Goal: Task Accomplishment & Management: Use online tool/utility

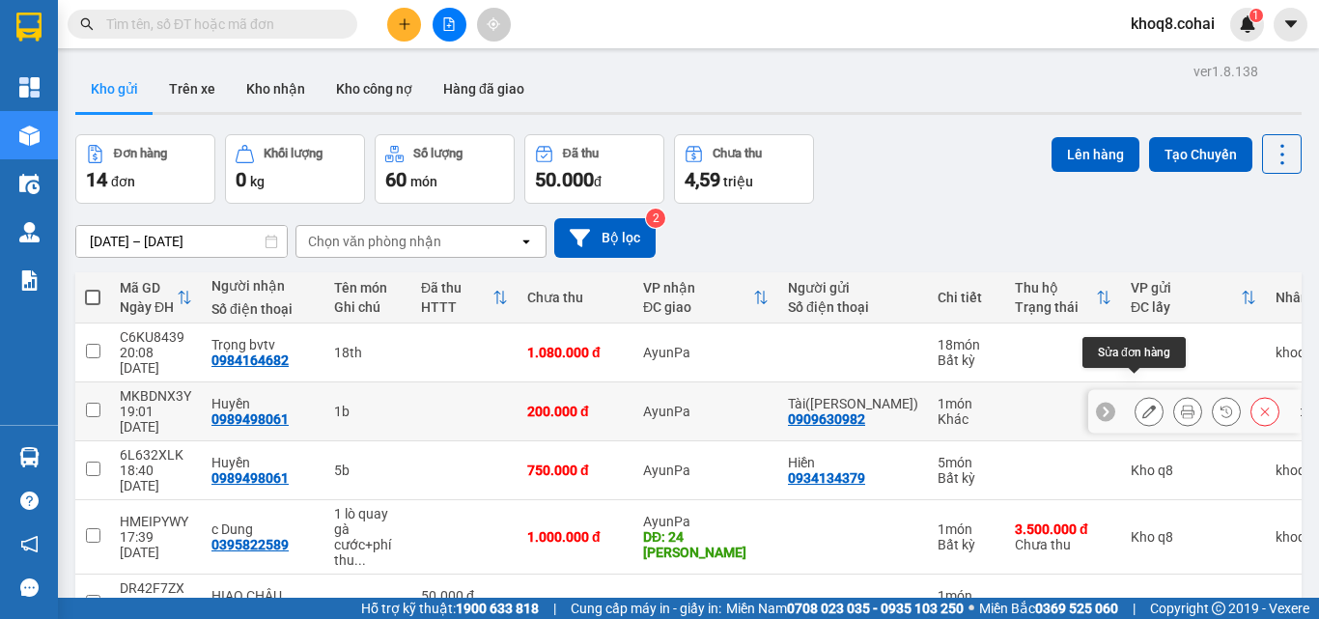
click at [1142, 405] on icon at bounding box center [1149, 412] width 14 height 14
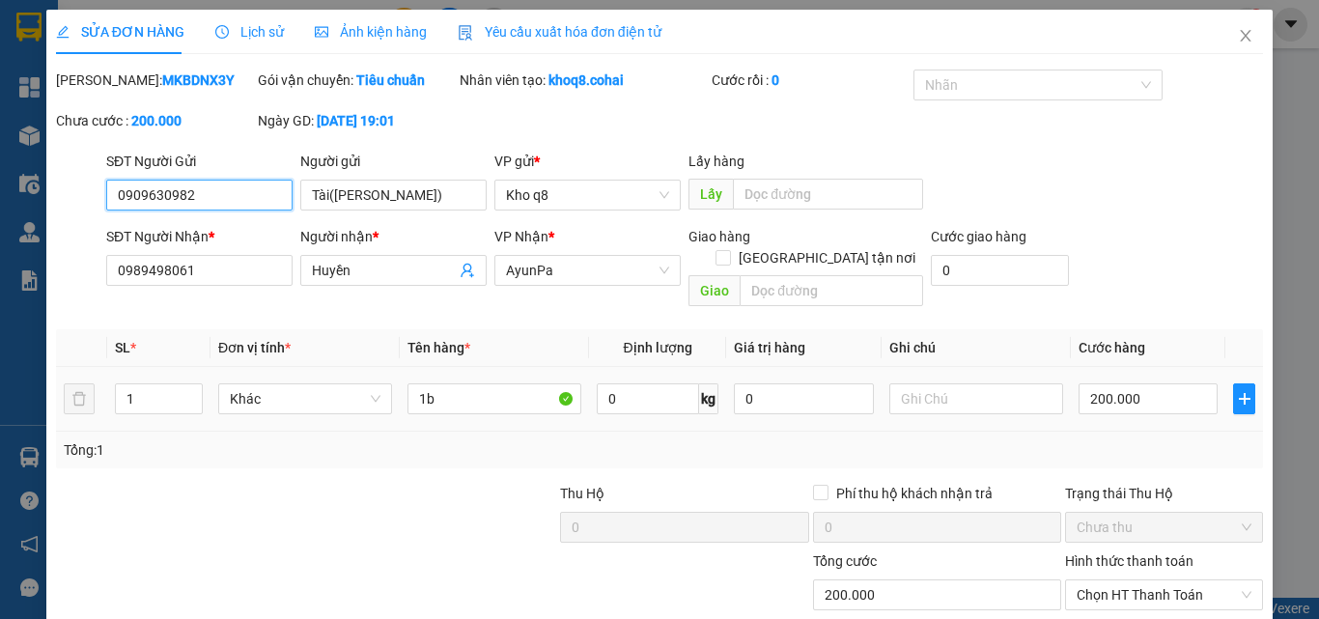
type input "0909630982"
type input "Tài([PERSON_NAME])"
type input "0989498061"
type input "Huyền"
type input "200.000"
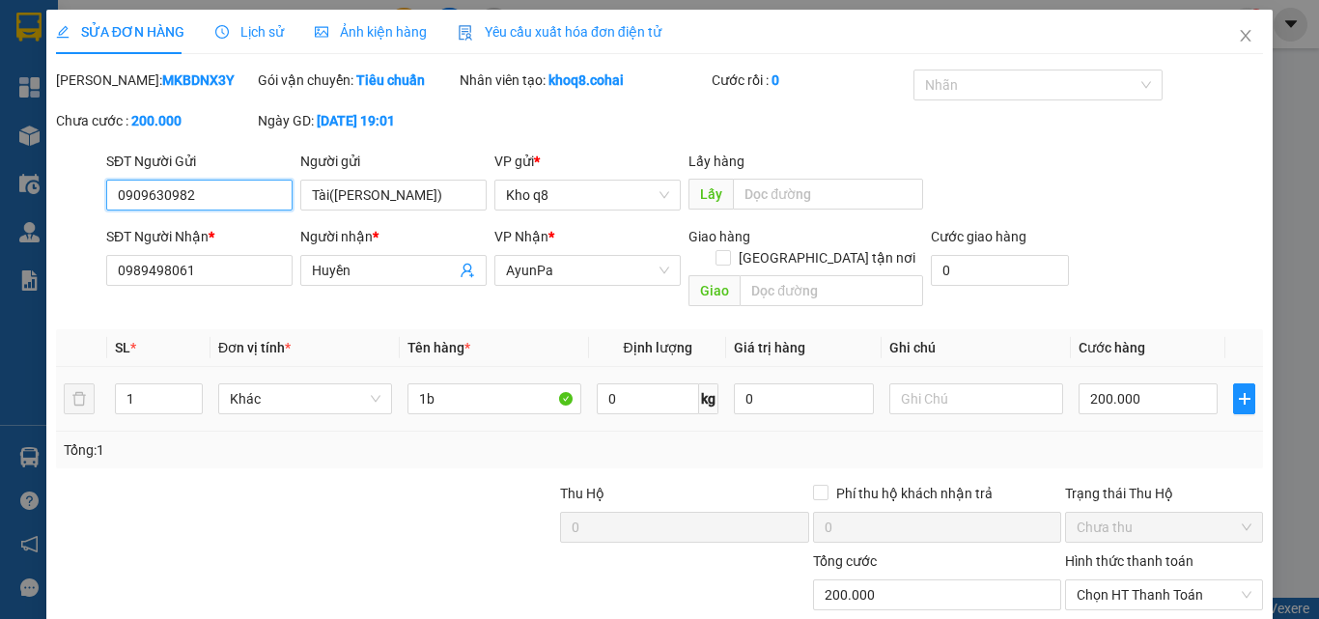
type input "200.000"
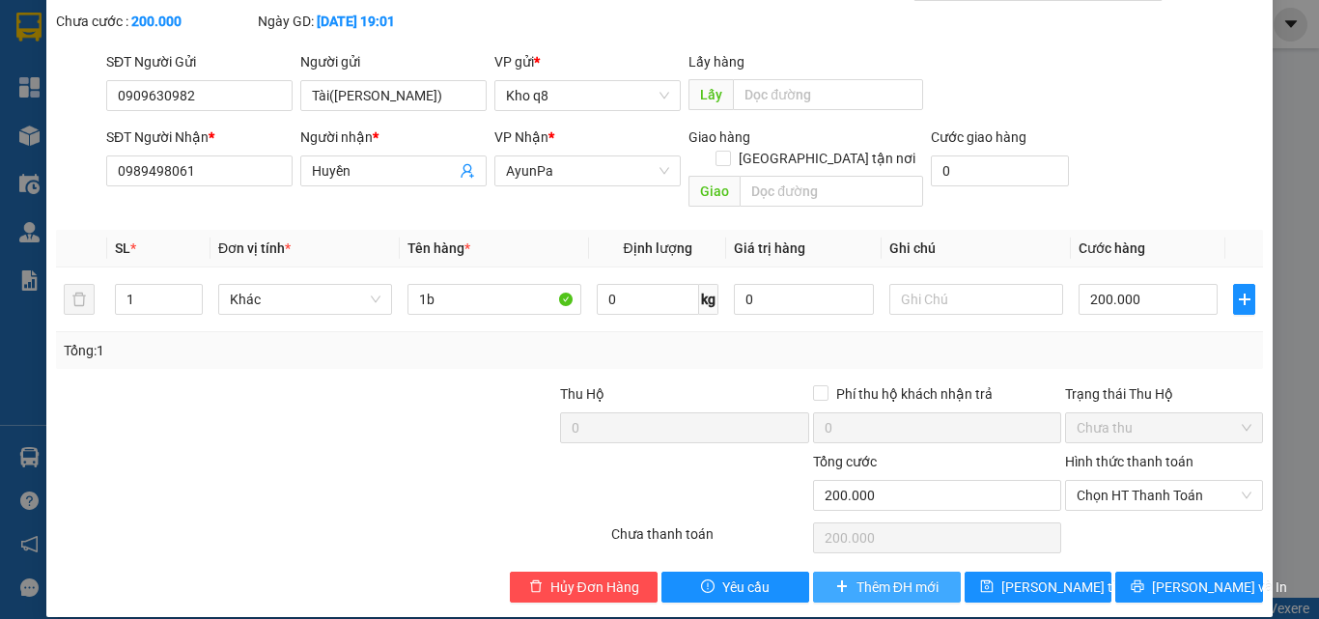
click at [871, 576] on span "Thêm ĐH mới" at bounding box center [898, 586] width 82 height 21
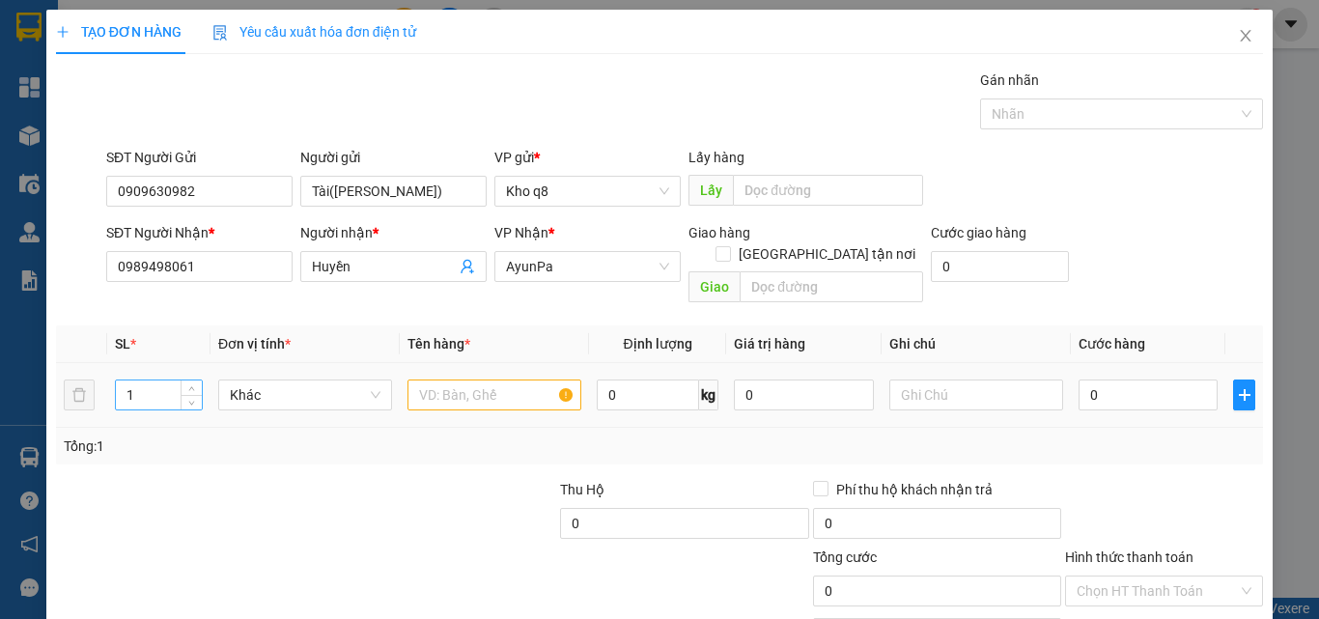
click at [147, 380] on input "1" at bounding box center [159, 394] width 86 height 29
type input "29"
click at [443, 380] on input "text" at bounding box center [495, 395] width 174 height 31
type input "29b"
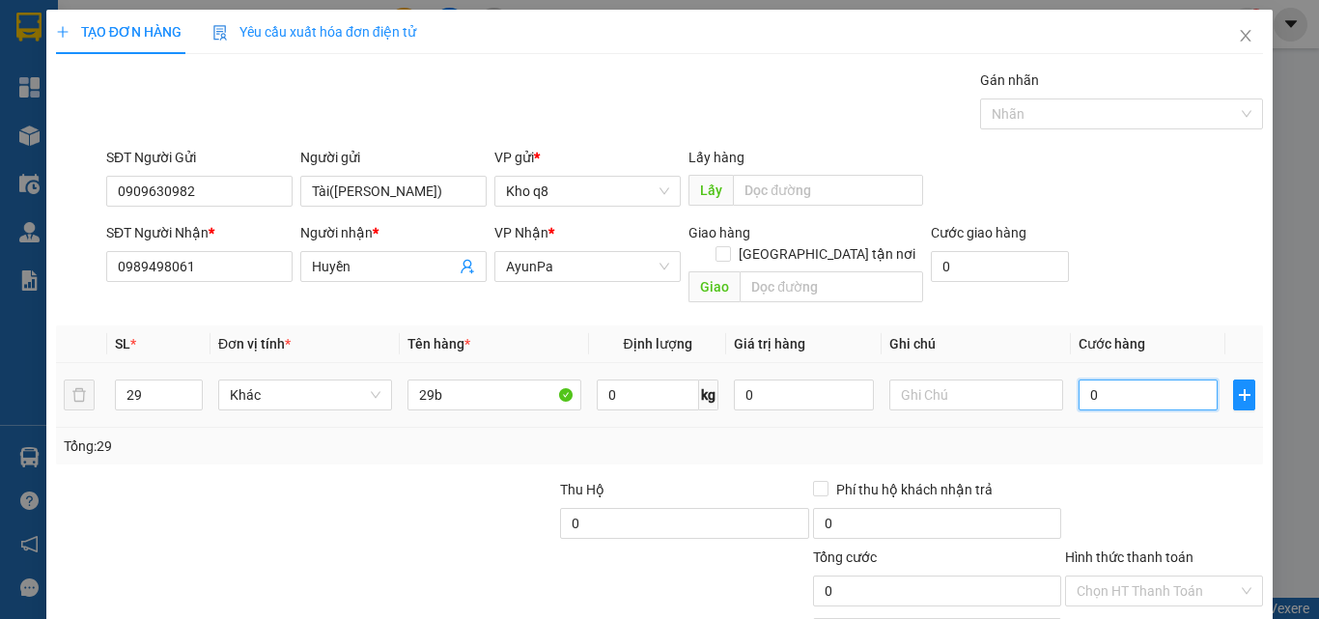
type input "4"
type input "43"
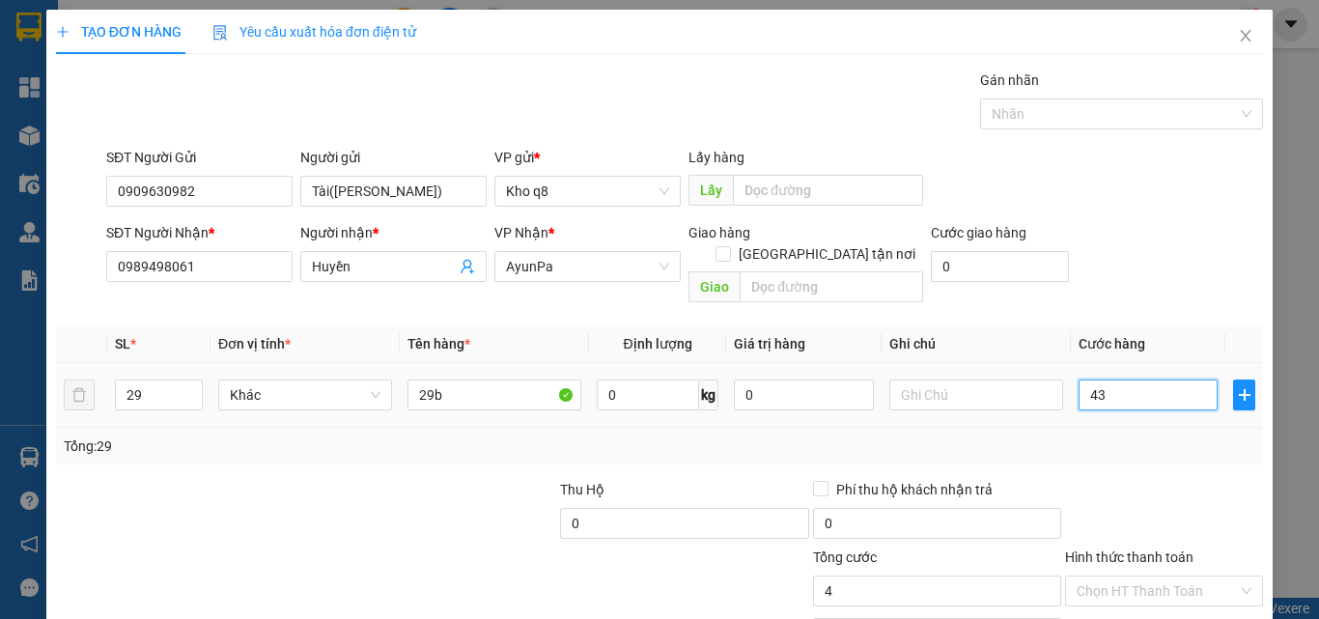
type input "43"
type input "435"
type input "4.350"
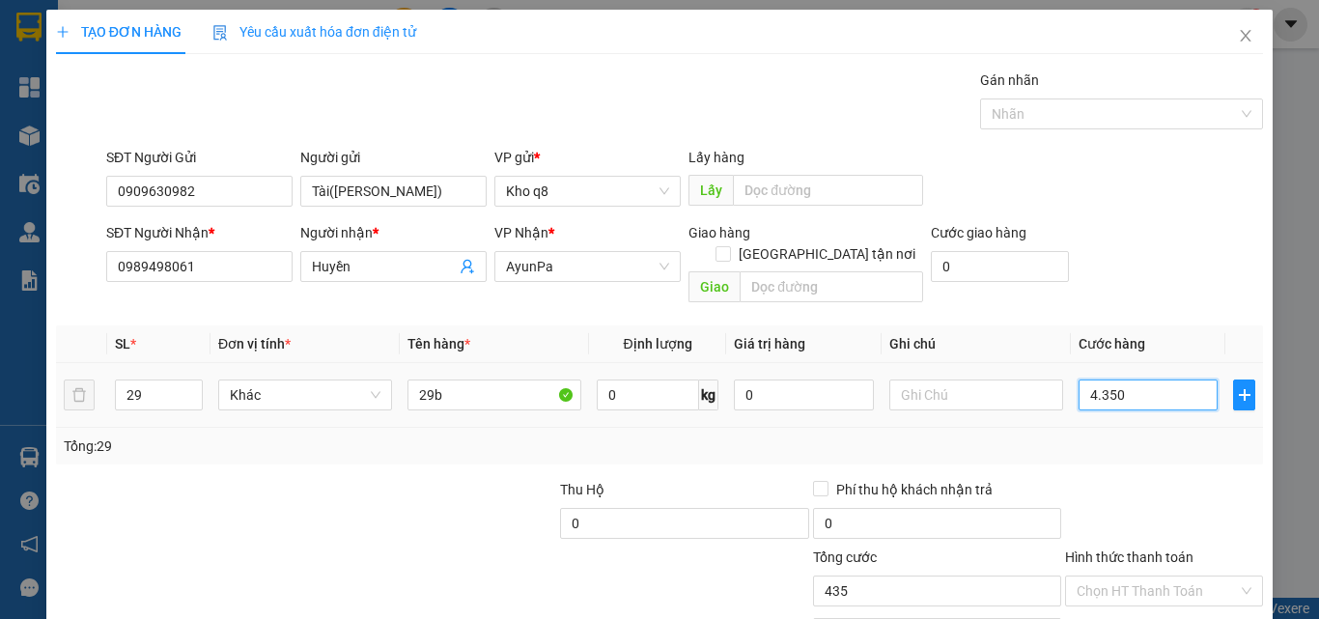
type input "4.350"
type input "4.350.000"
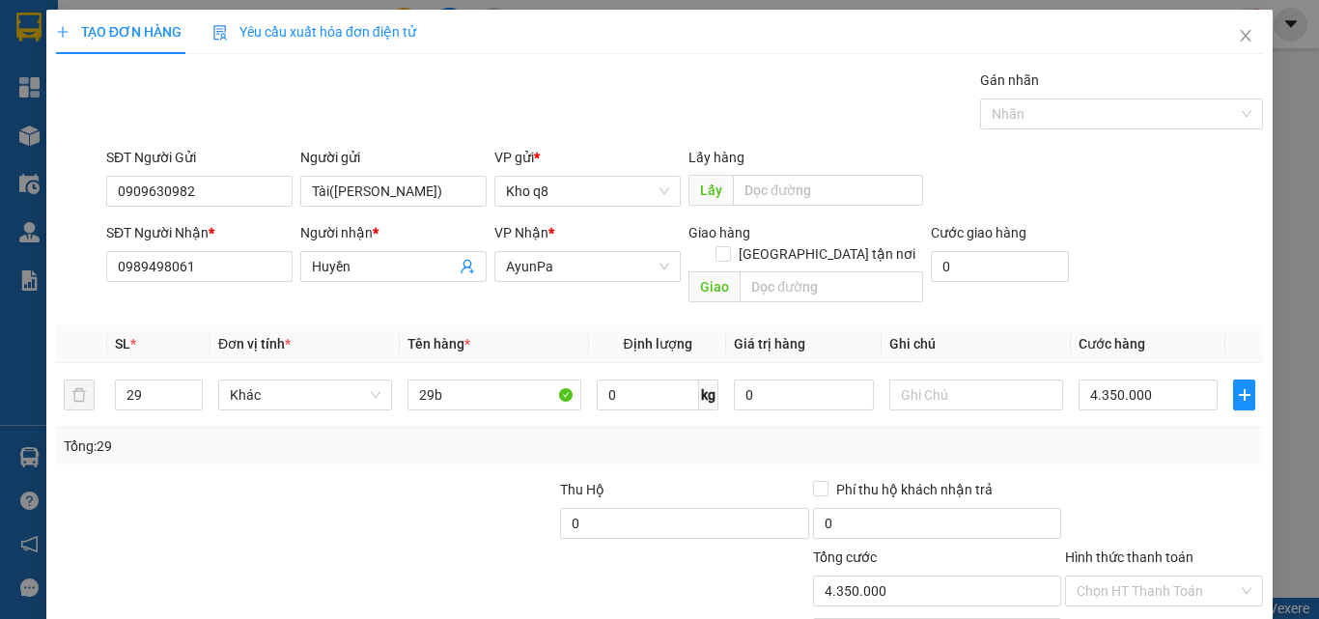
scroll to position [96, 0]
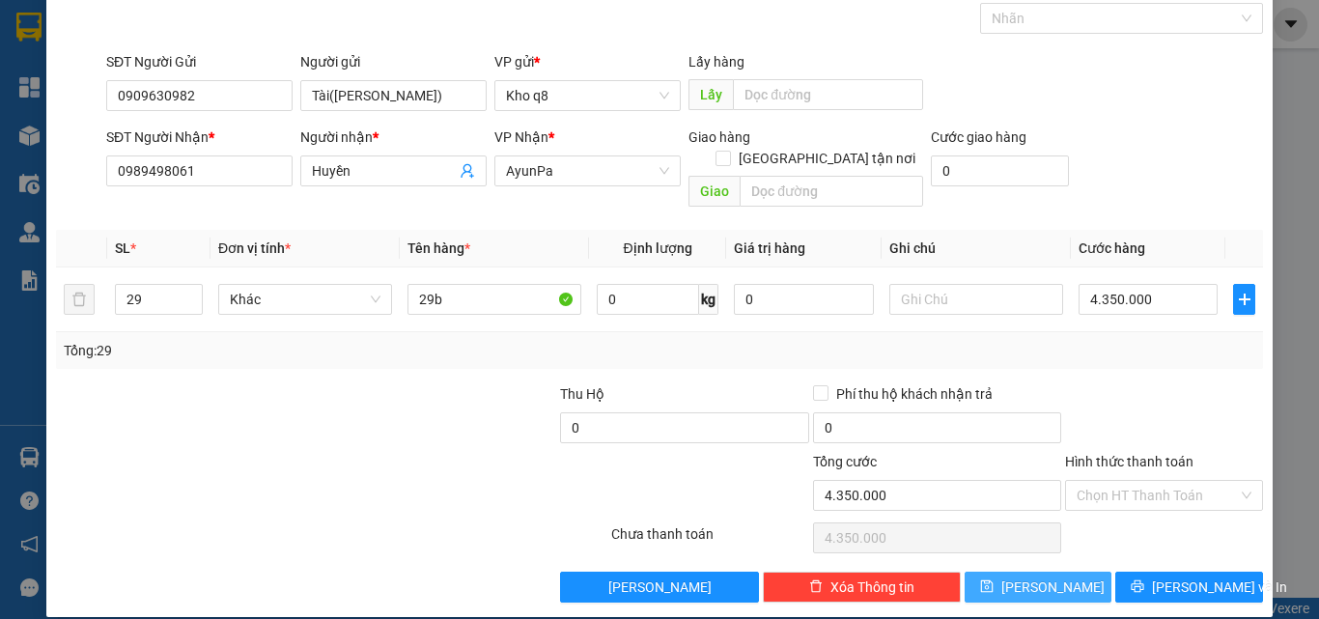
click at [1037, 576] on span "[PERSON_NAME]" at bounding box center [1052, 586] width 103 height 21
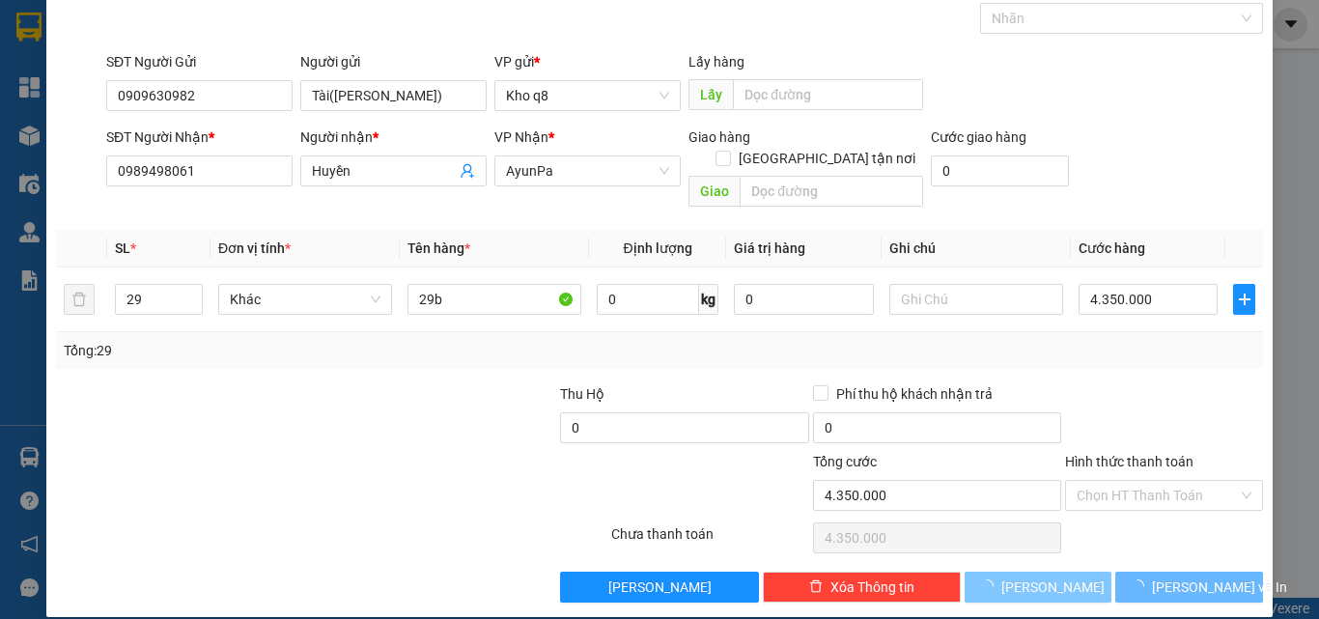
type input "1"
type input "0"
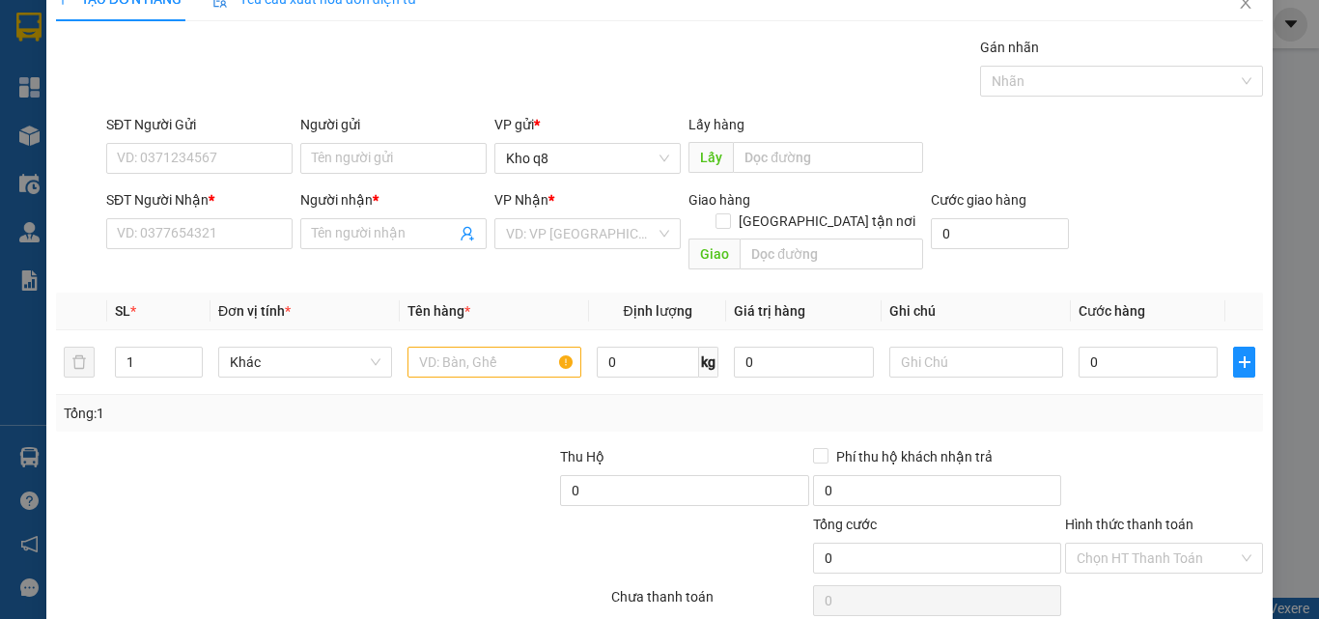
scroll to position [0, 0]
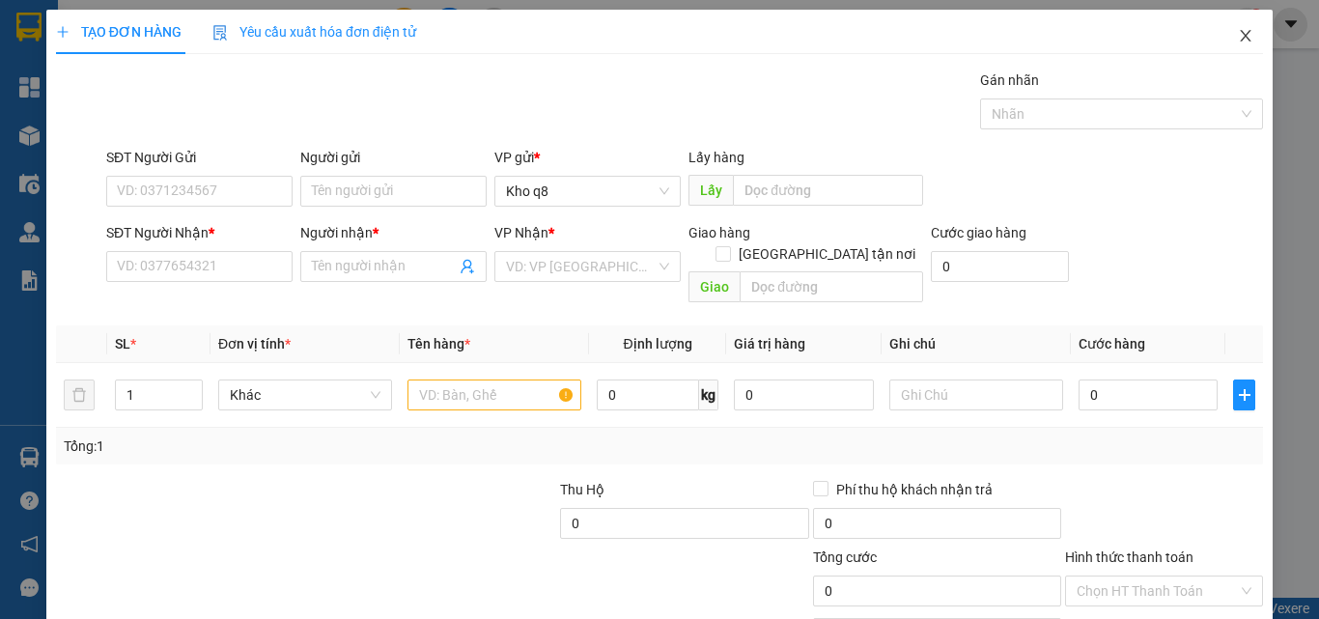
click at [1238, 30] on icon "close" at bounding box center [1245, 35] width 15 height 15
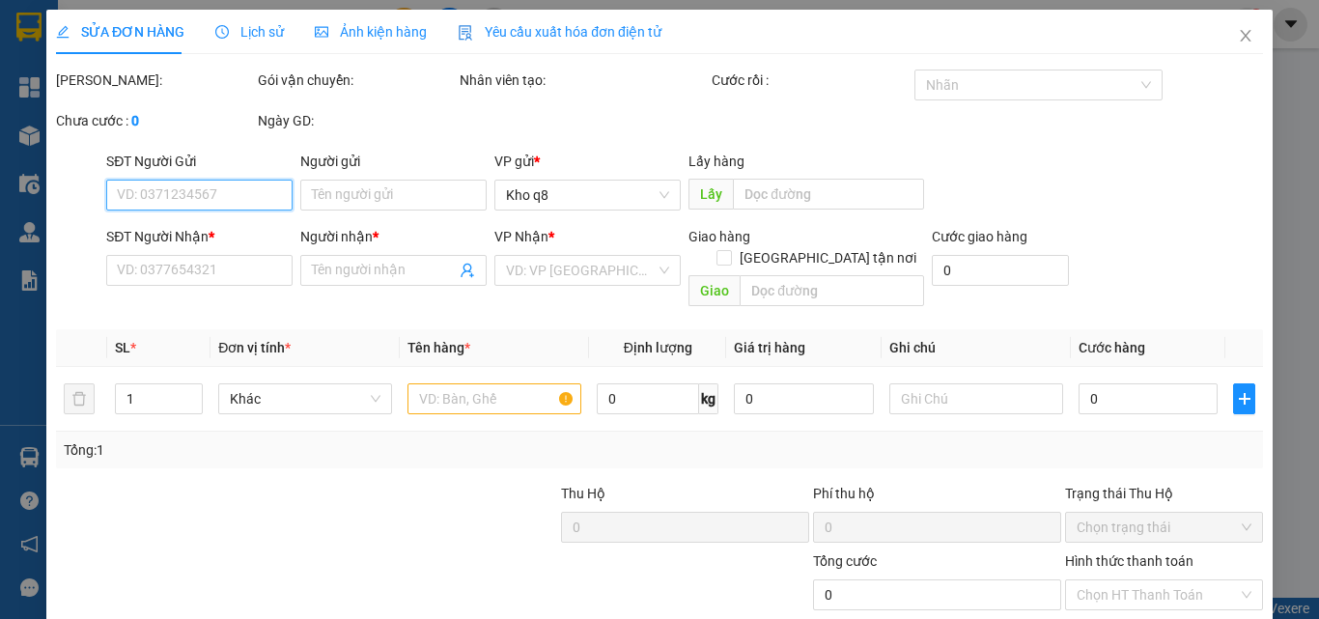
type input "0909630982"
type input "Tài([PERSON_NAME])"
type input "0989498061"
type input "Huyền"
type input "200.000"
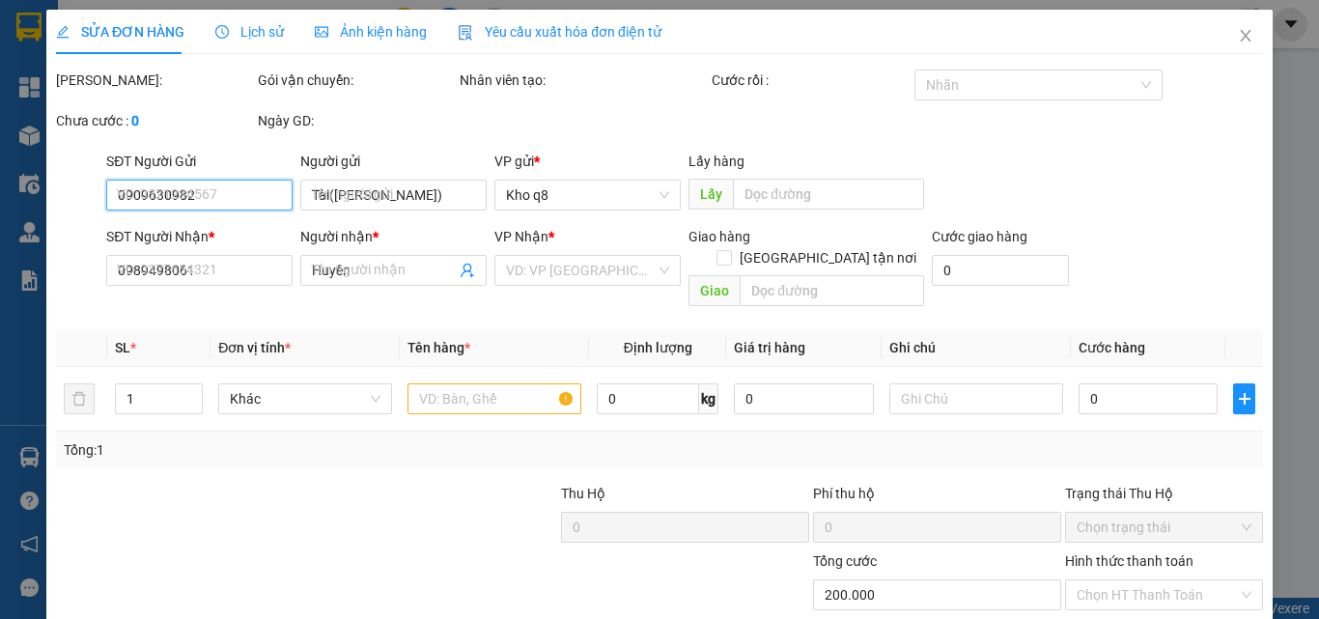
type input "200.000"
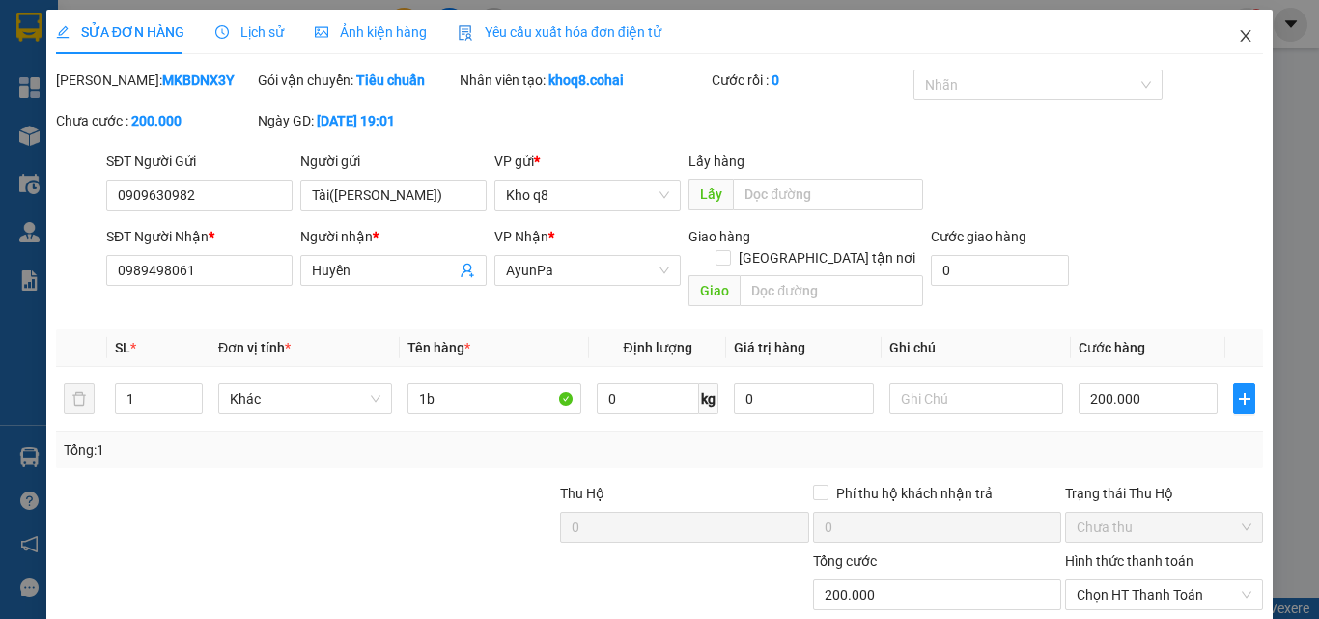
click at [1238, 29] on icon "close" at bounding box center [1245, 35] width 15 height 15
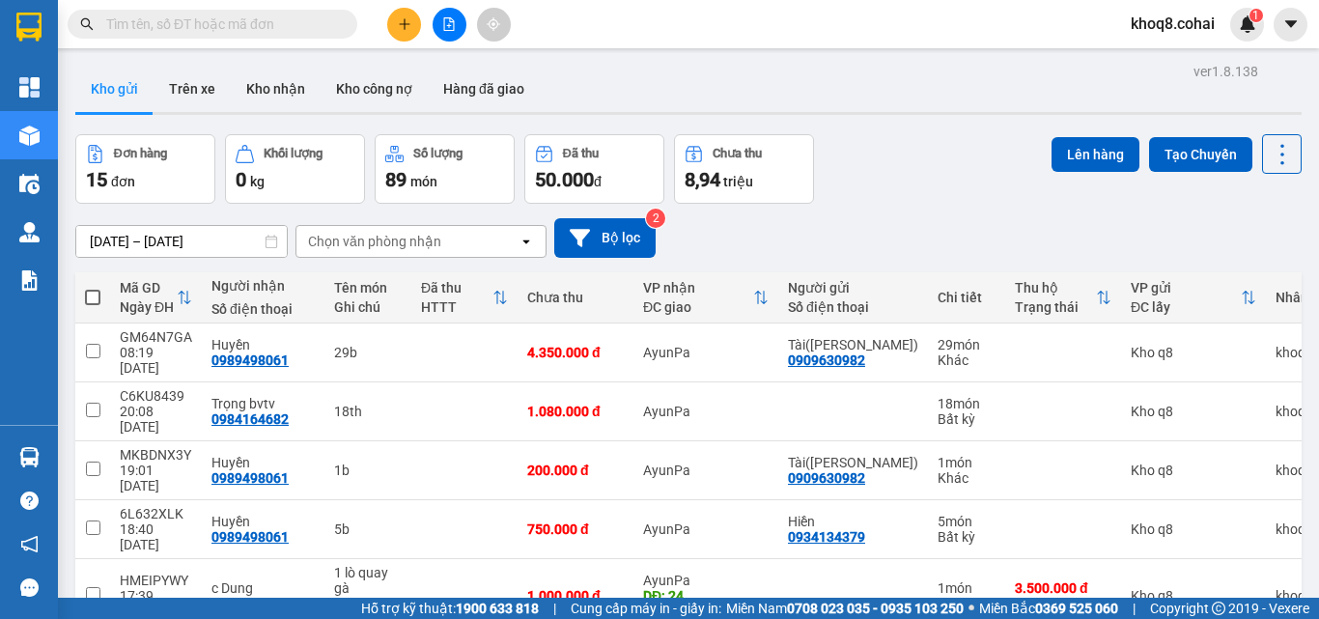
click at [197, 28] on input "text" at bounding box center [220, 24] width 228 height 21
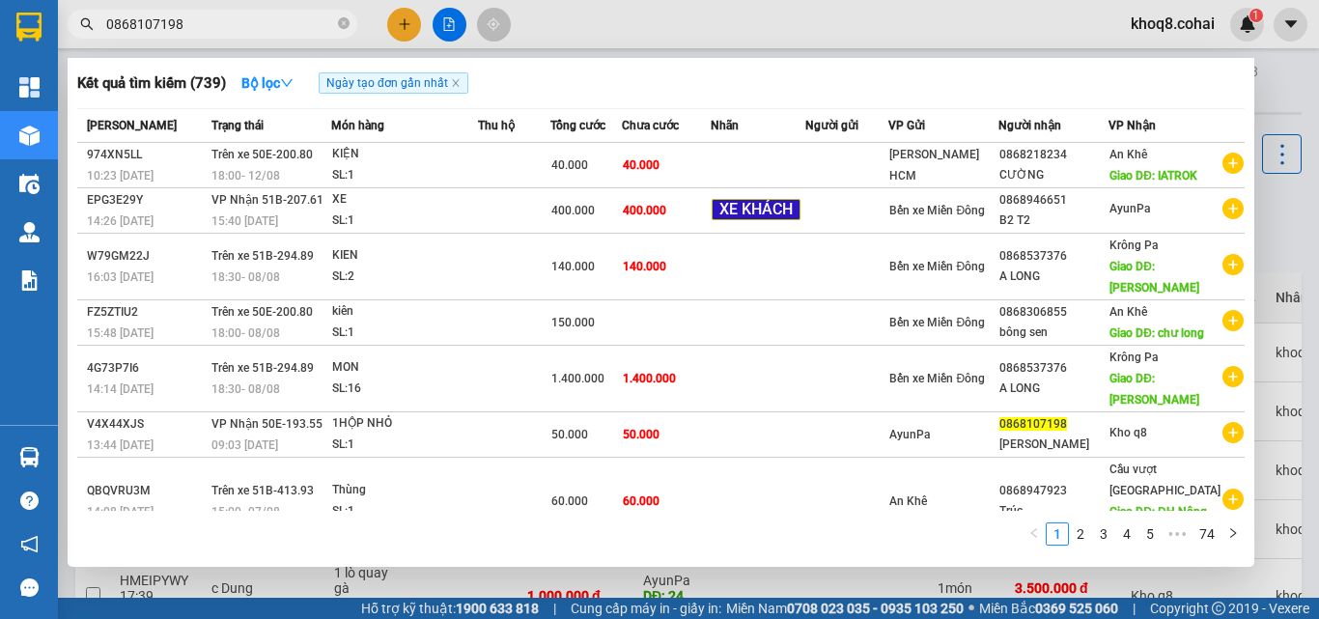
click at [205, 20] on input "0868107198" at bounding box center [220, 24] width 228 height 21
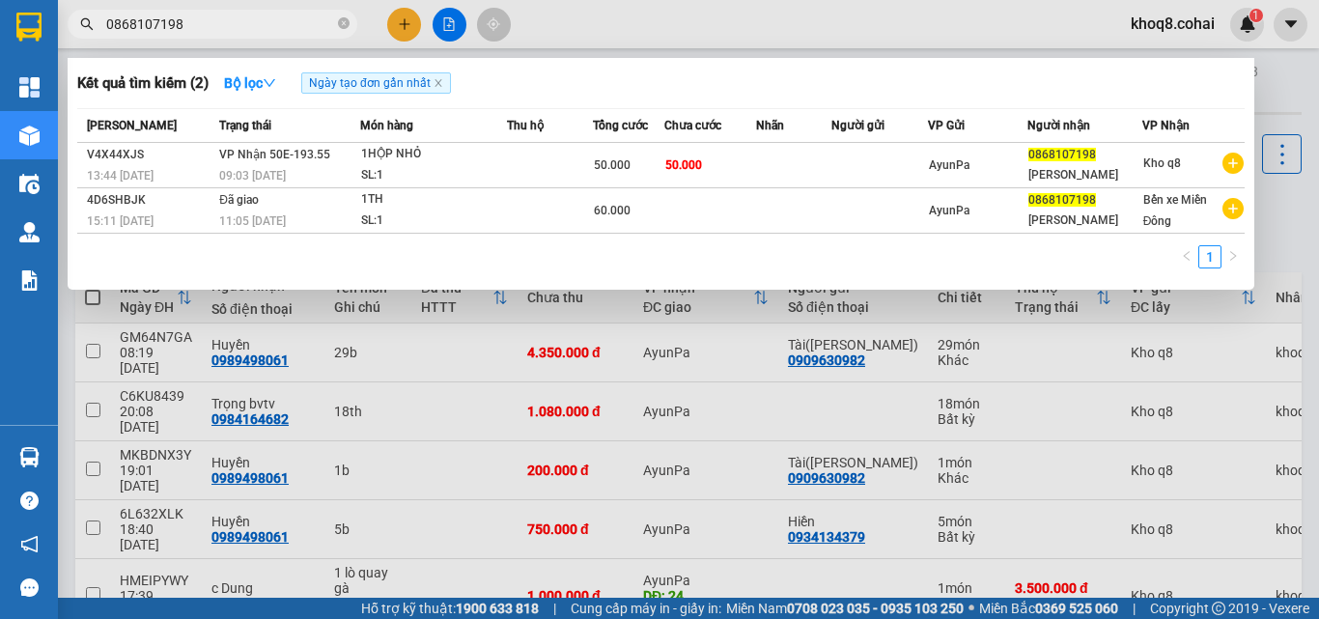
type input "0868107198"
click at [408, 434] on div at bounding box center [659, 309] width 1319 height 619
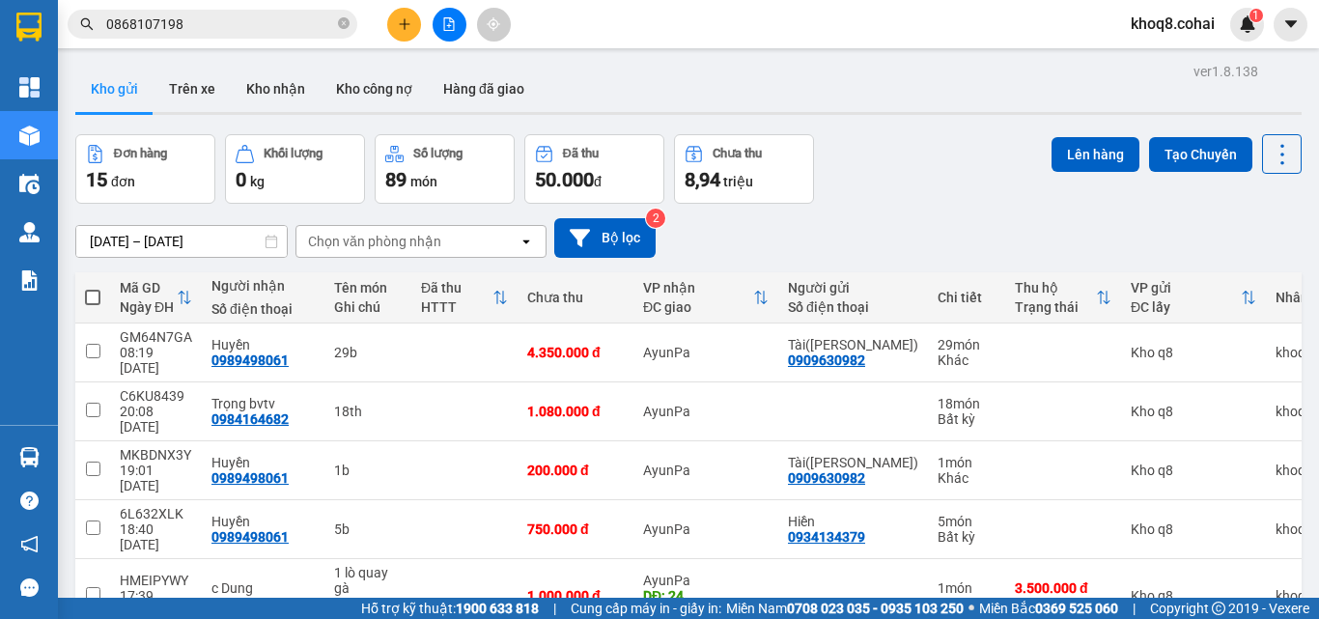
click at [248, 14] on input "0868107198" at bounding box center [220, 24] width 228 height 21
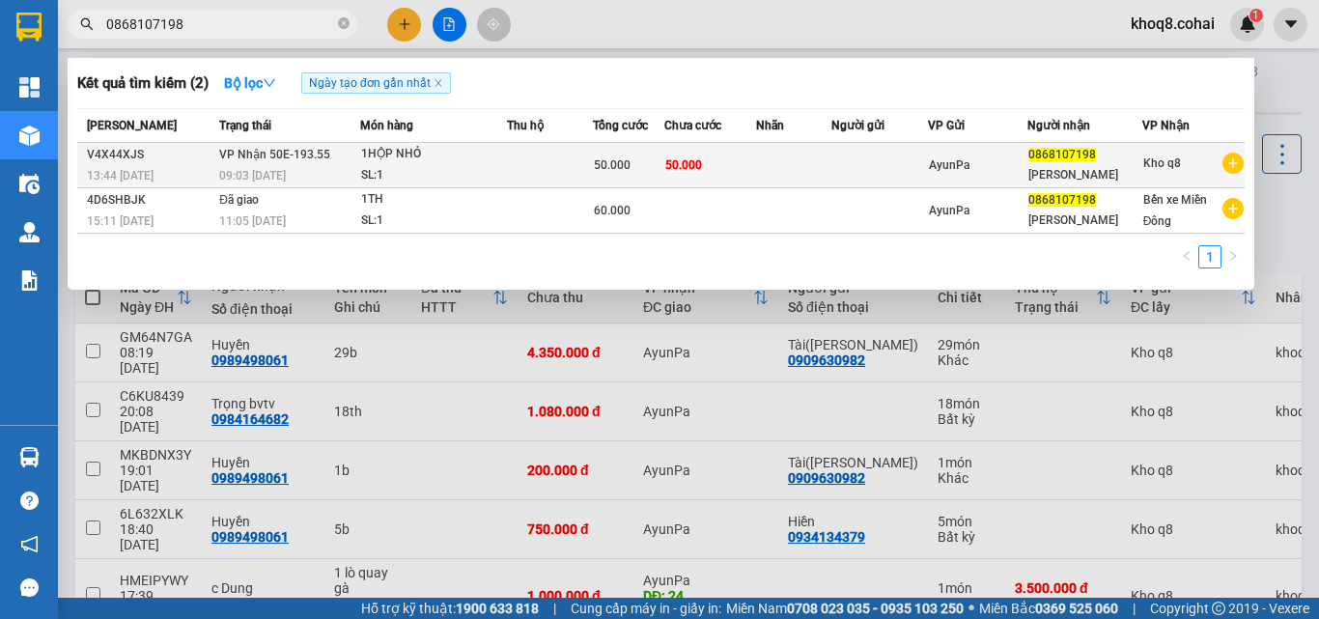
click at [472, 164] on div "1HỘP NHỎ" at bounding box center [433, 154] width 145 height 21
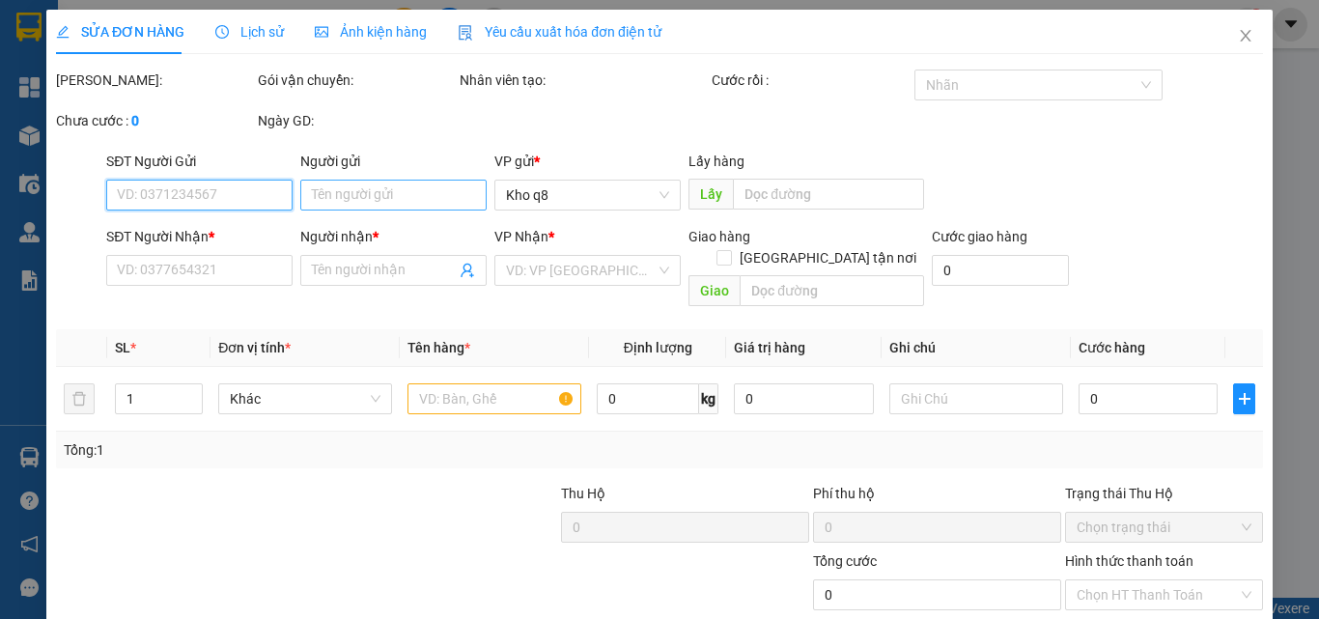
type input "0868107198"
type input "[PERSON_NAME]"
type input "50.000"
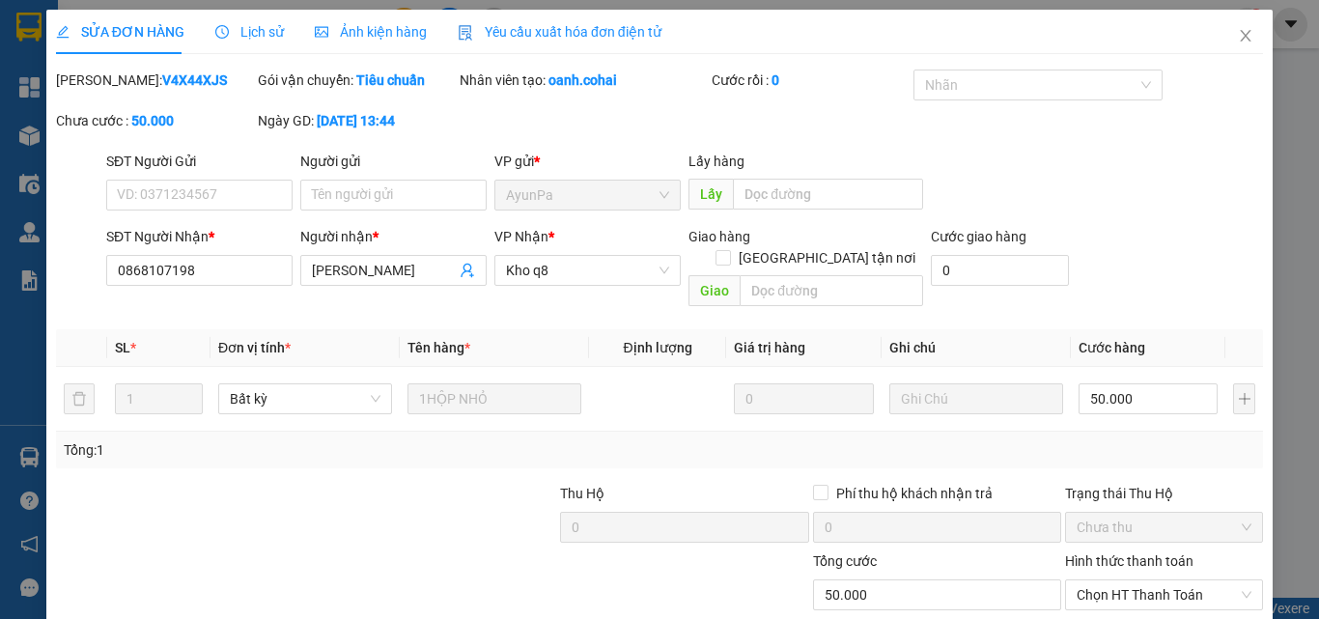
click at [263, 26] on span "Lịch sử" at bounding box center [249, 31] width 69 height 15
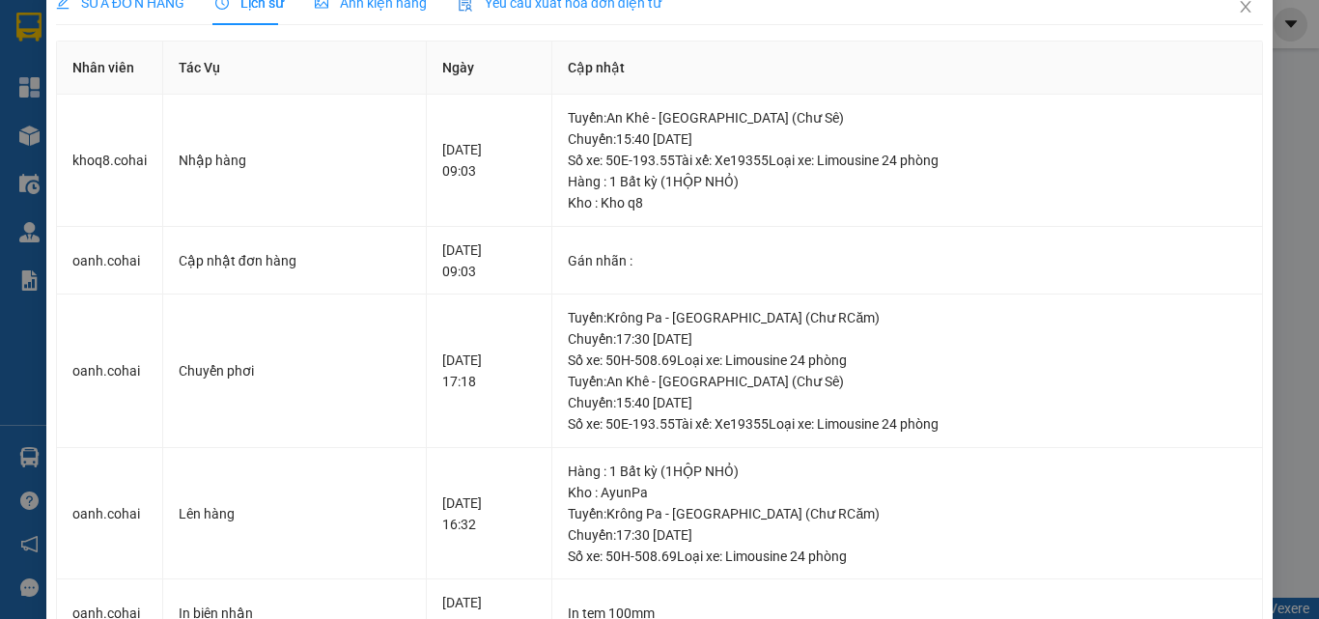
scroll to position [21, 0]
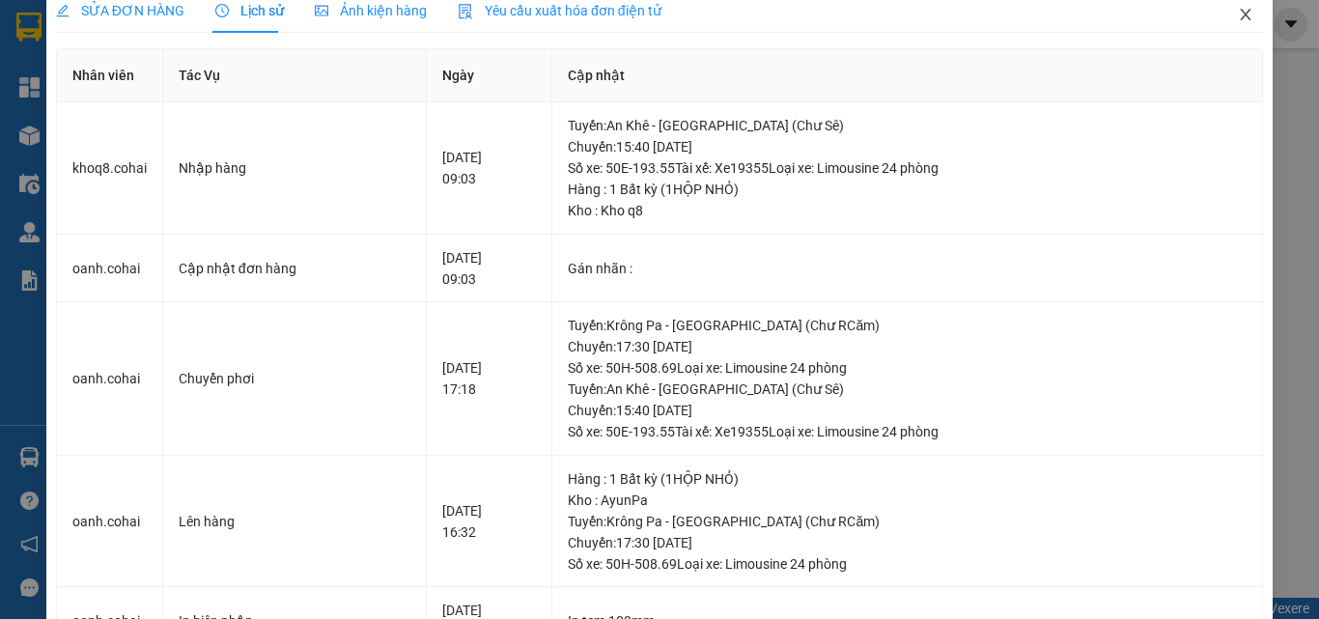
click at [1241, 13] on icon "close" at bounding box center [1246, 15] width 11 height 12
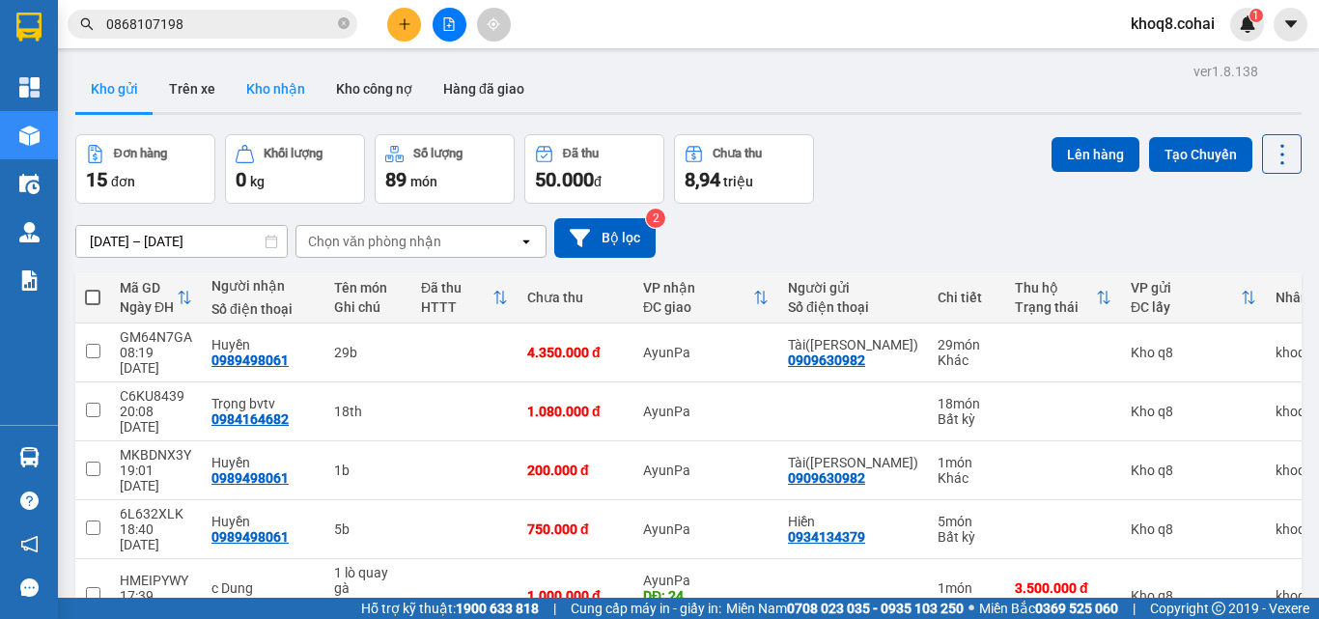
click at [277, 87] on button "Kho nhận" at bounding box center [276, 89] width 90 height 46
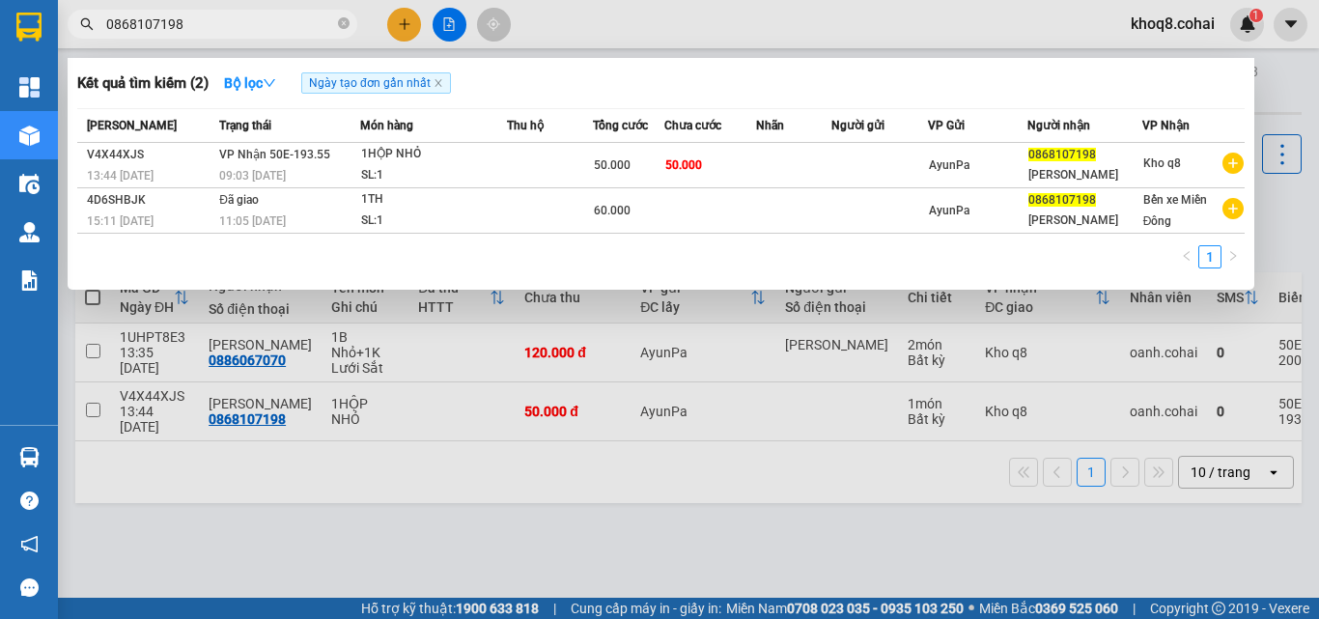
click at [215, 18] on input "0868107198" at bounding box center [220, 24] width 228 height 21
click at [544, 486] on div at bounding box center [659, 309] width 1319 height 619
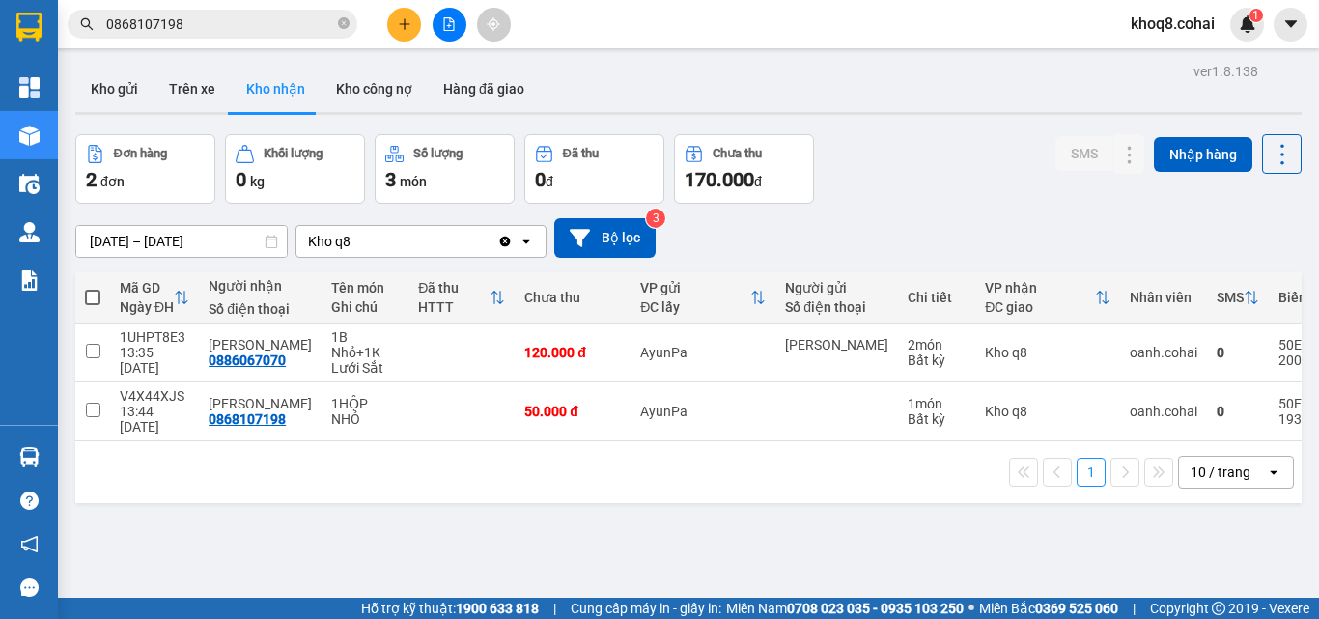
click at [237, 22] on input "0868107198" at bounding box center [220, 24] width 228 height 21
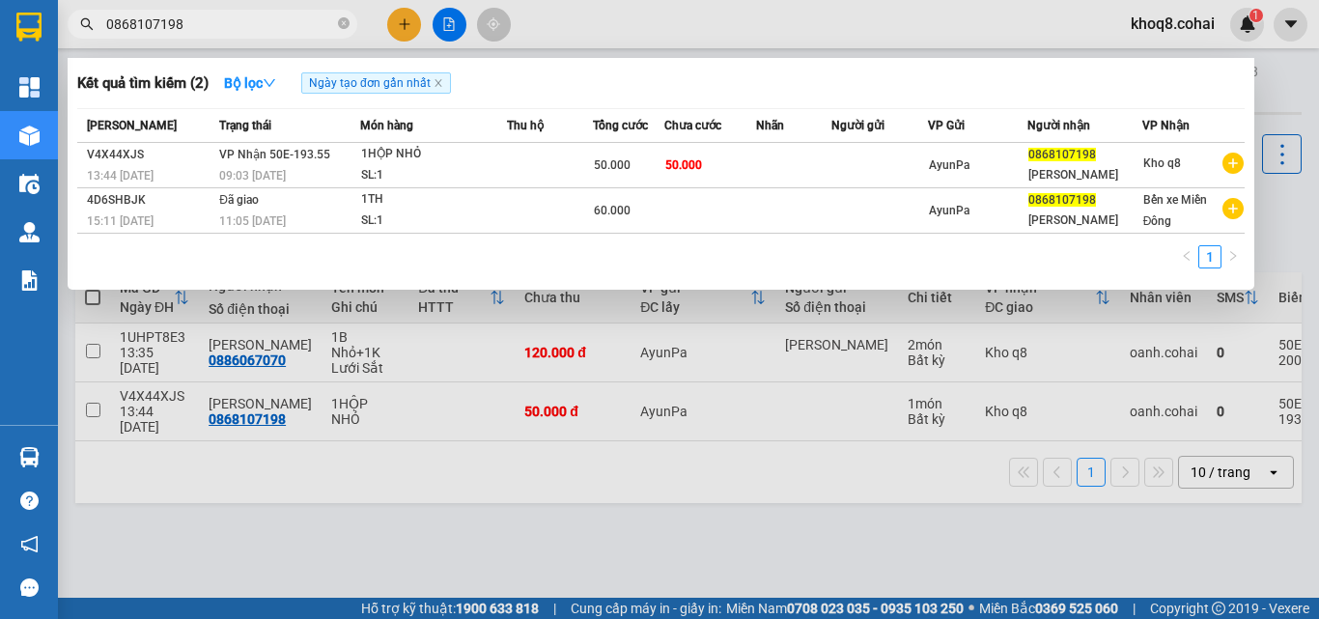
click at [663, 519] on div at bounding box center [659, 309] width 1319 height 619
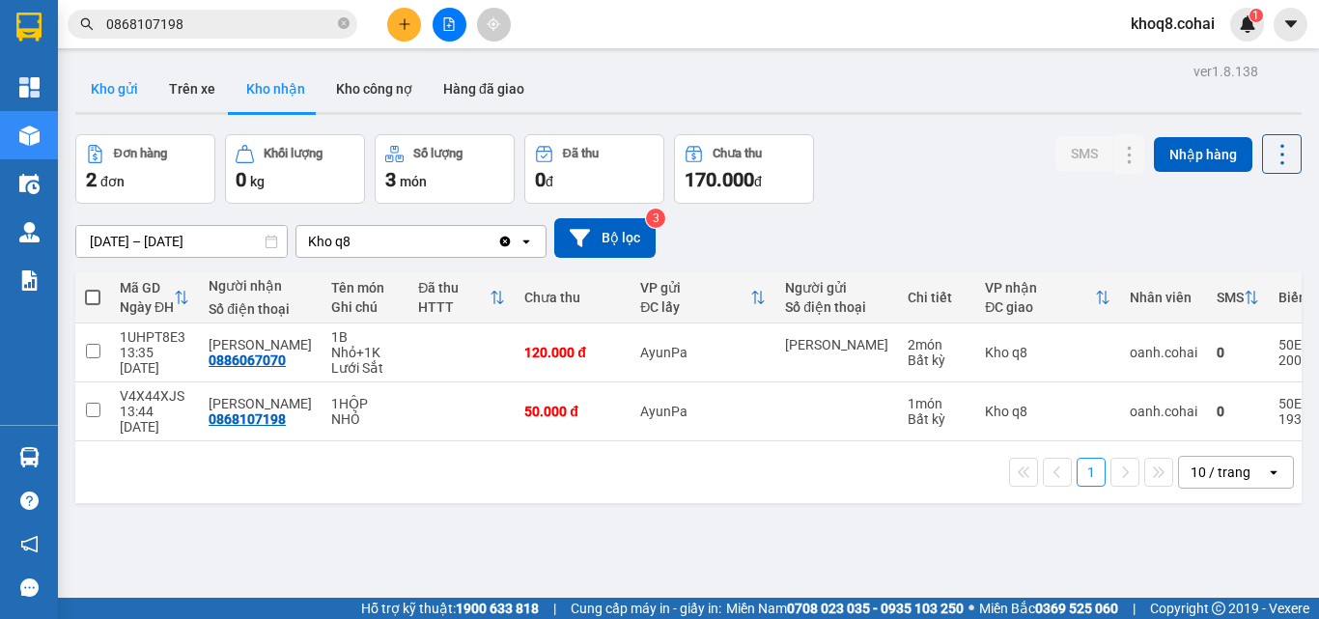
click at [115, 86] on button "Kho gửi" at bounding box center [114, 89] width 78 height 46
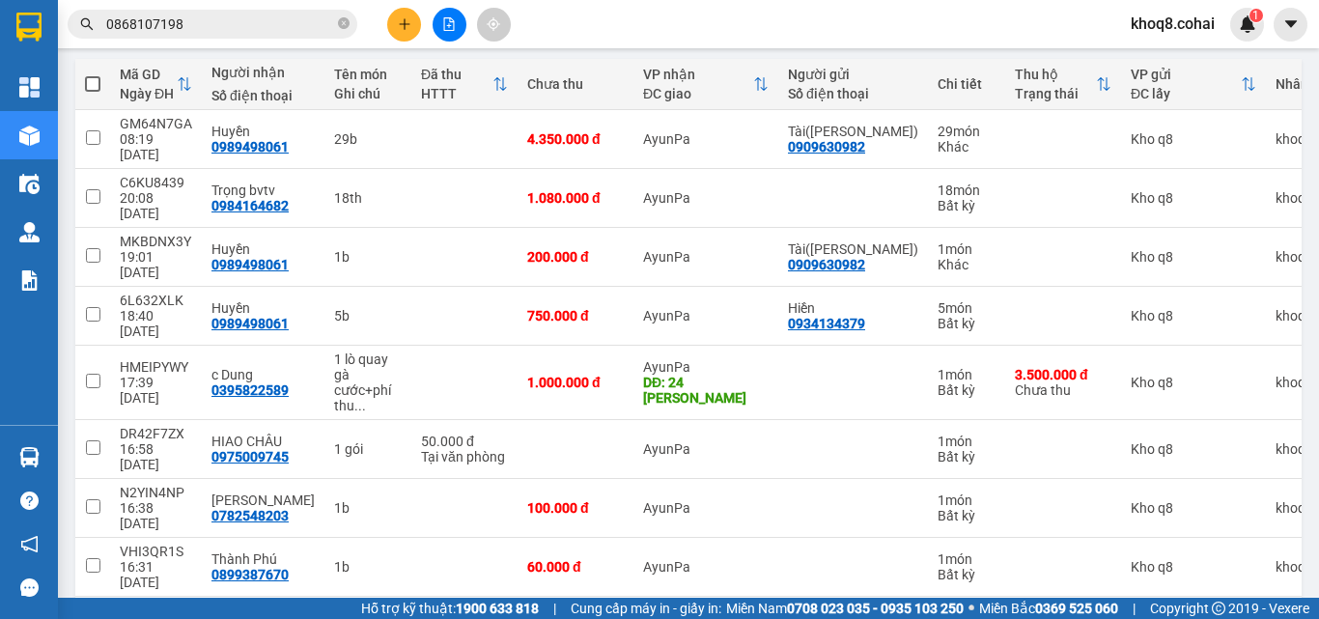
scroll to position [278, 0]
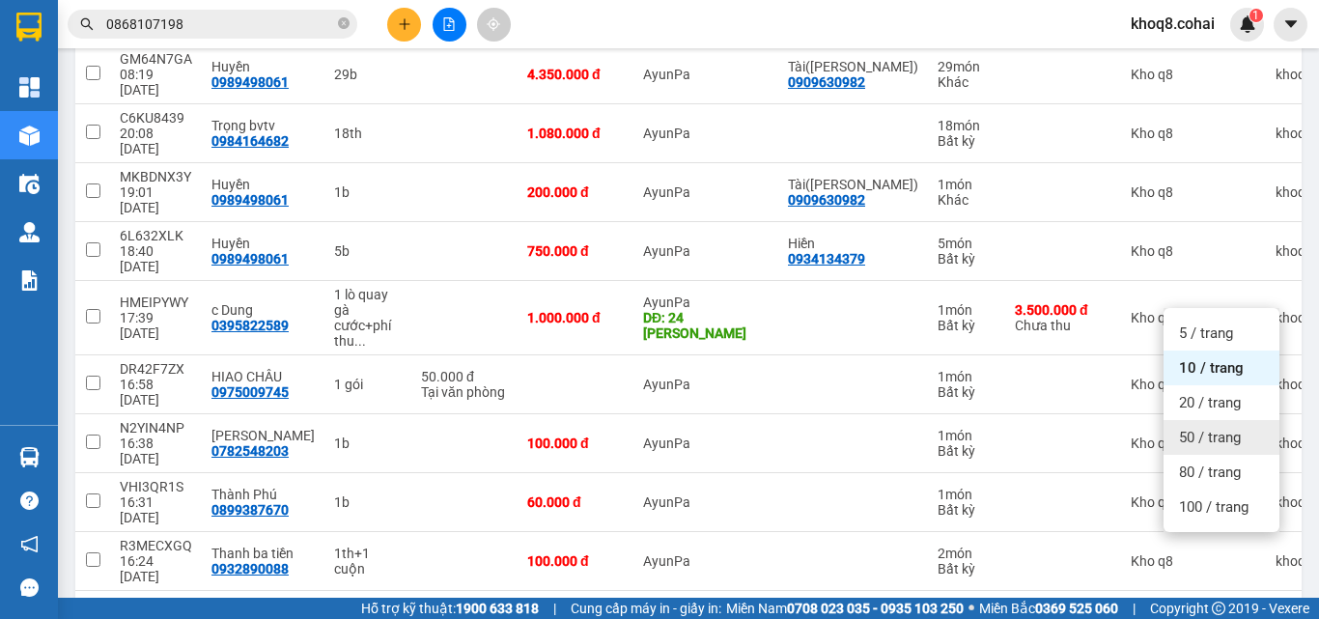
click at [1198, 434] on span "50 / trang" at bounding box center [1210, 437] width 62 height 19
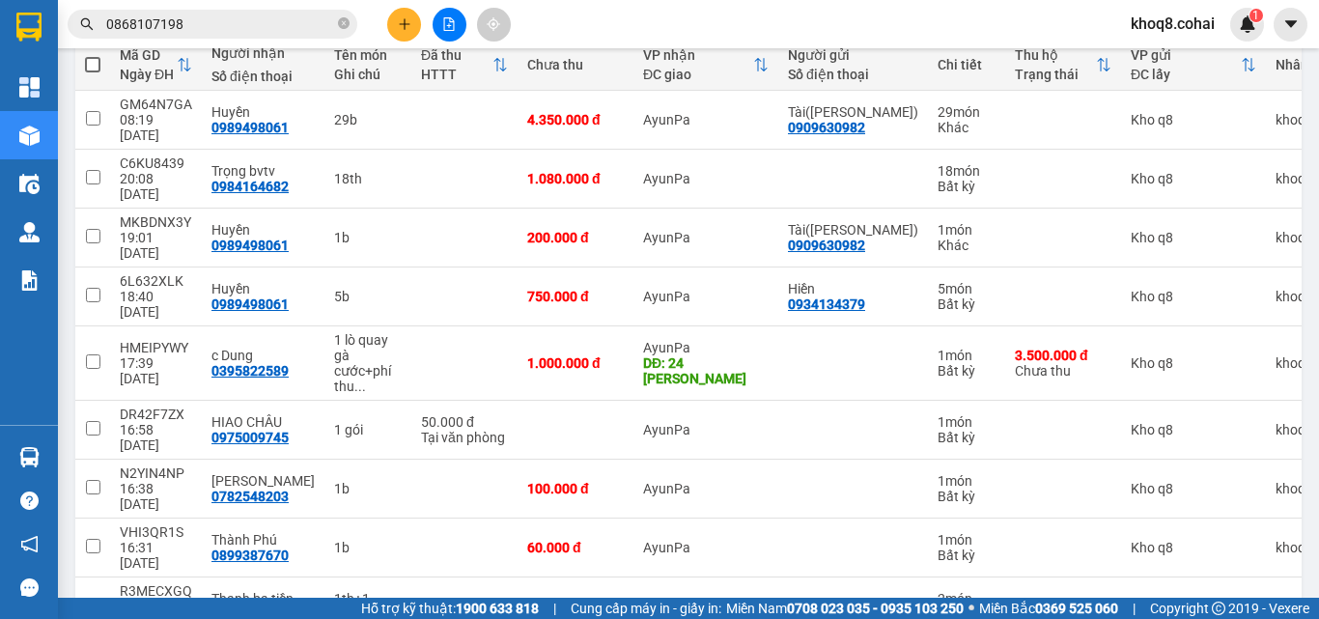
scroll to position [246, 0]
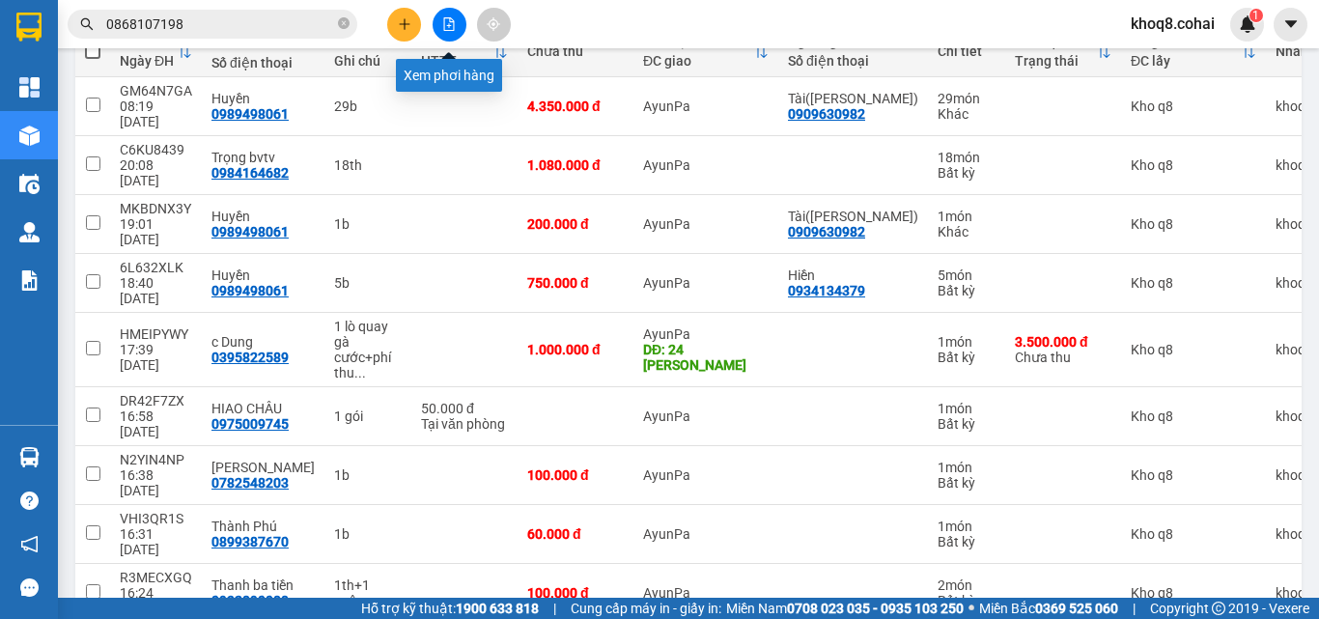
click at [447, 21] on icon "file-add" at bounding box center [449, 24] width 14 height 14
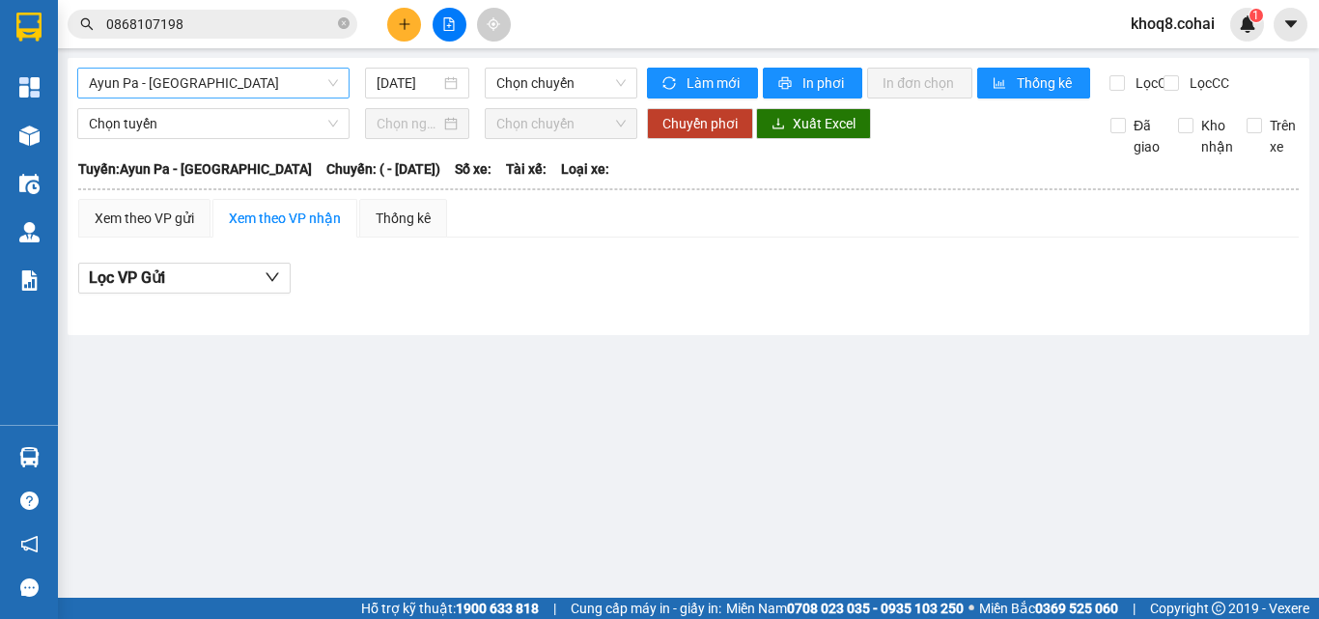
click at [224, 80] on span "Ayun Pa - [GEOGRAPHIC_DATA]" at bounding box center [213, 83] width 249 height 29
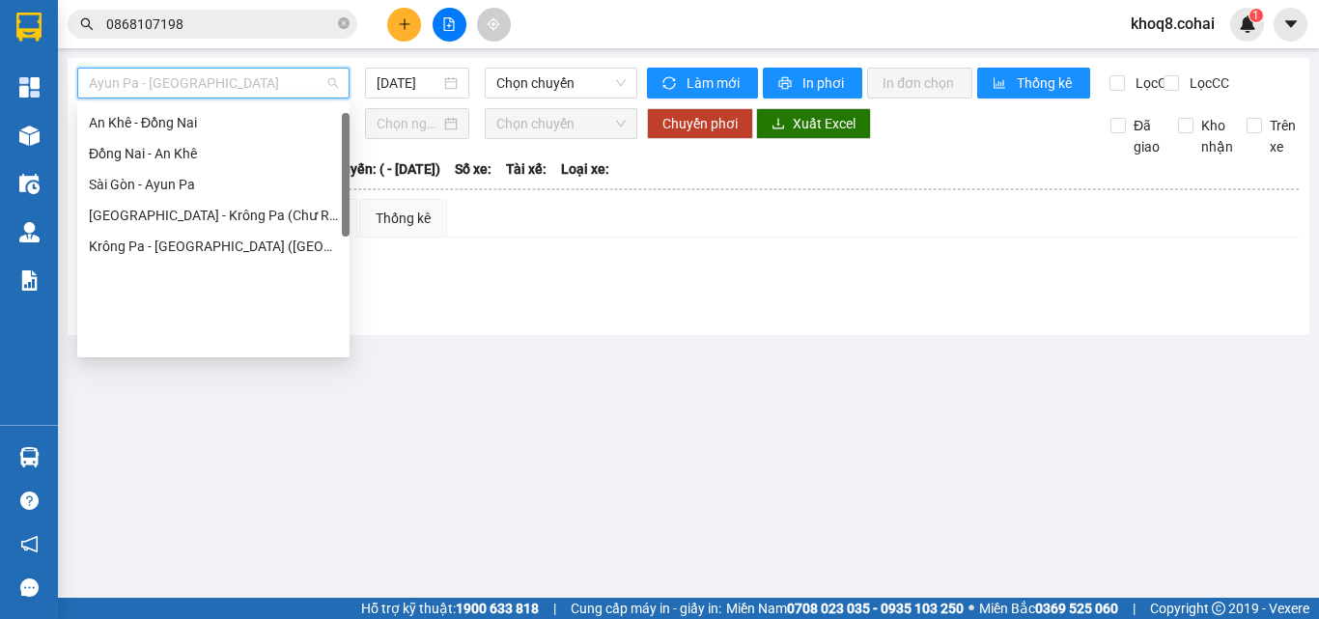
scroll to position [278, 0]
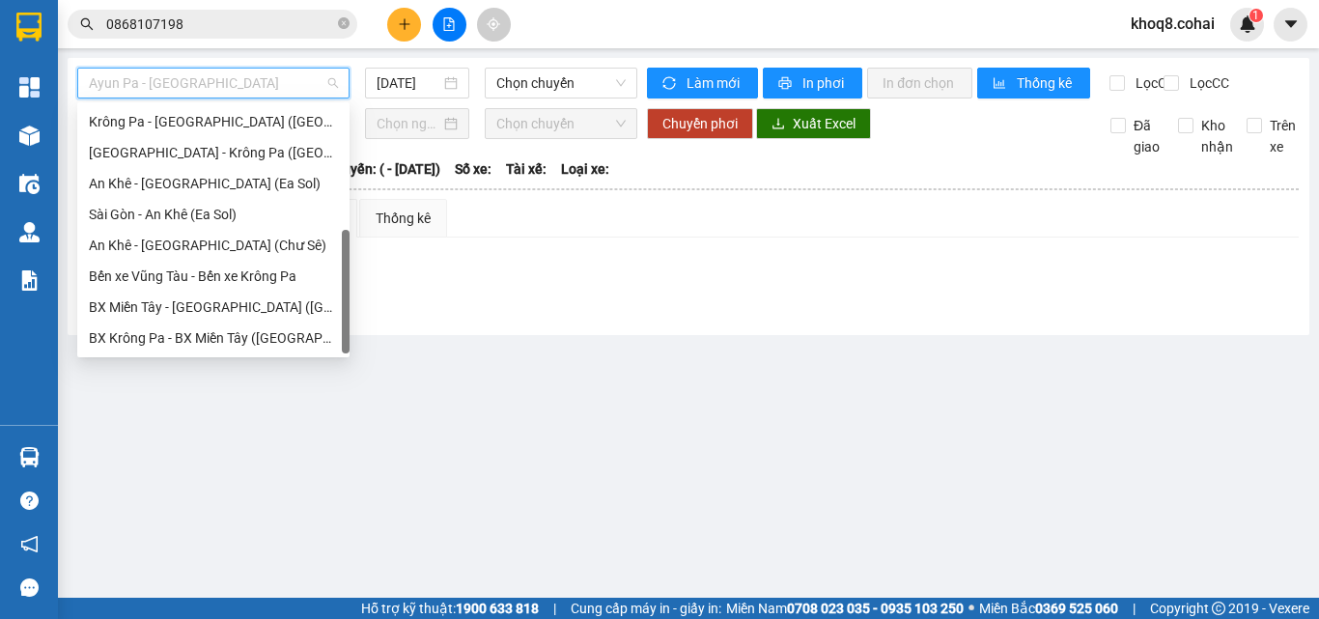
drag, startPoint x: 346, startPoint y: 150, endPoint x: 348, endPoint y: 440, distance: 290.7
click at [348, 440] on body "Kết quả tìm kiếm ( 2 ) Bộ lọc Ngày tạo đơn gần nhất Mã ĐH Trạng thái Món hàng T…" at bounding box center [659, 309] width 1319 height 619
click at [182, 150] on div "[GEOGRAPHIC_DATA] - Krông Pa ([GEOGRAPHIC_DATA])" at bounding box center [213, 152] width 249 height 21
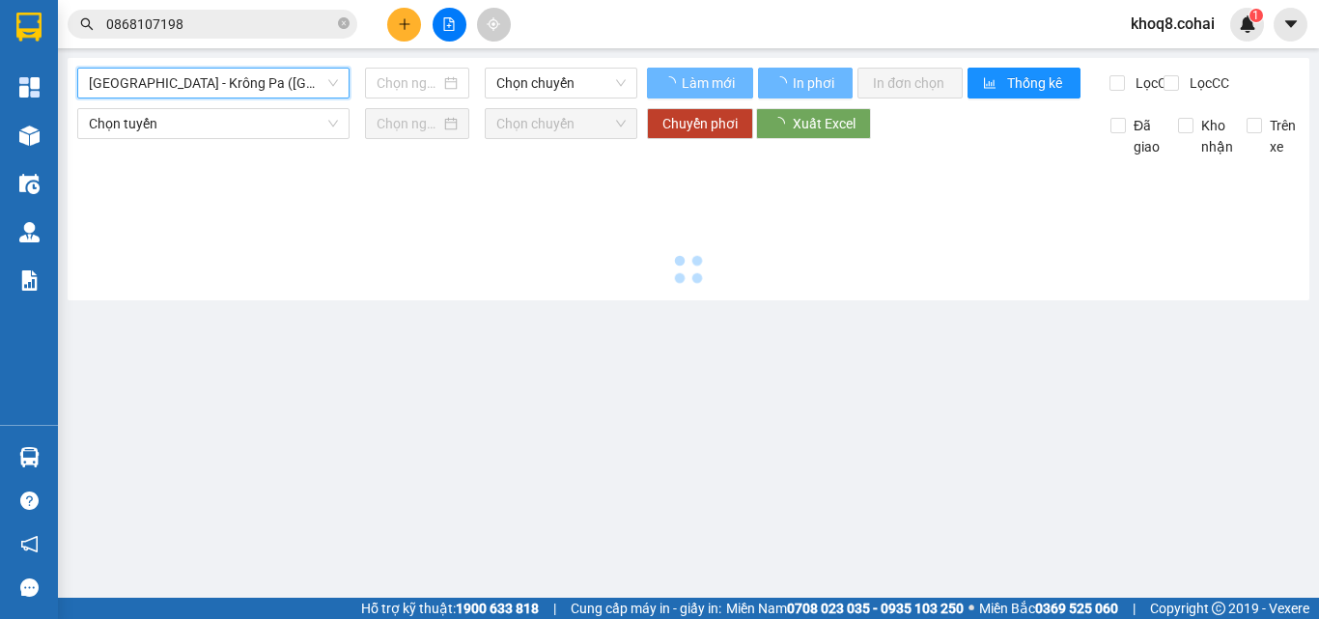
type input "[DATE]"
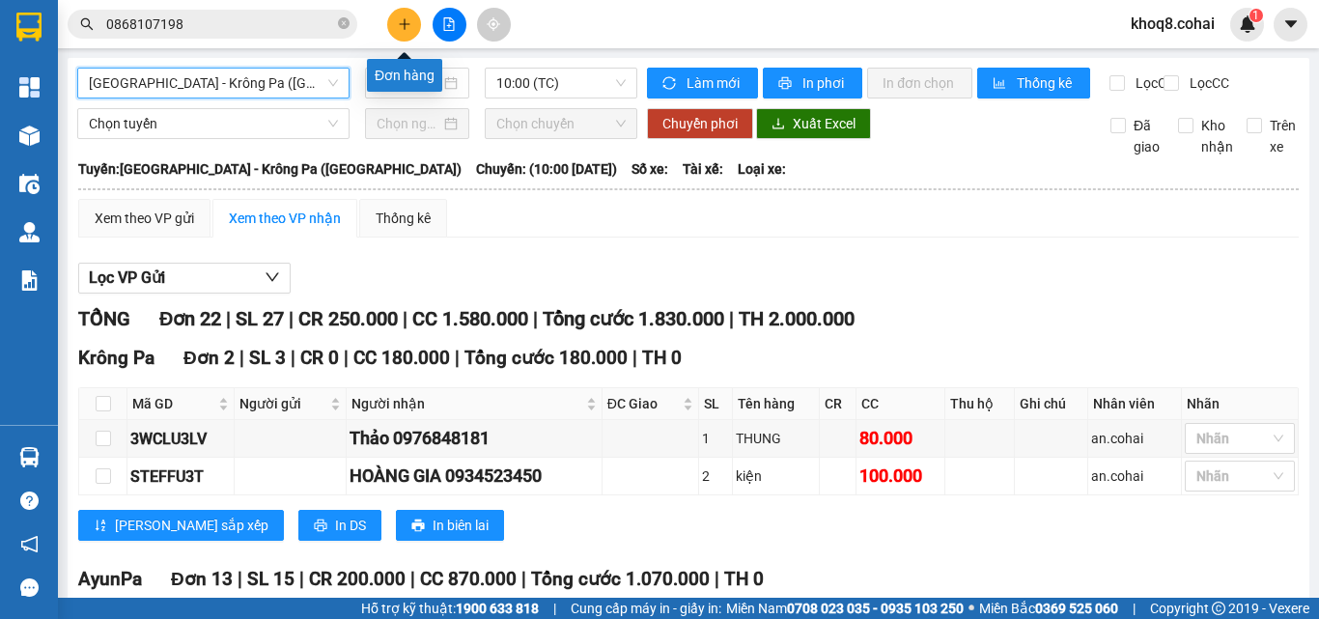
click at [400, 13] on button at bounding box center [404, 25] width 34 height 34
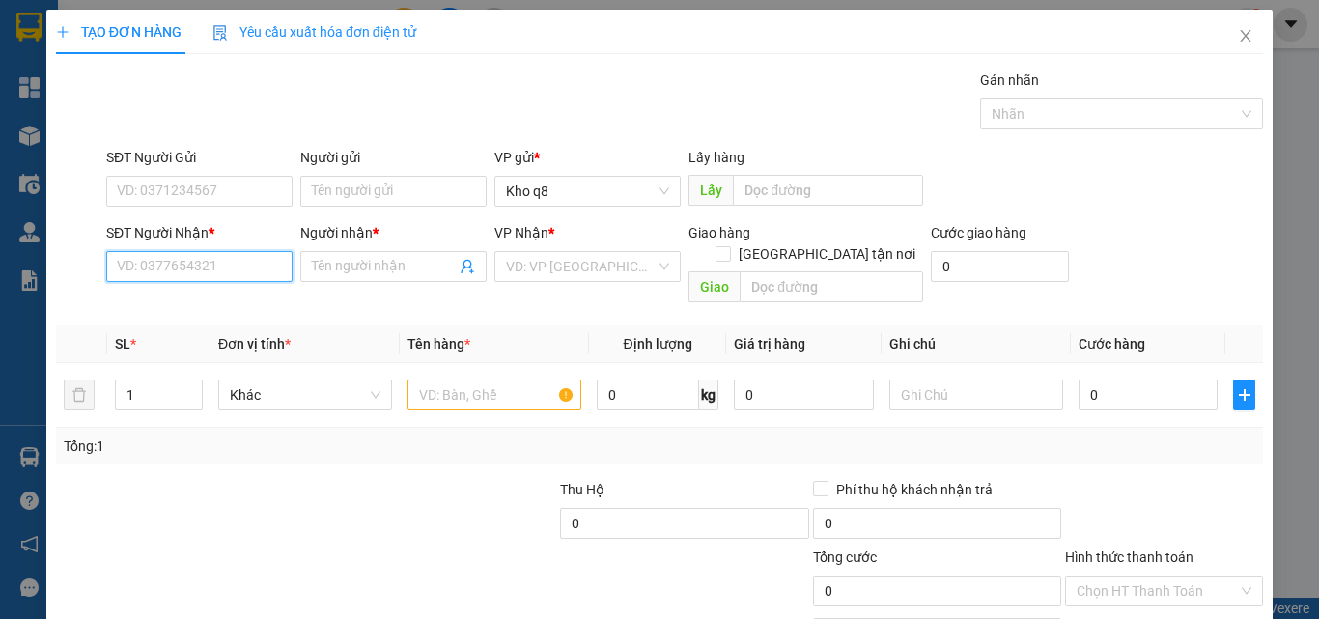
click at [227, 267] on input "SĐT Người Nhận *" at bounding box center [199, 266] width 186 height 31
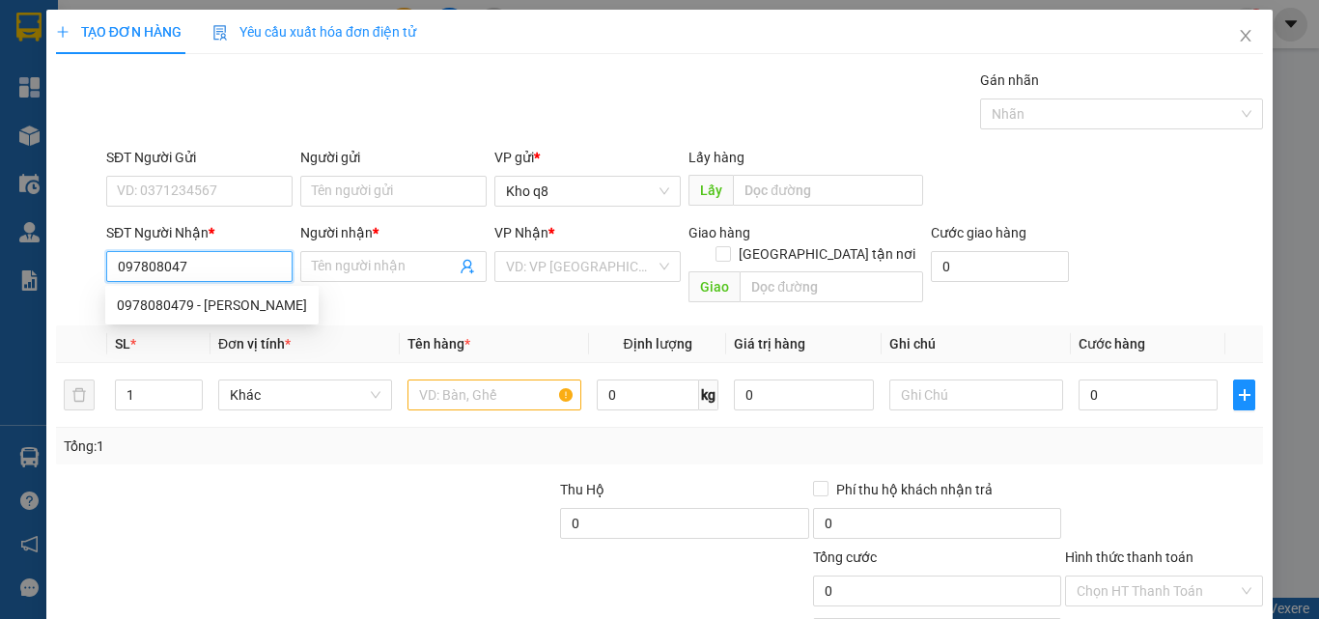
type input "0978080479"
click at [172, 301] on div "0978080479 - [PERSON_NAME]" at bounding box center [212, 305] width 190 height 21
type input "Hà Thi"
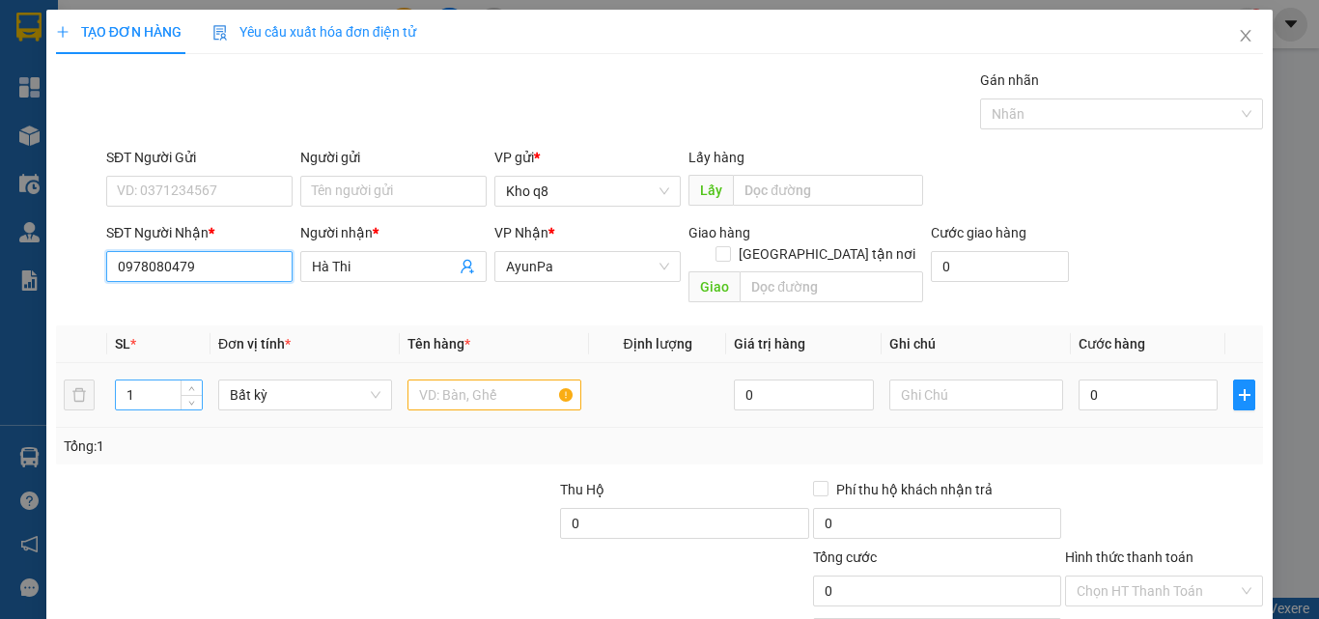
type input "0978080479"
click at [151, 380] on input "1" at bounding box center [159, 394] width 86 height 29
type input "5"
click at [437, 380] on input "text" at bounding box center [495, 395] width 174 height 31
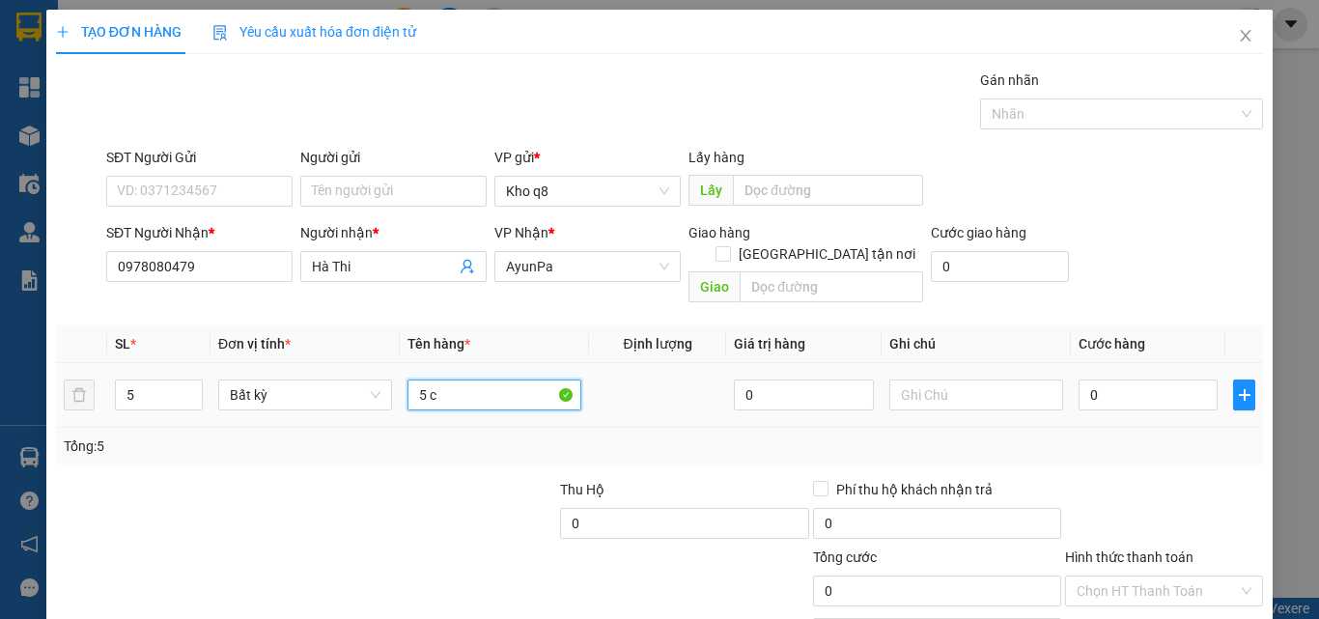
paste input "â"
paste input "ấy"
type input "5 cây giấy 1m6*120"
click at [1135, 380] on input "0" at bounding box center [1148, 395] width 139 height 31
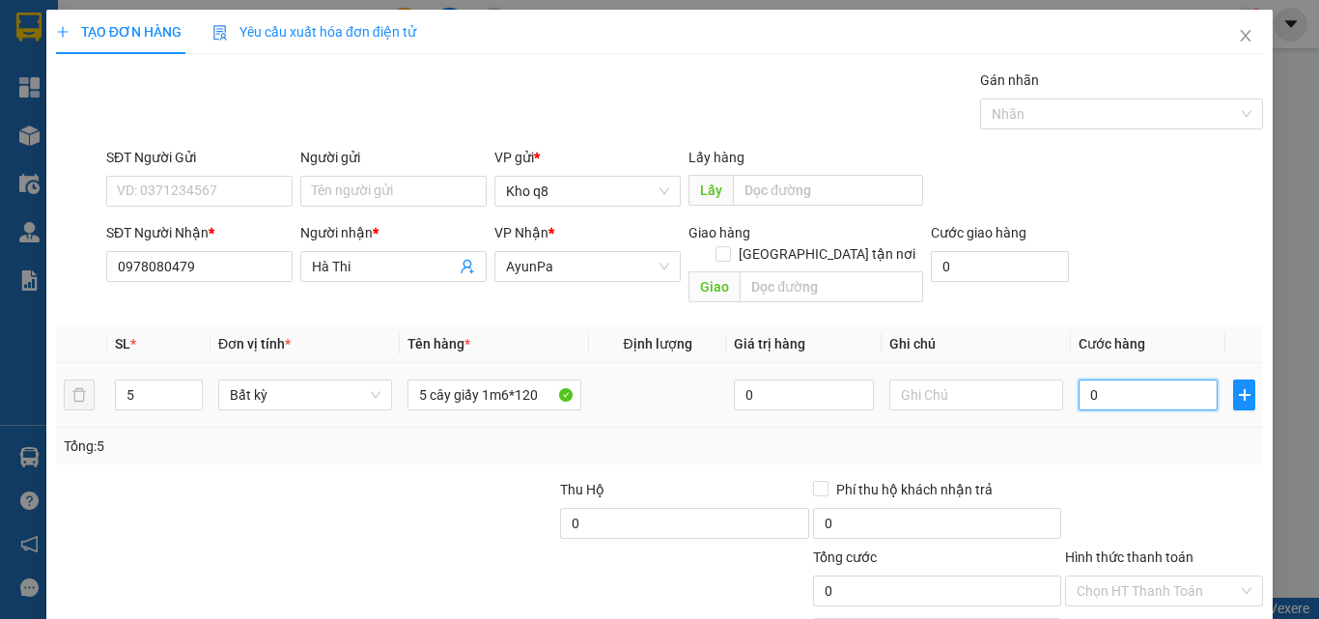
type input "6"
type input "60"
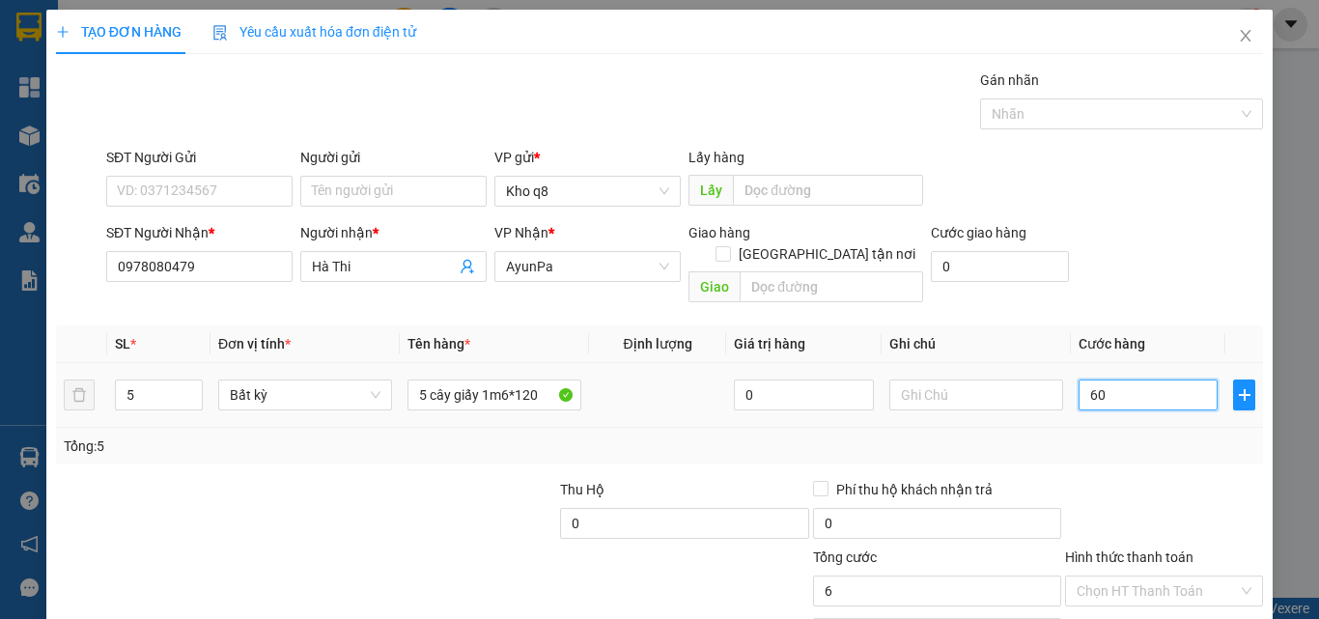
type input "60"
type input "600"
type input "600.000"
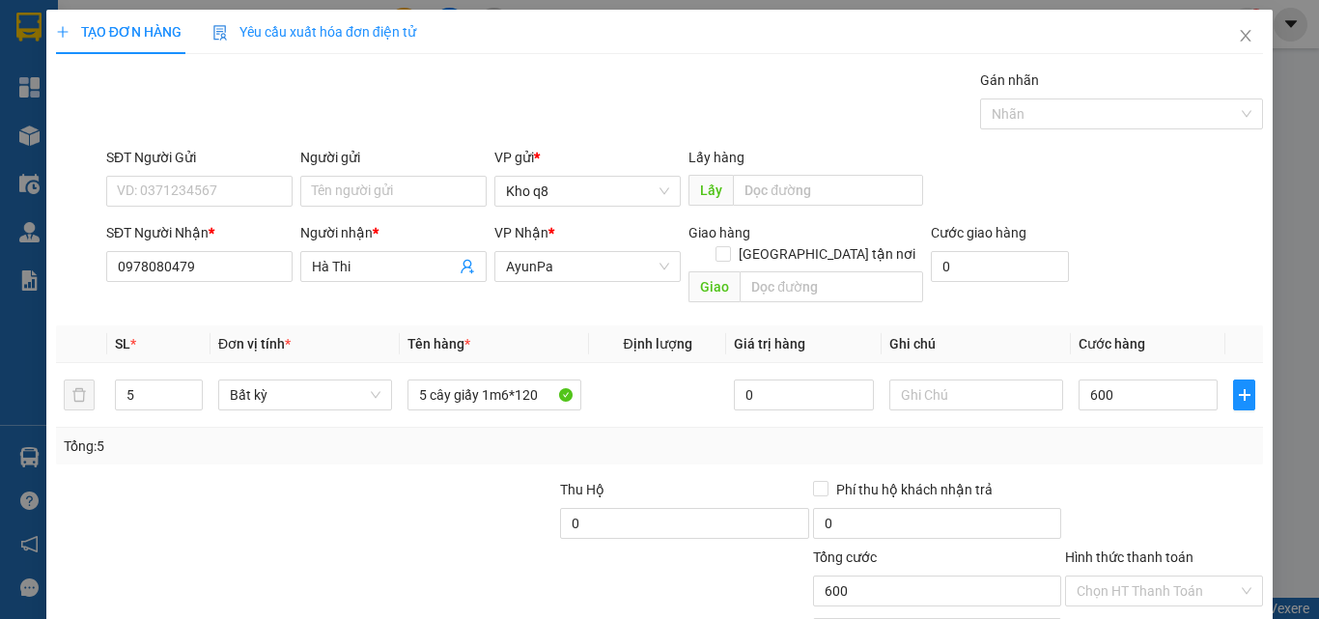
type input "600.000"
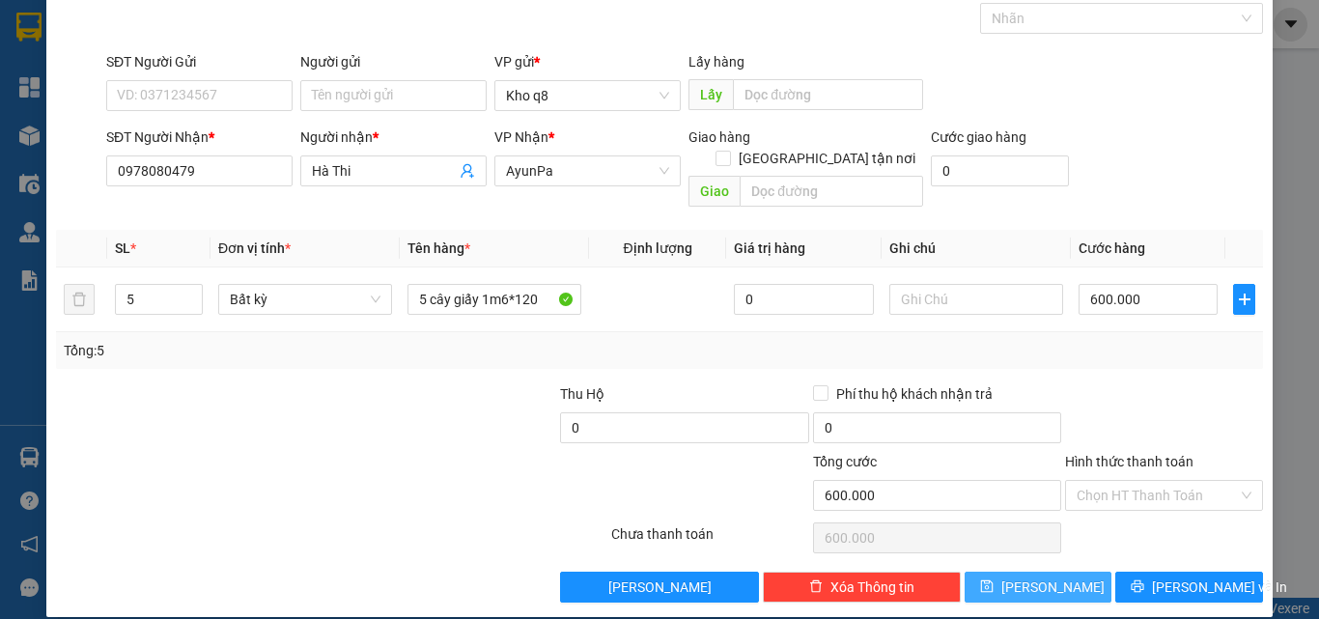
click at [998, 572] on button "[PERSON_NAME]" at bounding box center [1039, 587] width 148 height 31
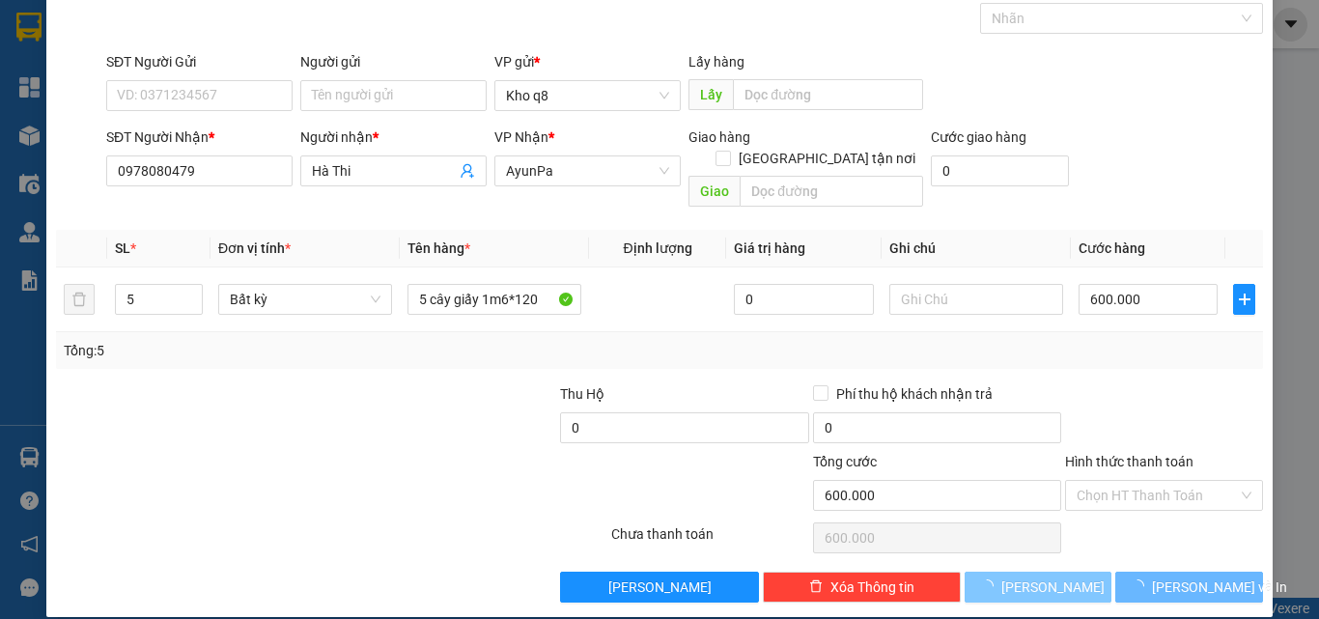
type input "1"
type input "0"
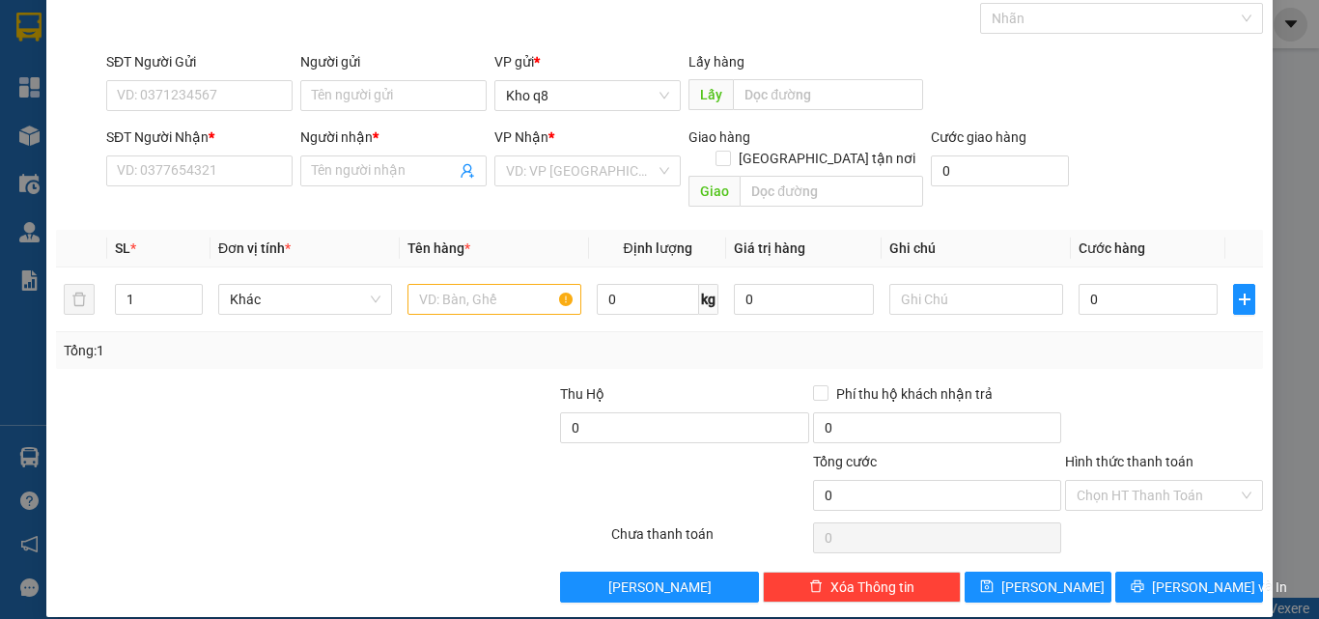
scroll to position [0, 0]
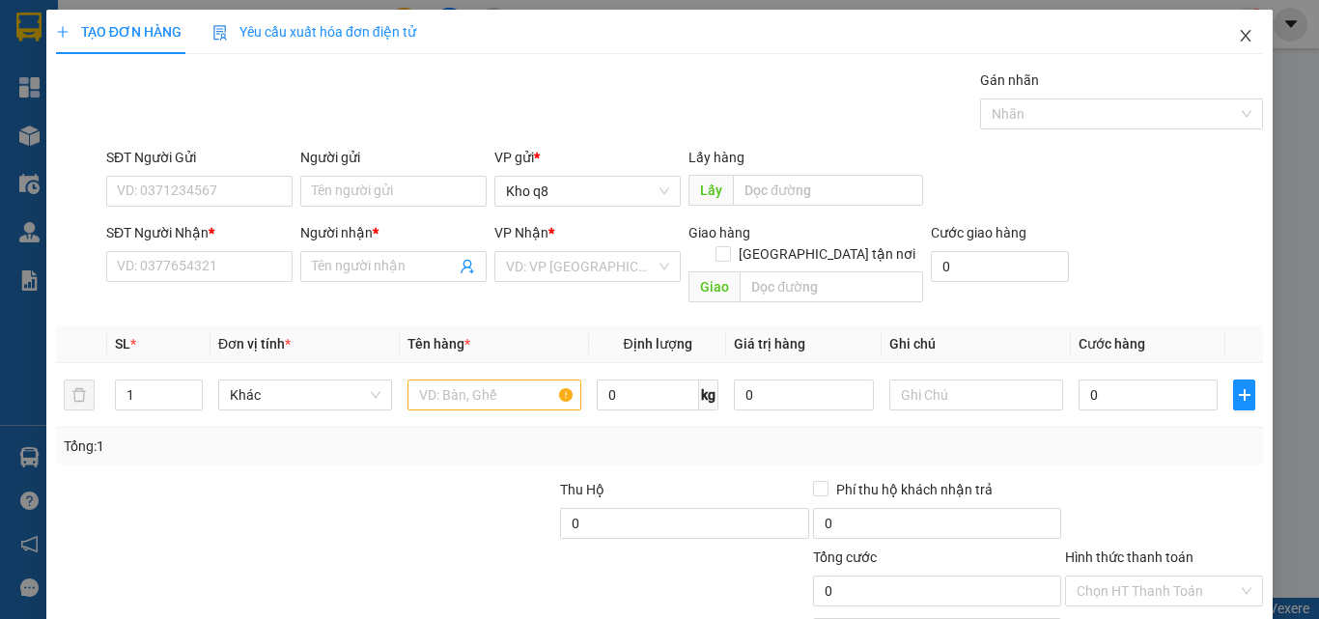
click at [1238, 36] on icon "close" at bounding box center [1245, 35] width 15 height 15
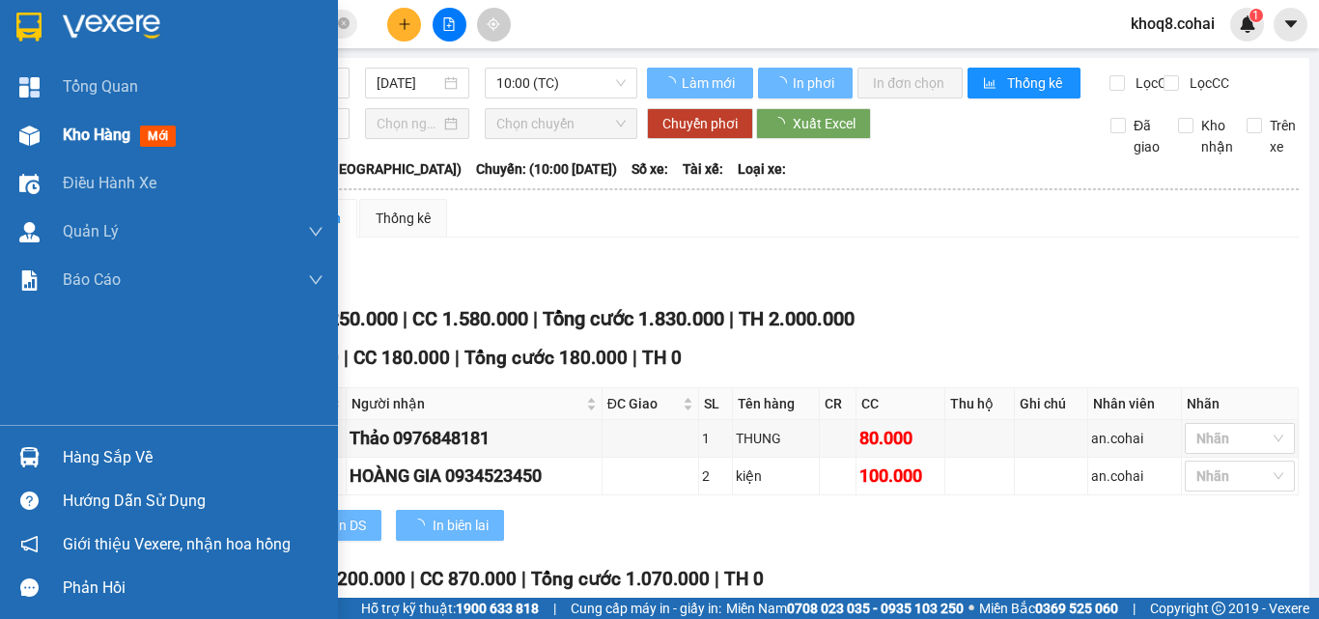
click at [30, 133] on img at bounding box center [29, 136] width 20 height 20
click at [25, 134] on img at bounding box center [29, 136] width 20 height 20
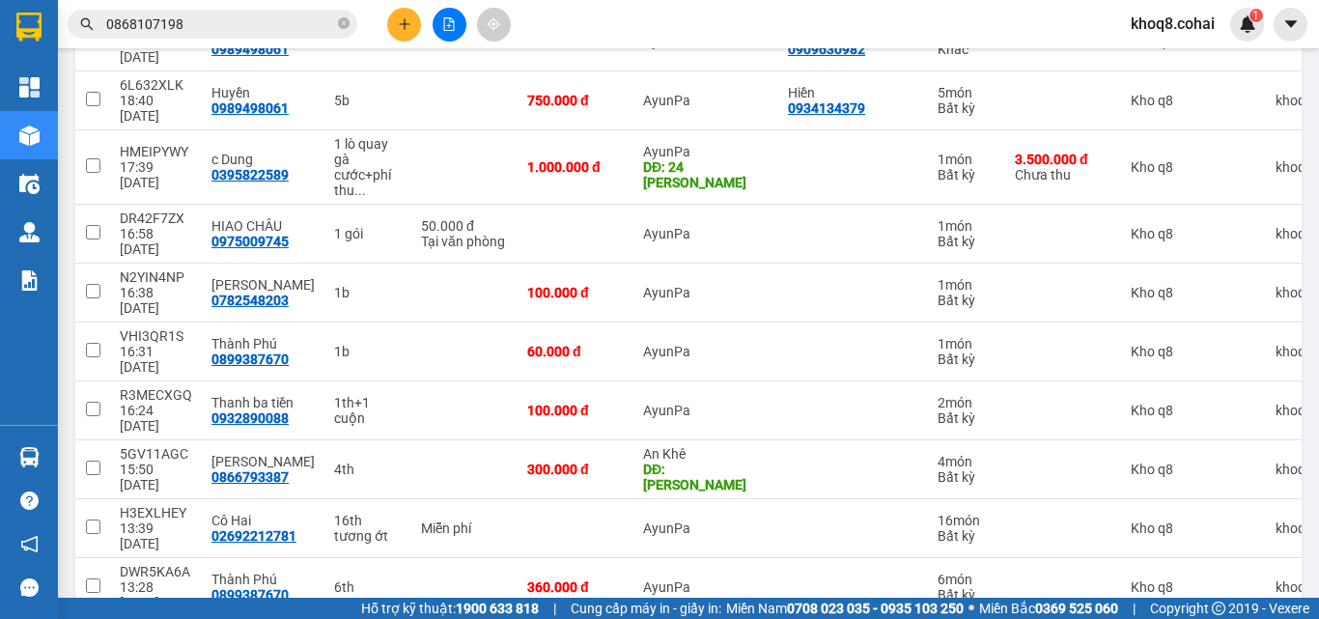
scroll to position [539, 0]
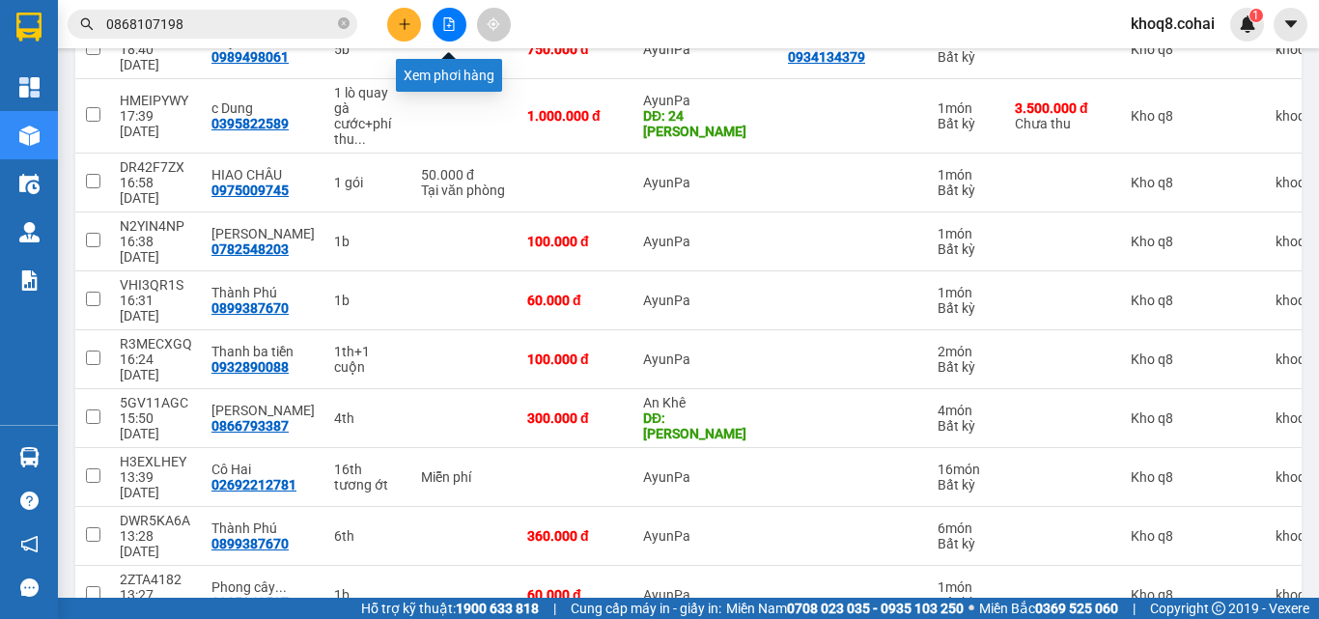
click at [448, 17] on icon "file-add" at bounding box center [449, 24] width 11 height 14
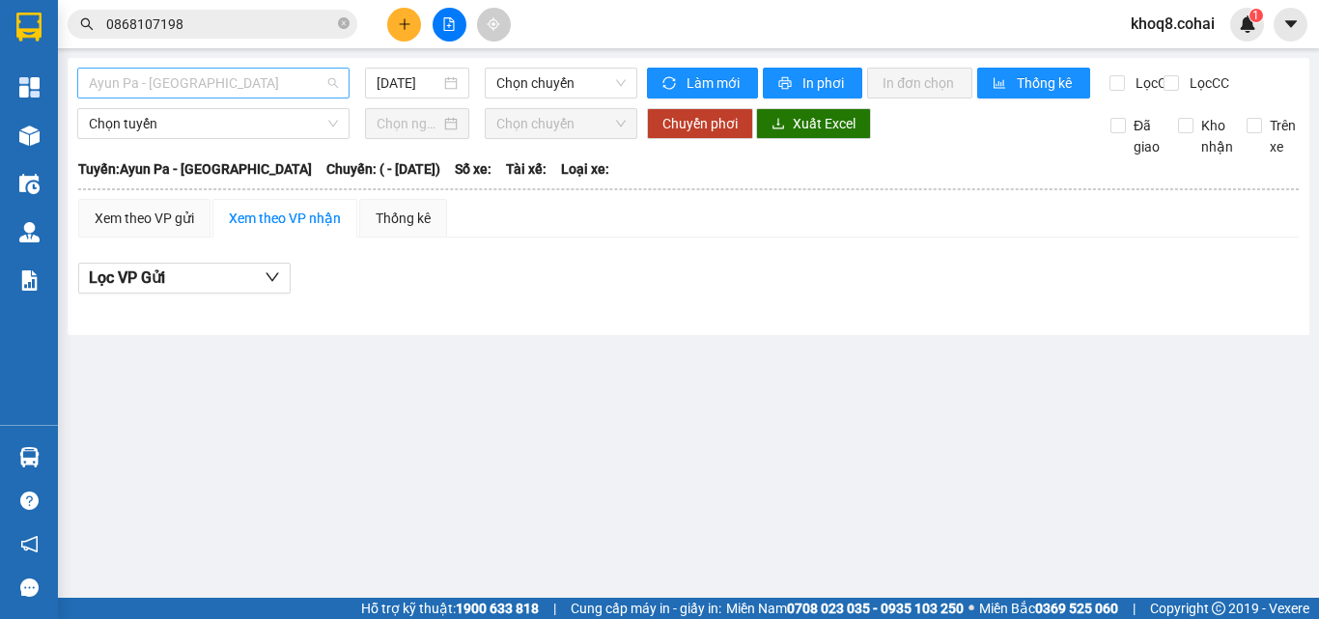
click at [228, 90] on span "Ayun Pa - [GEOGRAPHIC_DATA]" at bounding box center [213, 83] width 249 height 29
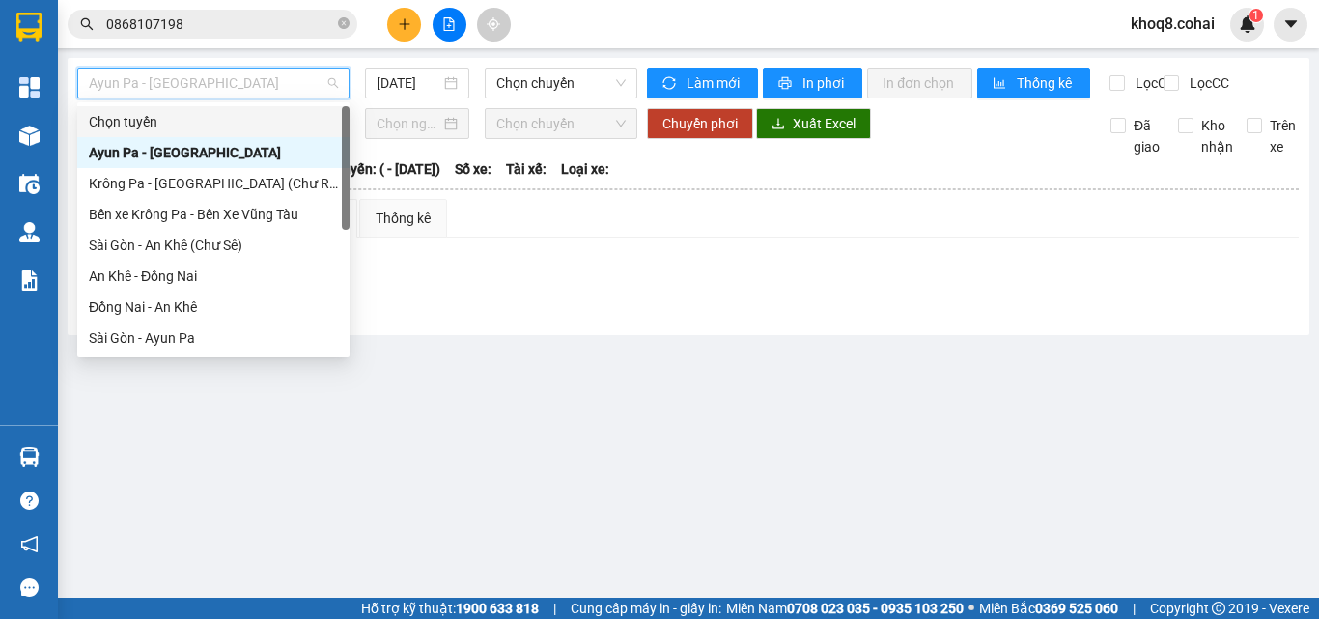
scroll to position [278, 0]
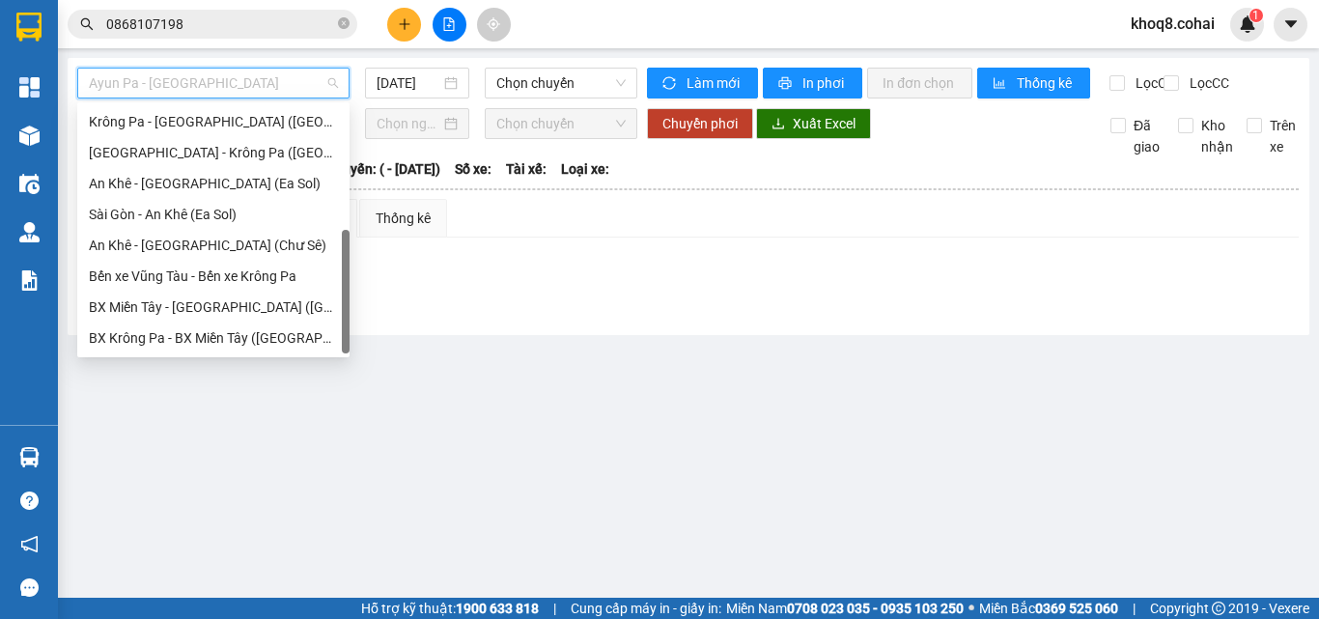
drag, startPoint x: 342, startPoint y: 129, endPoint x: 310, endPoint y: 436, distance: 308.7
click at [310, 436] on body "Kết quả tìm kiếm ( 2 ) Bộ lọc Ngày tạo đơn gần nhất Mã ĐH Trạng thái Món hàng T…" at bounding box center [659, 309] width 1319 height 619
click at [152, 146] on div "[GEOGRAPHIC_DATA] - Krông Pa ([GEOGRAPHIC_DATA])" at bounding box center [213, 152] width 249 height 21
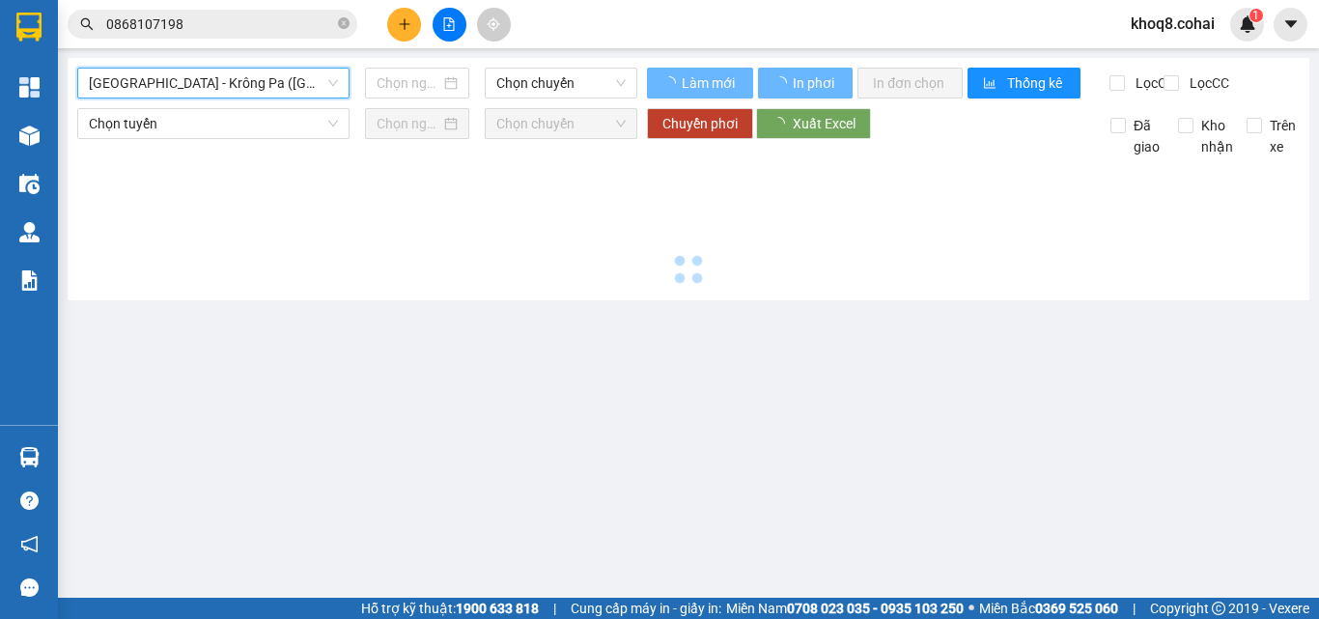
type input "[DATE]"
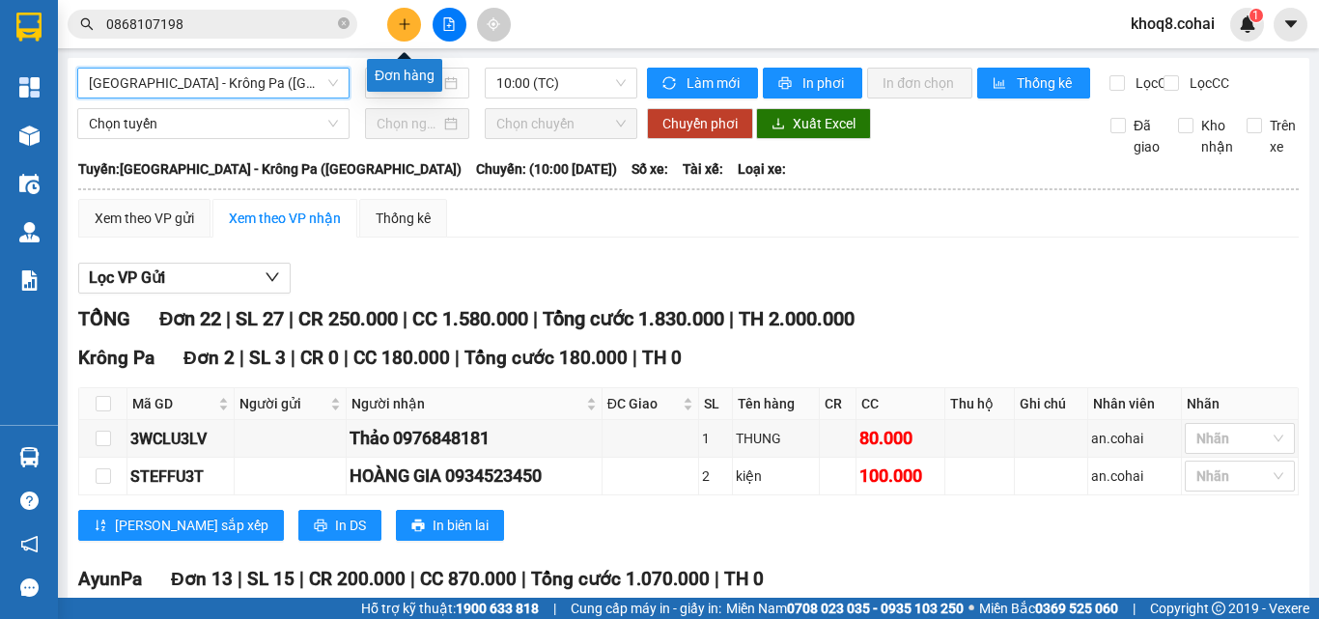
click at [405, 20] on icon "plus" at bounding box center [404, 23] width 1 height 11
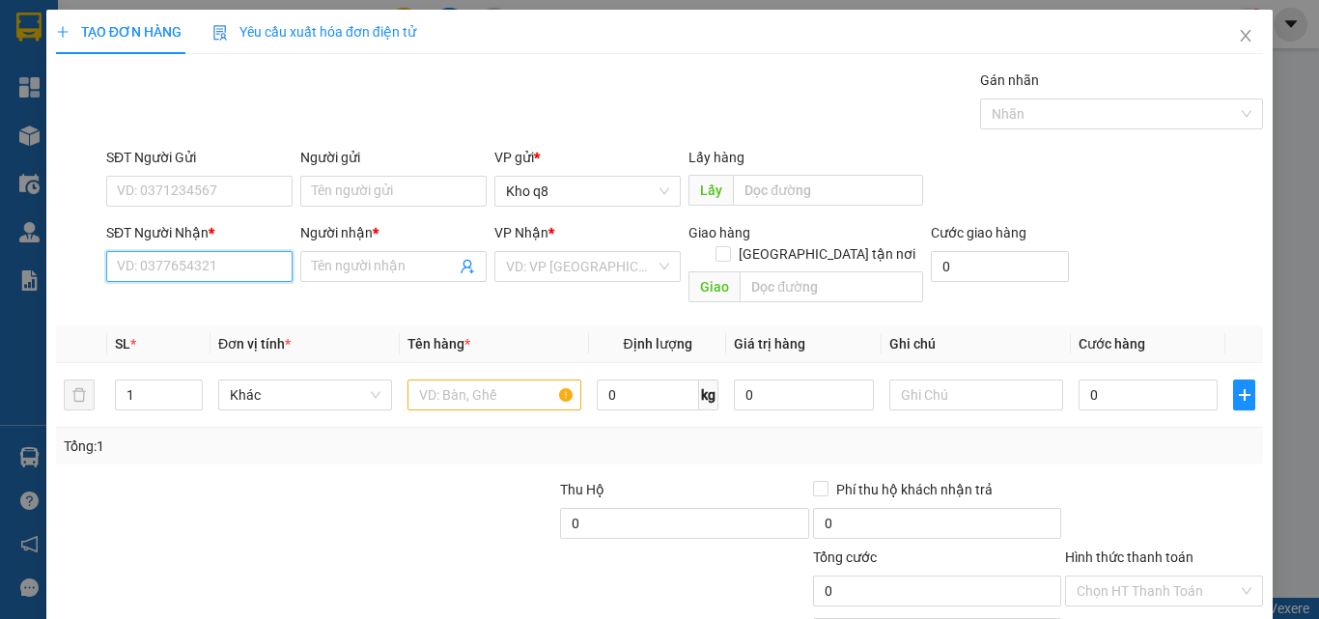
click at [238, 270] on input "SĐT Người Nhận *" at bounding box center [199, 266] width 186 height 31
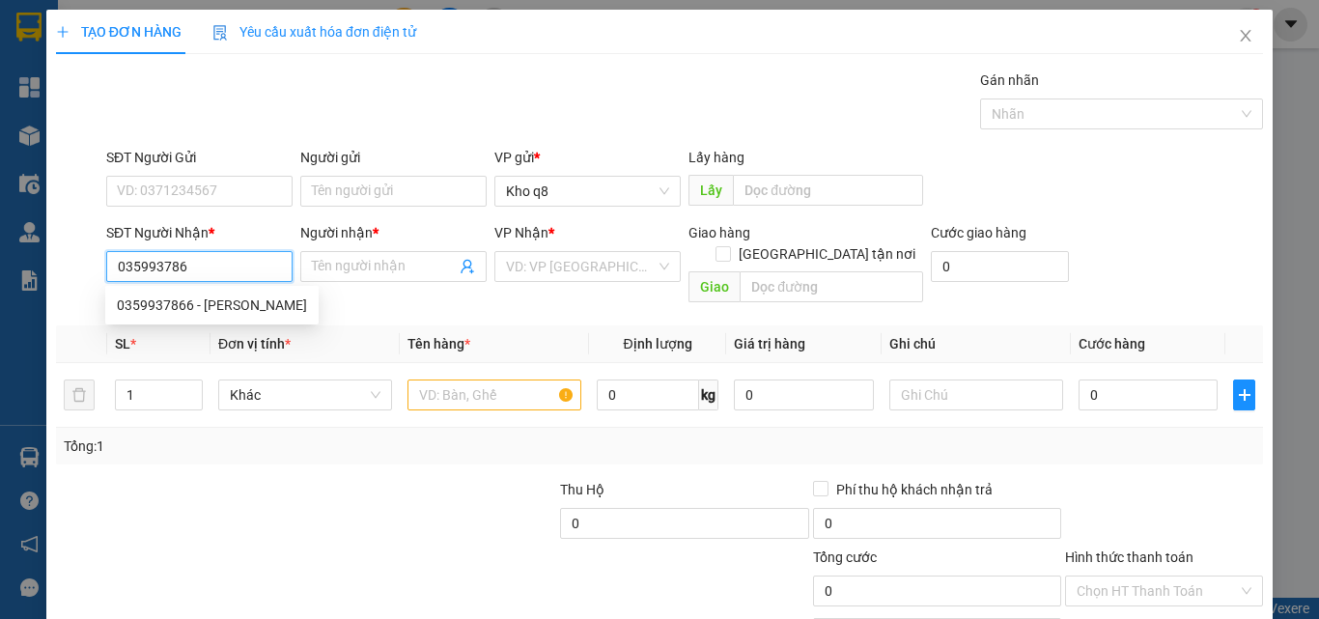
type input "0359937866"
click at [184, 302] on div "0359937866 - [PERSON_NAME]" at bounding box center [212, 305] width 190 height 21
type input "[PERSON_NAME]"
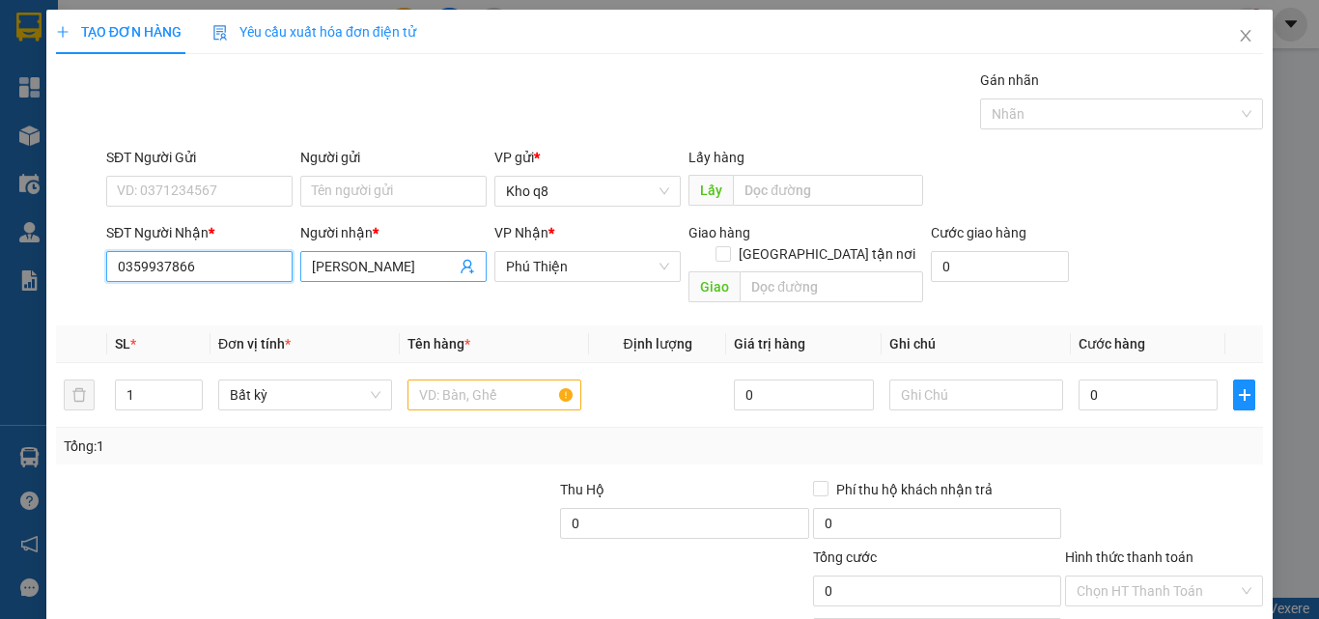
type input "0359937866"
click at [342, 267] on input "[PERSON_NAME]" at bounding box center [384, 266] width 144 height 21
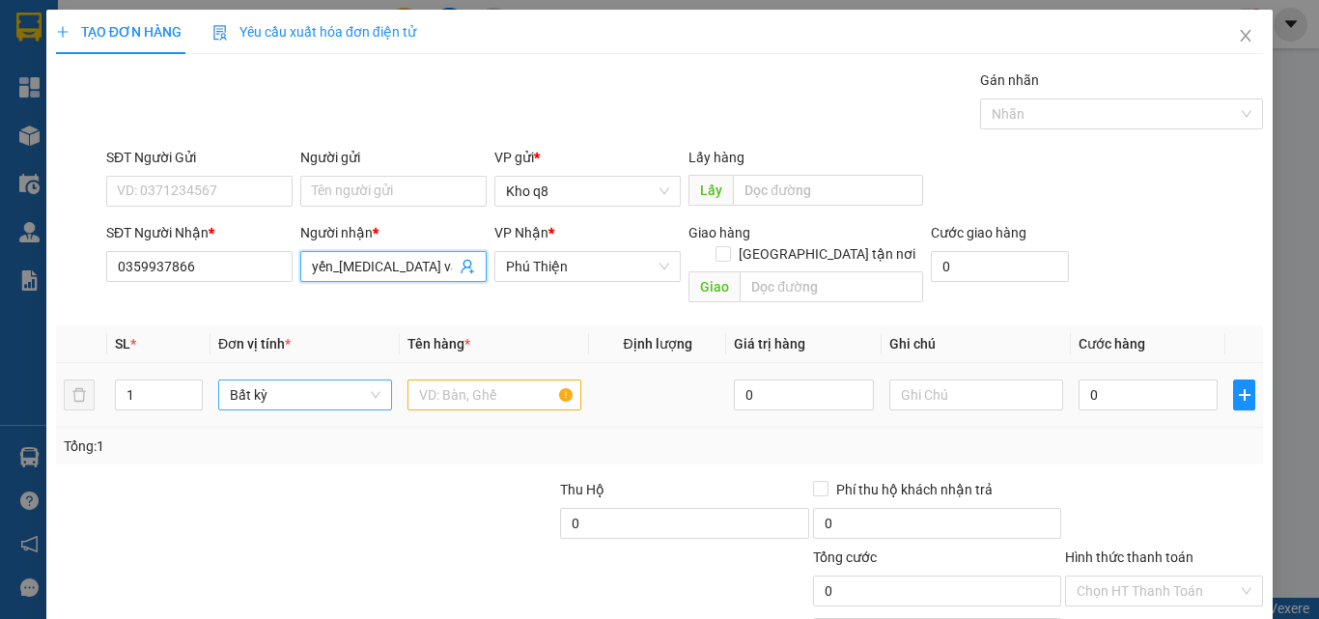
paste input "Đ"
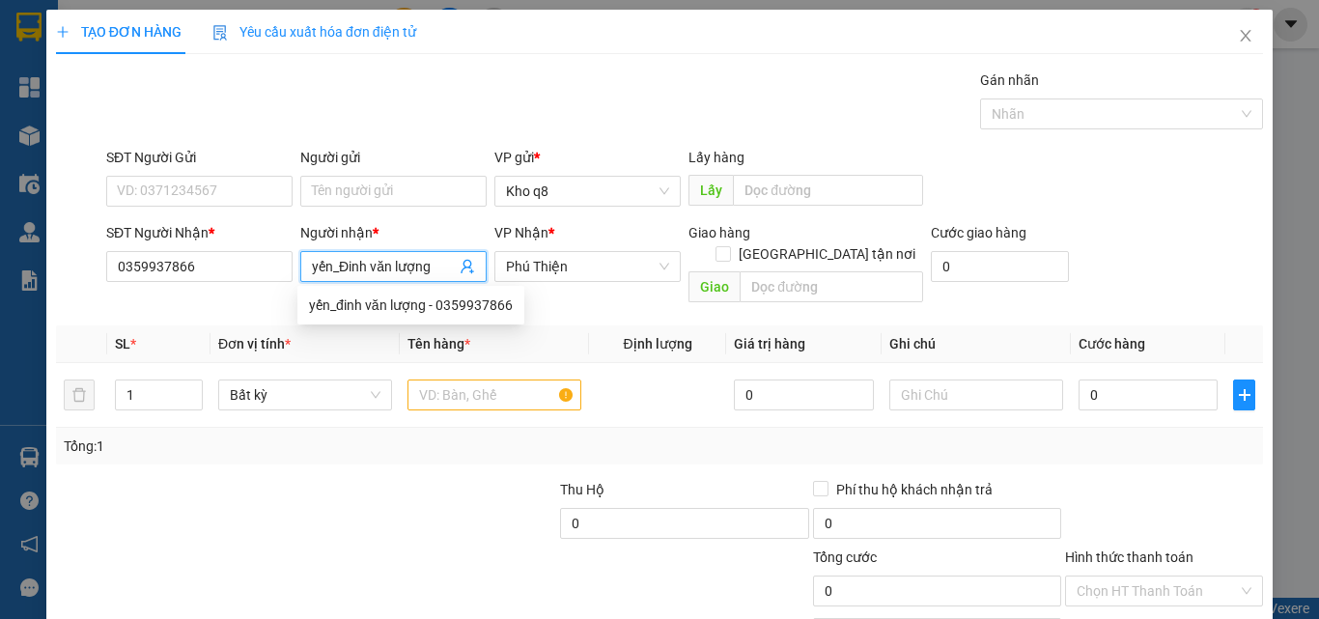
click at [394, 264] on input "yến_Đinh văn lượng" at bounding box center [384, 266] width 144 height 21
type input "[PERSON_NAME]"
click at [140, 380] on input "1" at bounding box center [159, 394] width 86 height 29
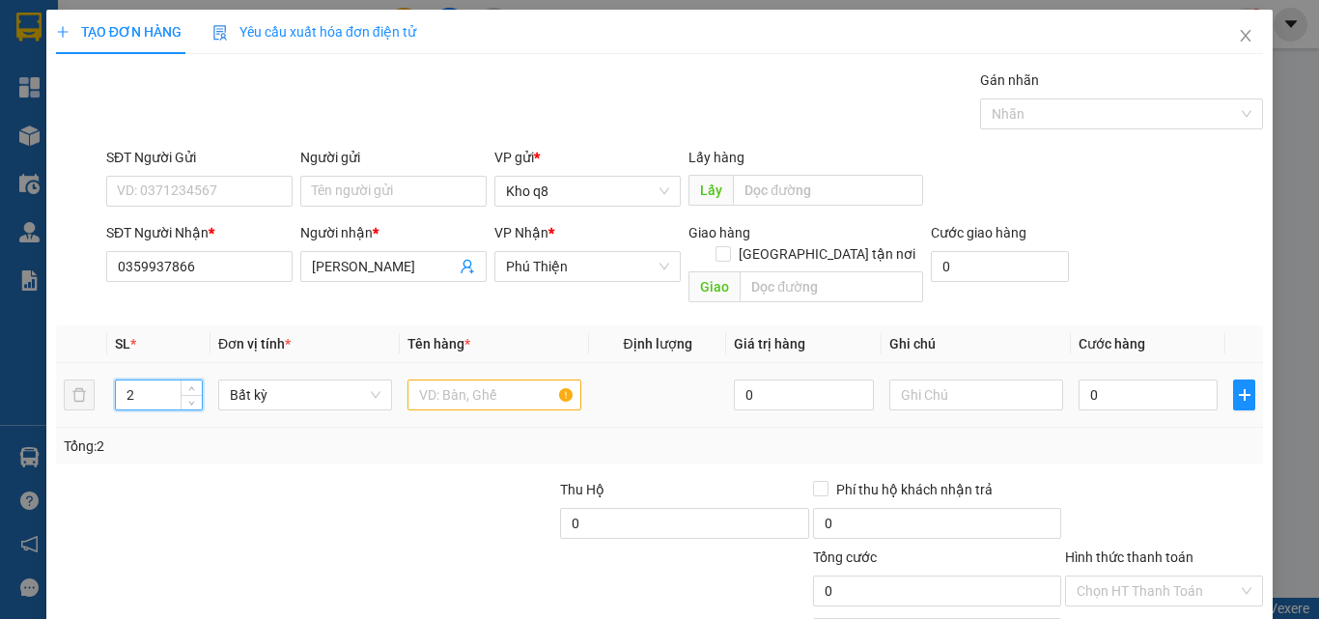
type input "2"
click at [418, 380] on input "text" at bounding box center [495, 395] width 174 height 31
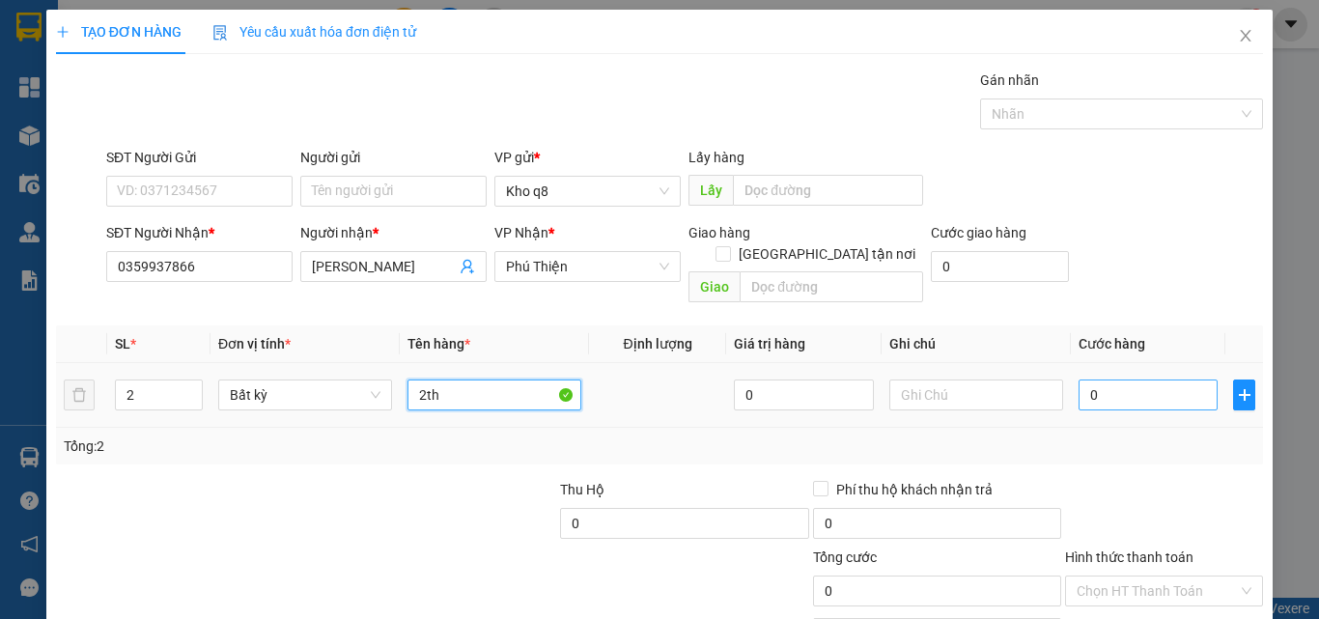
type input "2th"
click at [1098, 380] on input "0" at bounding box center [1148, 395] width 139 height 31
type input "1"
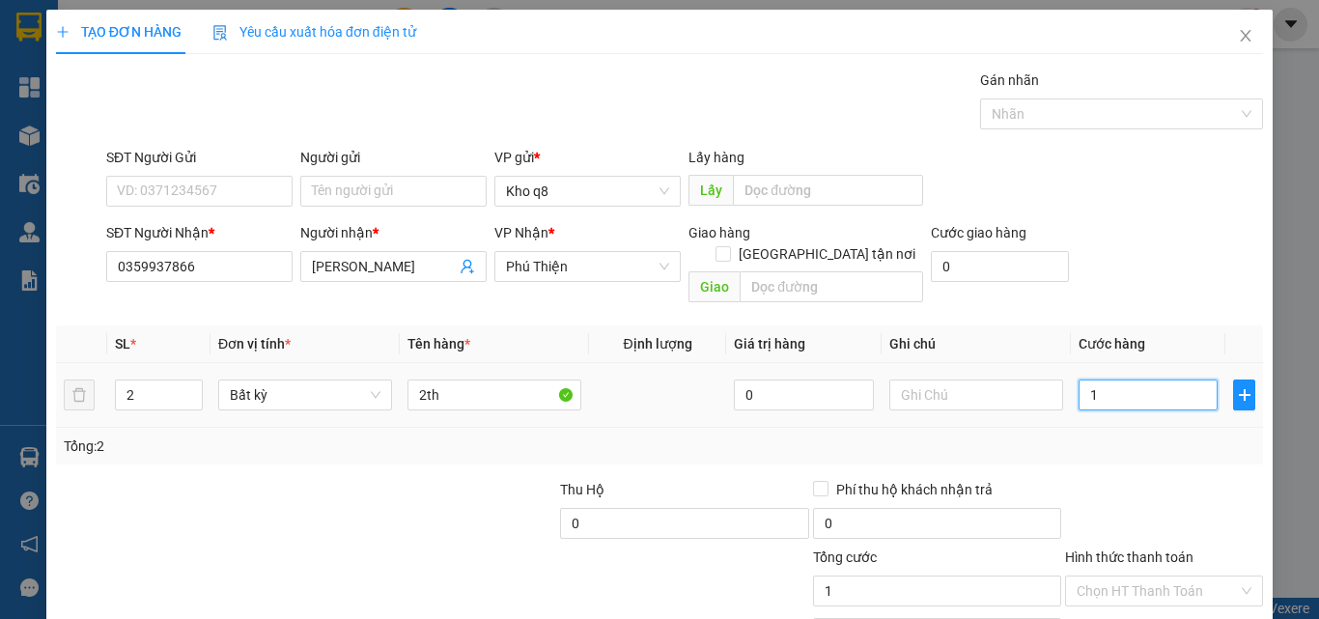
type input "10"
type input "100"
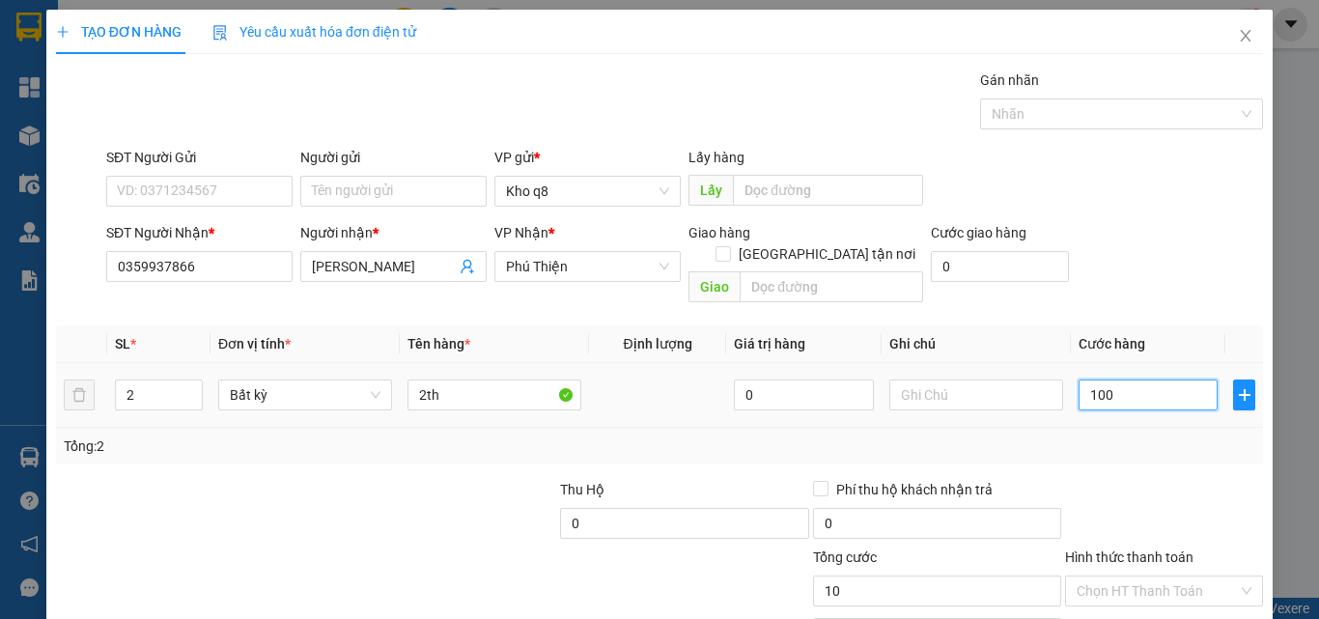
type input "100"
type input "100.000"
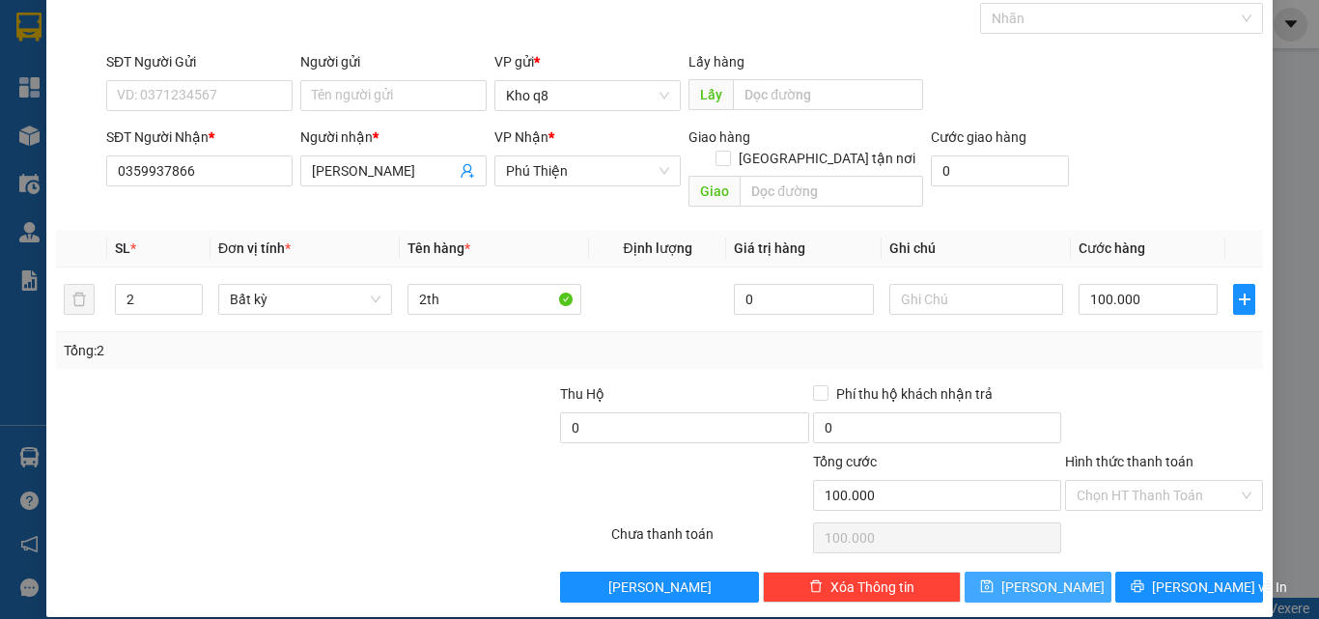
click at [1023, 572] on button "[PERSON_NAME]" at bounding box center [1039, 587] width 148 height 31
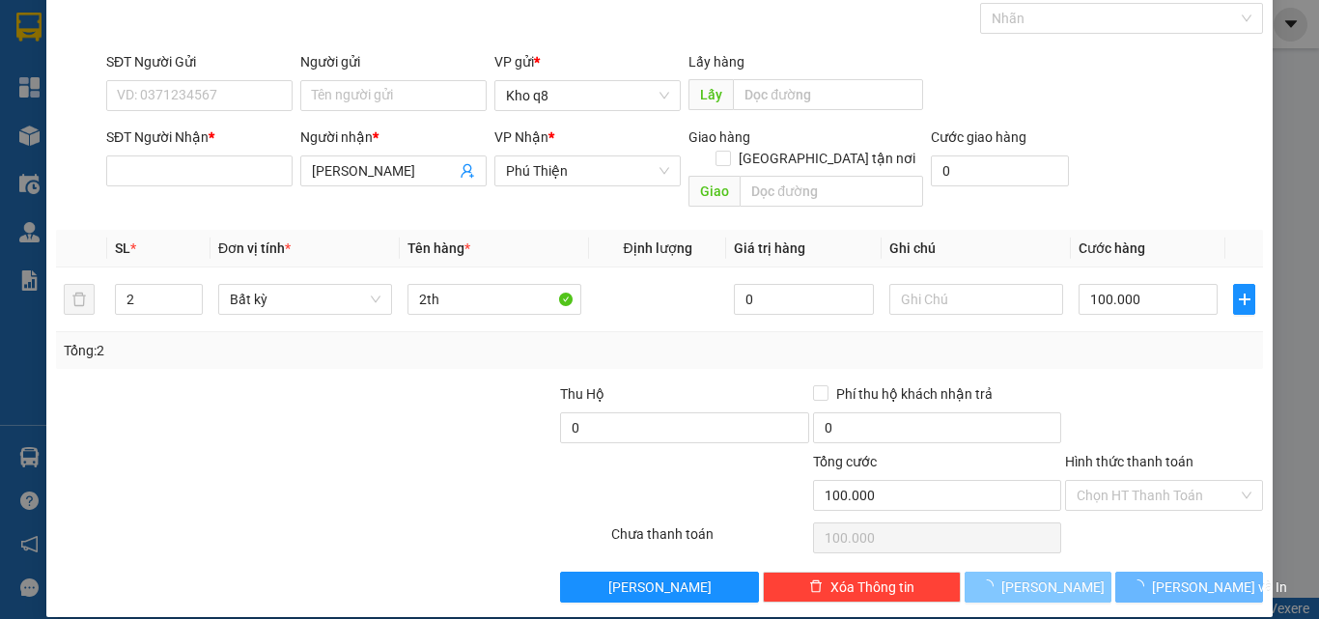
type input "1"
type input "0"
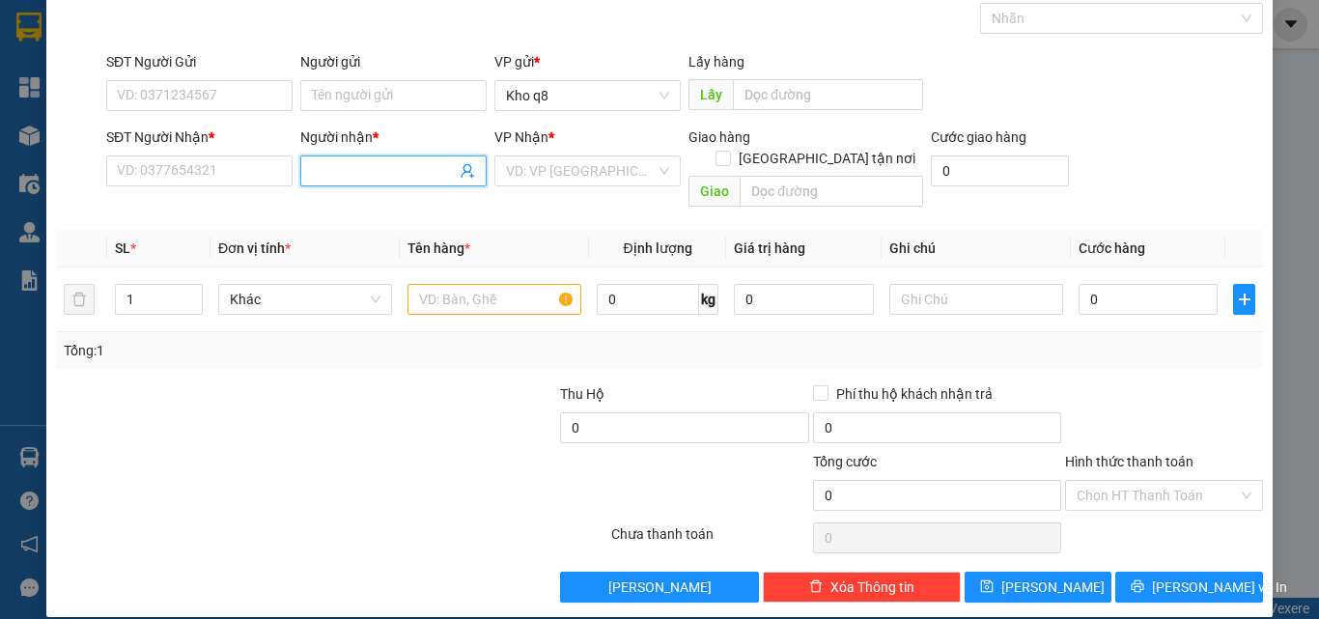
click at [346, 170] on input "Người nhận *" at bounding box center [384, 170] width 144 height 21
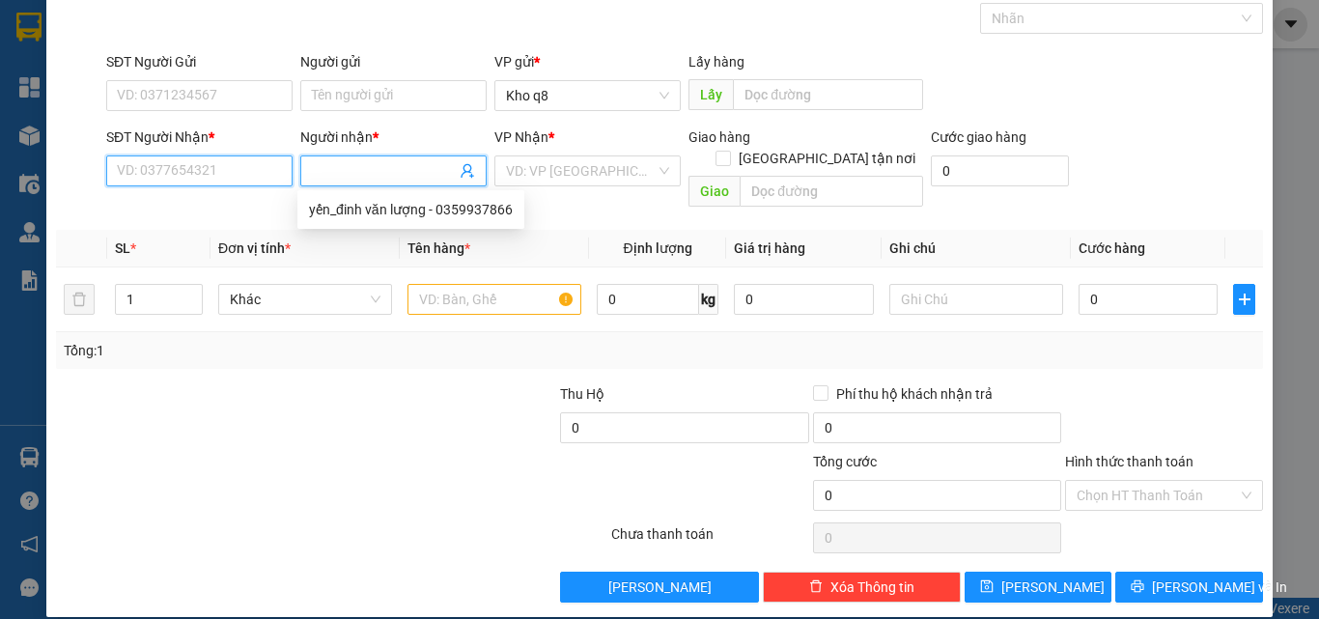
click at [182, 163] on input "SĐT Người Nhận *" at bounding box center [199, 170] width 186 height 31
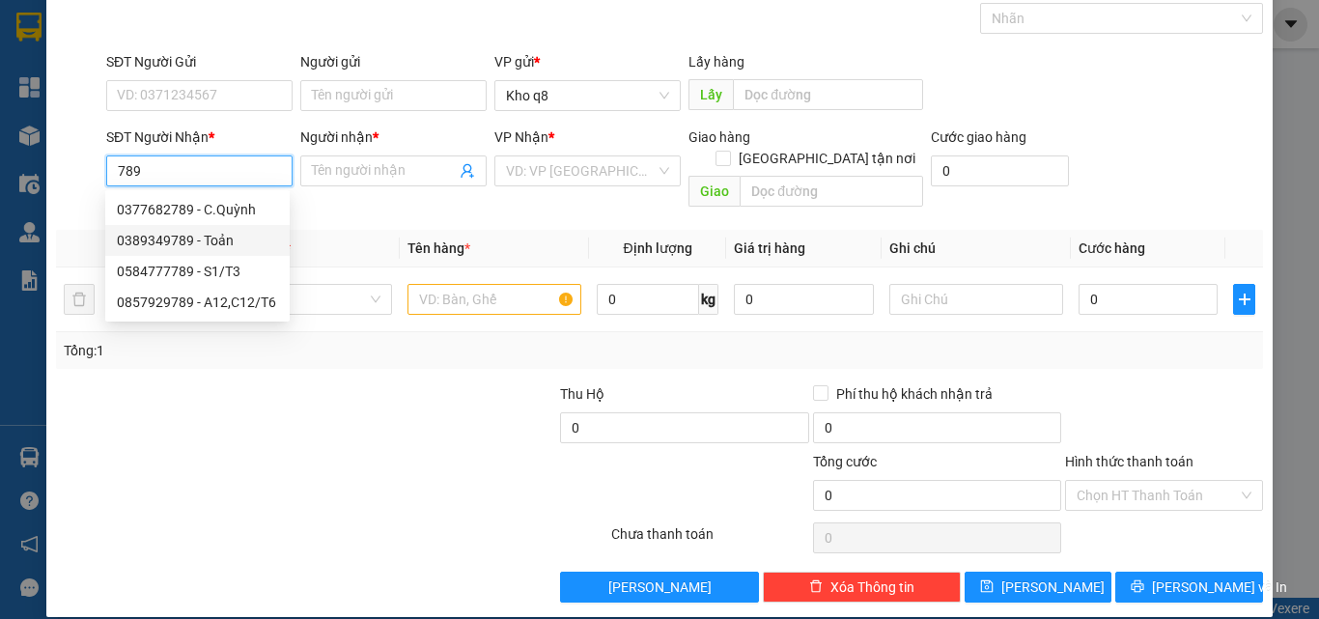
click at [152, 235] on div "0389349789 - Toản" at bounding box center [197, 240] width 161 height 21
type input "0389349789"
type input "Toản"
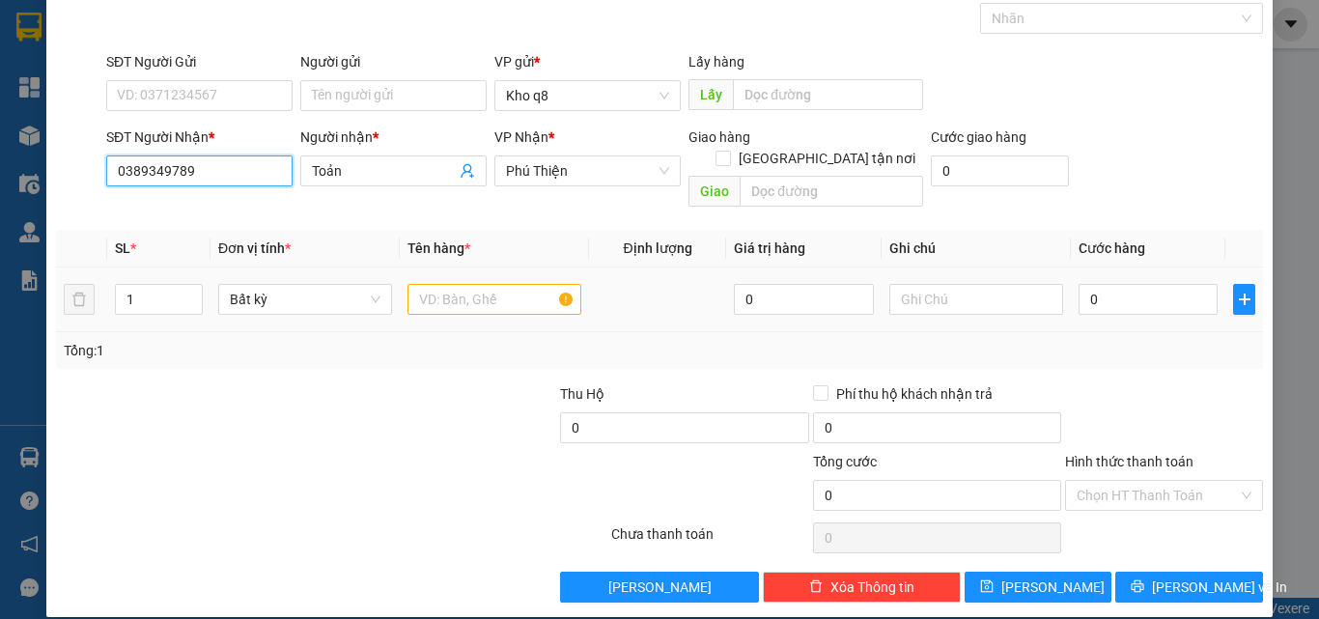
type input "0389349789"
click at [482, 284] on input "text" at bounding box center [495, 299] width 174 height 31
click at [443, 284] on input "text" at bounding box center [495, 299] width 174 height 31
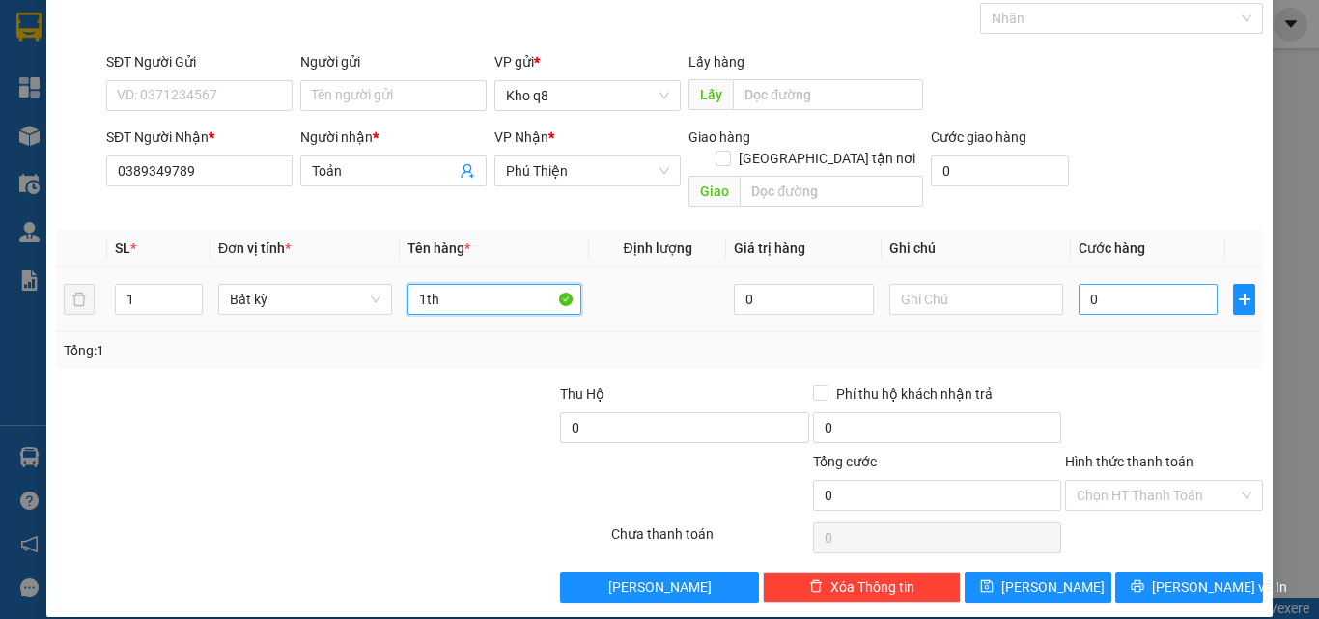
type input "1th"
click at [1118, 284] on input "0" at bounding box center [1148, 299] width 139 height 31
type input "6"
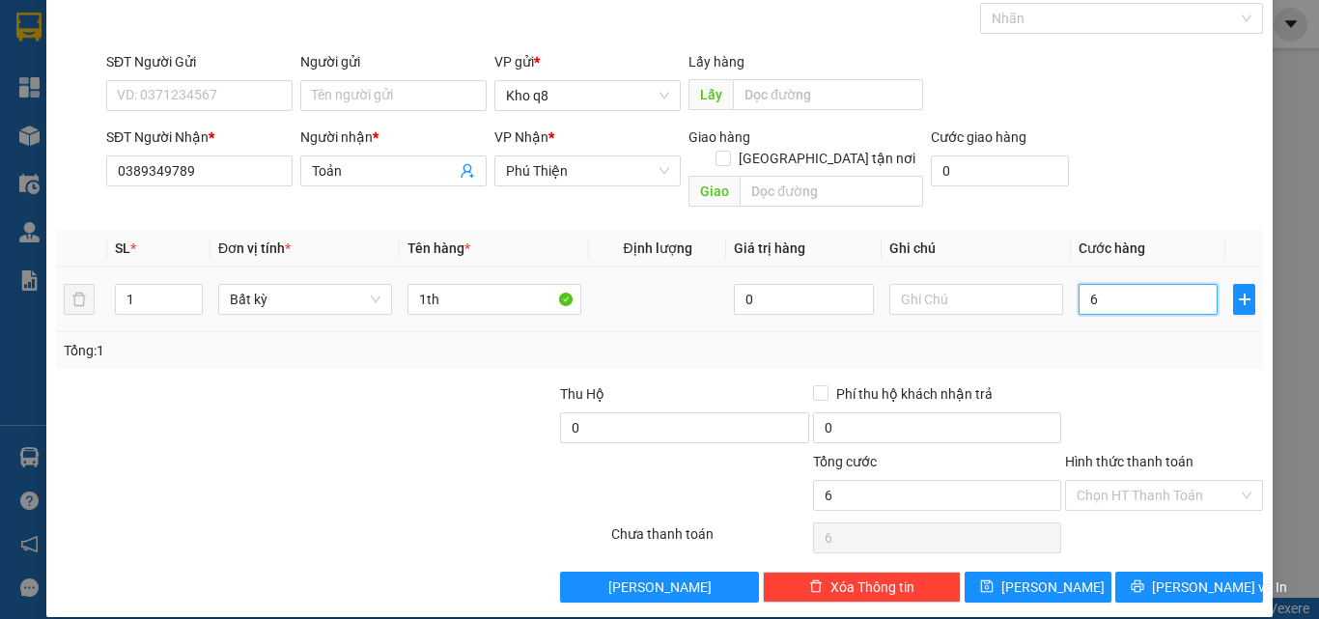
type input "60"
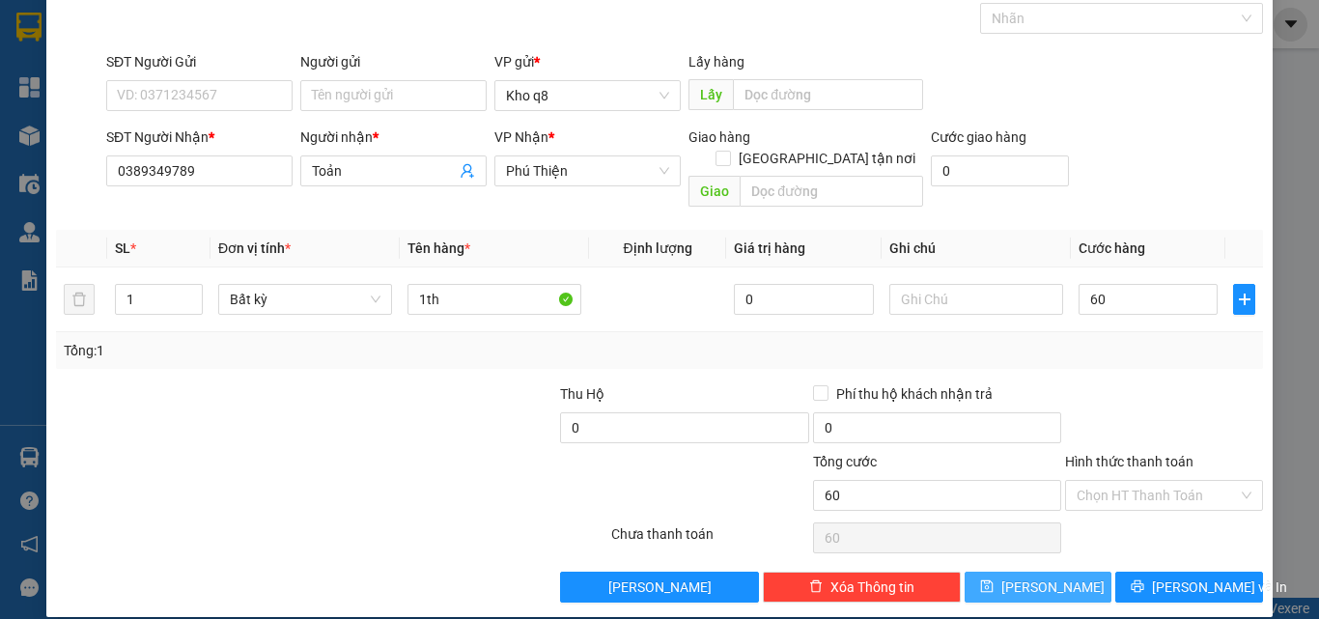
click at [1061, 572] on button "[PERSON_NAME]" at bounding box center [1039, 587] width 148 height 31
type input "60.000"
type input "0"
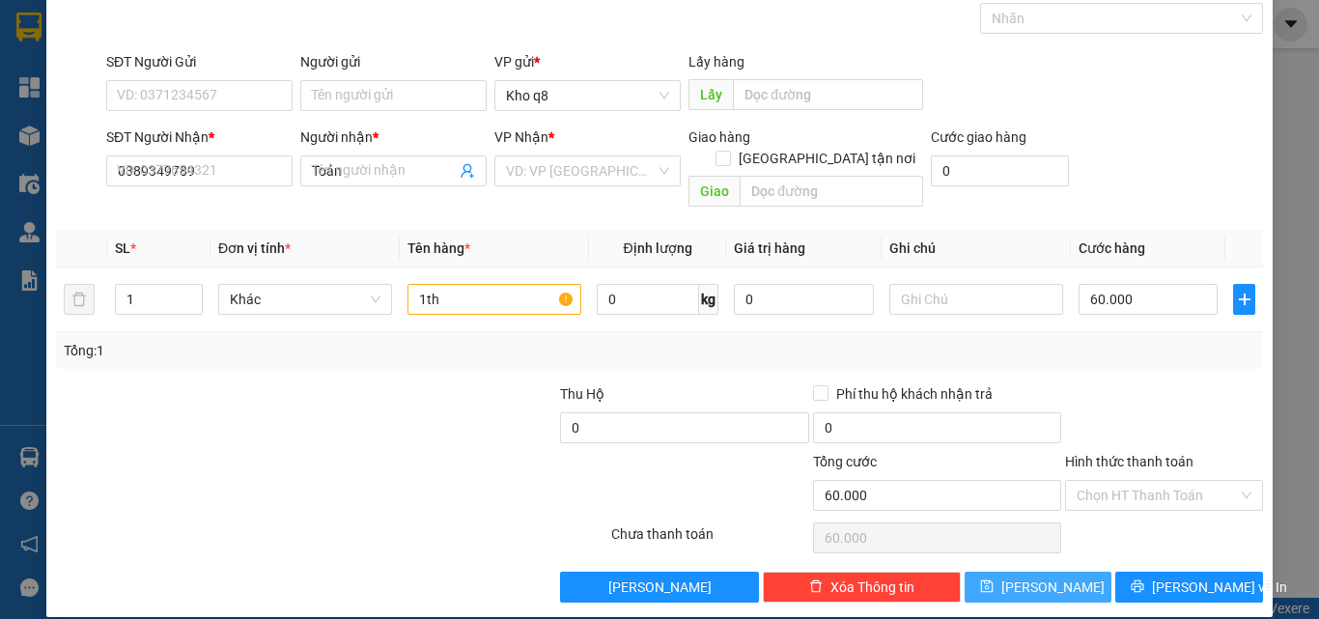
type input "0"
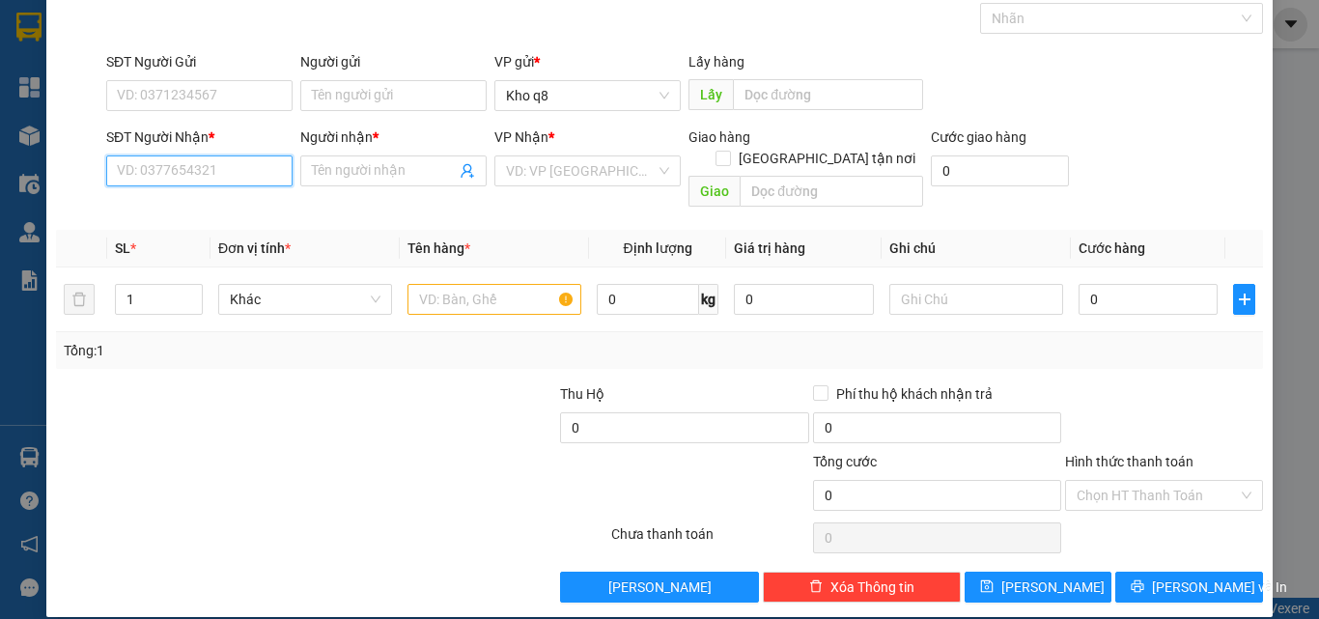
click at [218, 164] on input "SĐT Người Nhận *" at bounding box center [199, 170] width 186 height 31
click at [317, 166] on input "Người nhận *" at bounding box center [384, 170] width 144 height 21
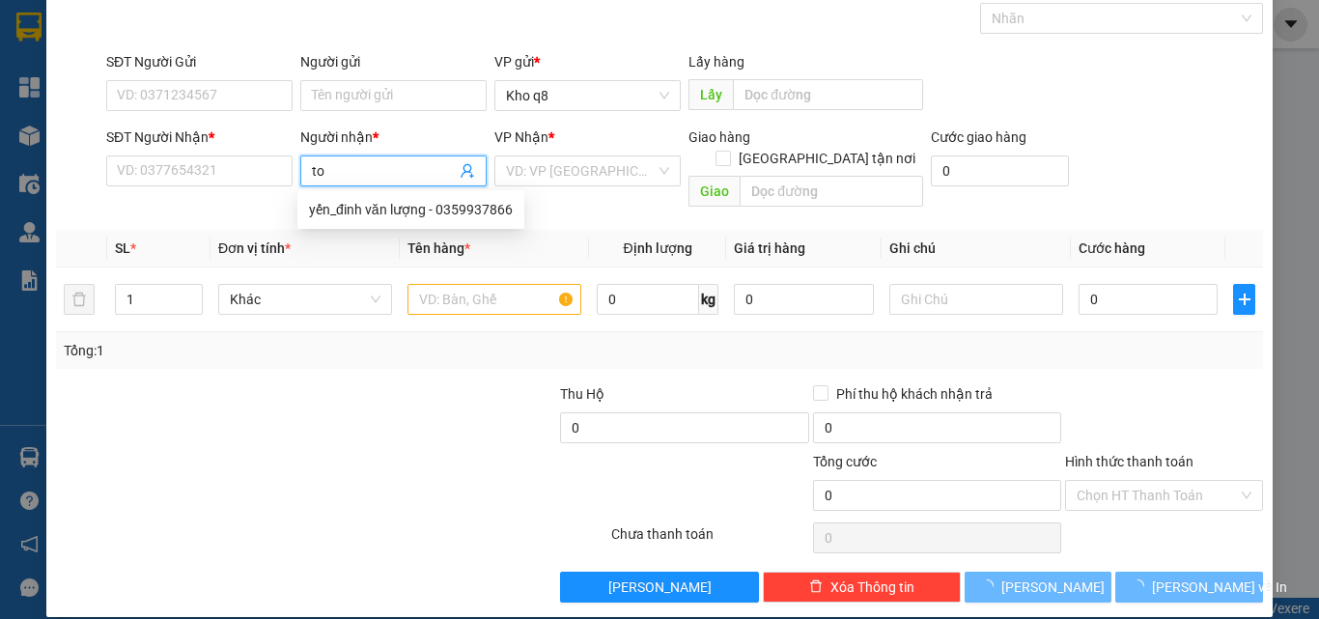
paste input "àn"
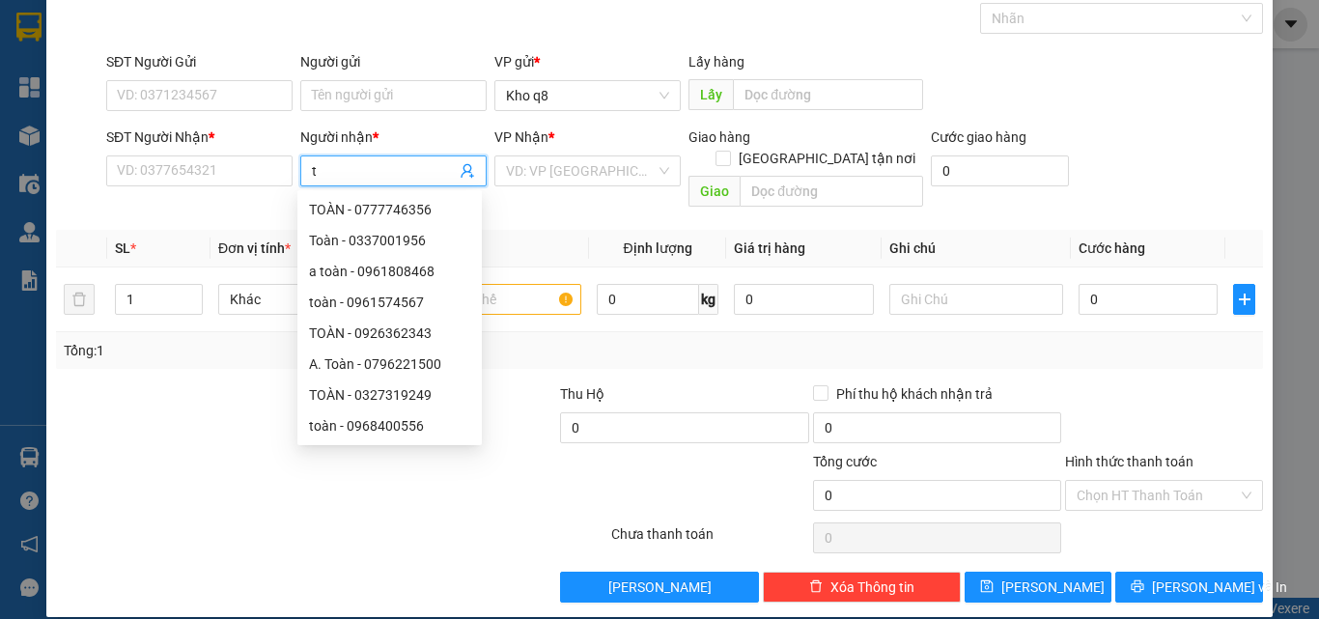
paste input "òa"
type input "t"
paste input "ư"
paste input "ơ"
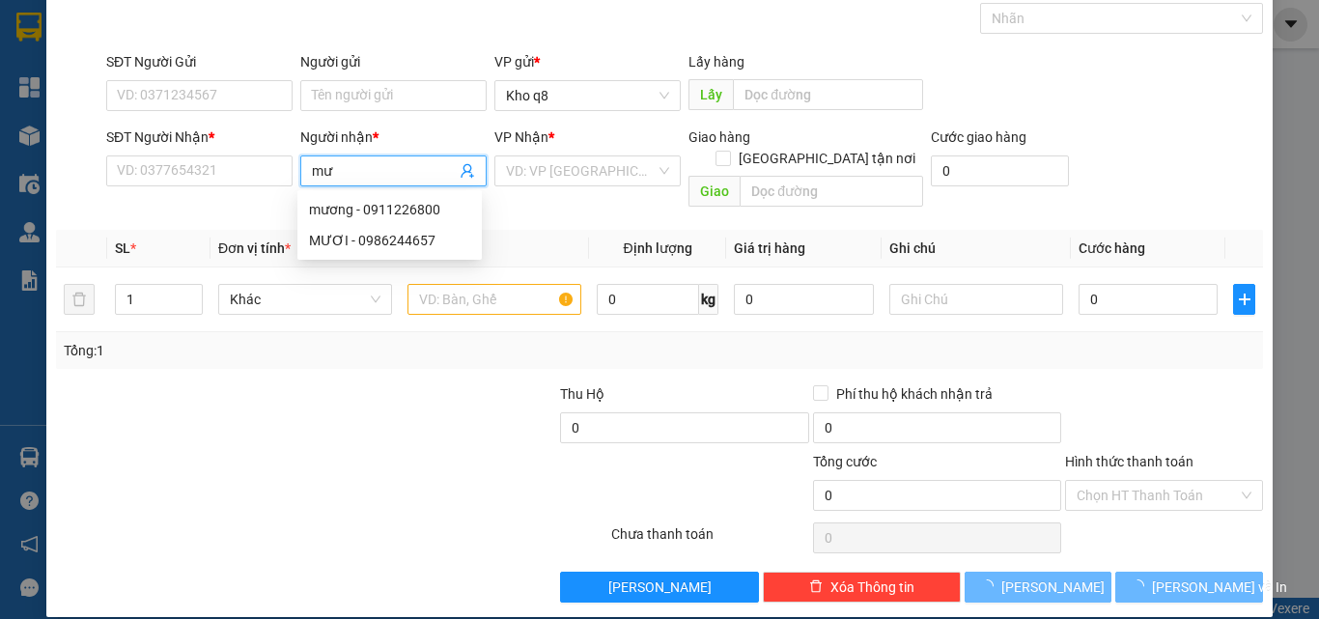
paste input "ời"
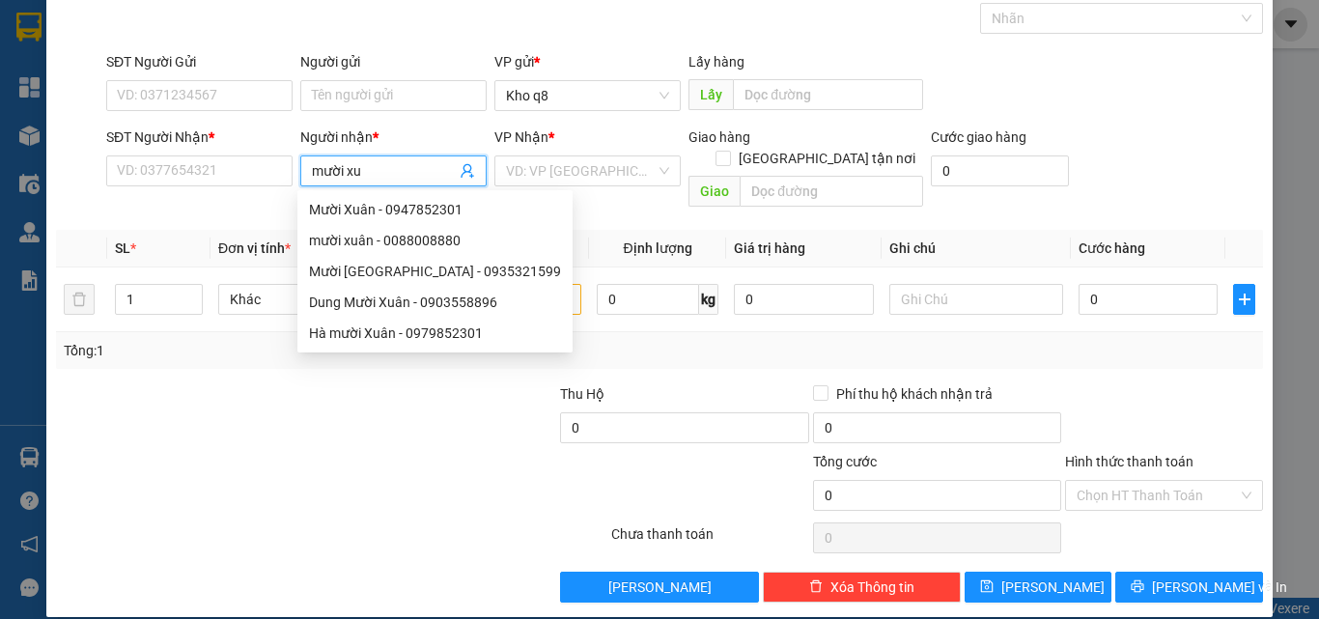
paste input "â"
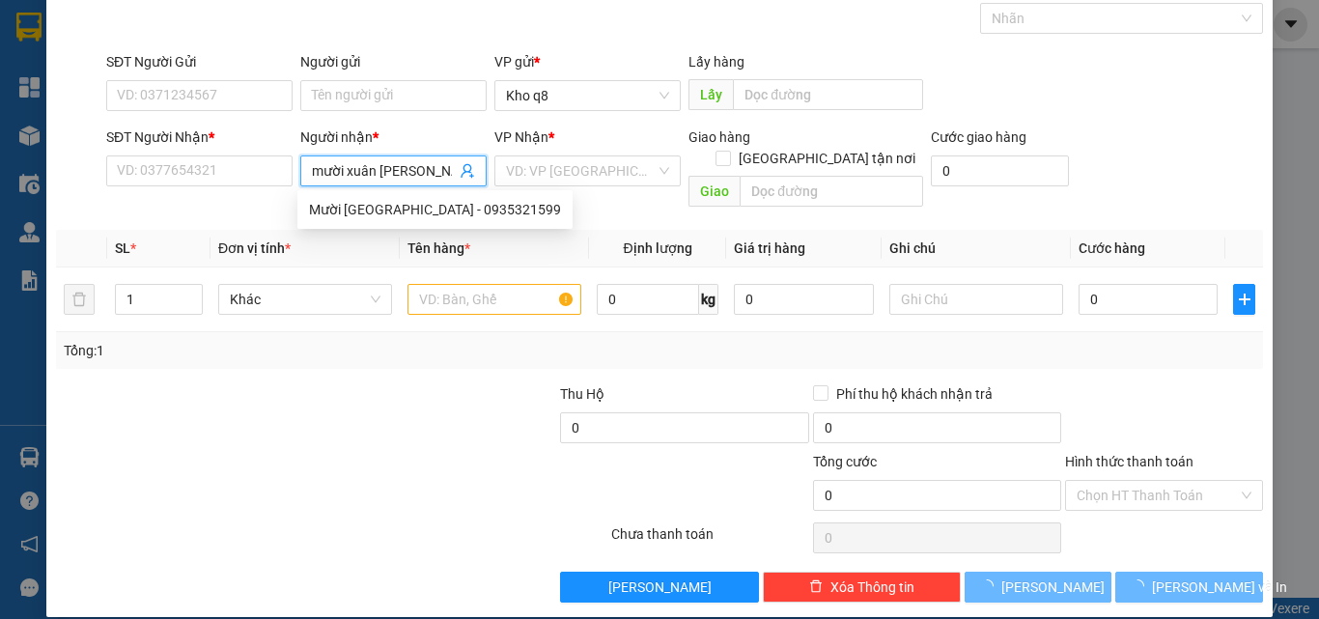
type input "mười xuân rico"
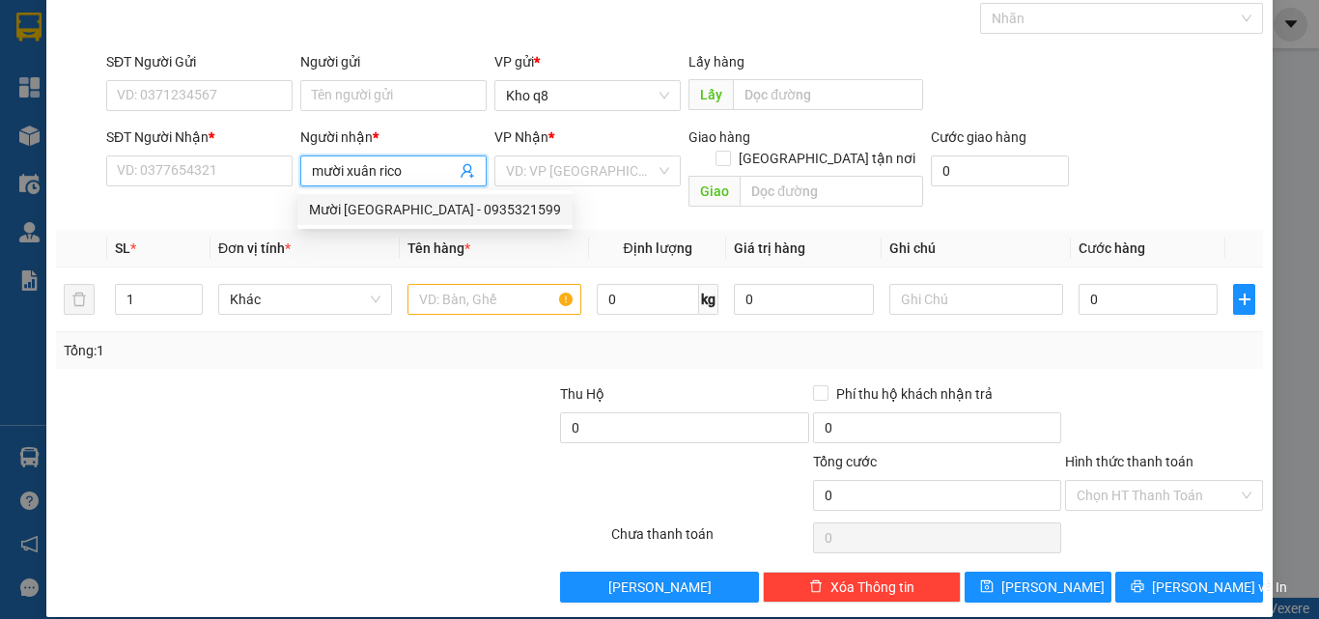
click at [436, 207] on div "Mười [GEOGRAPHIC_DATA] - 0935321599" at bounding box center [435, 209] width 252 height 21
type input "0935321599"
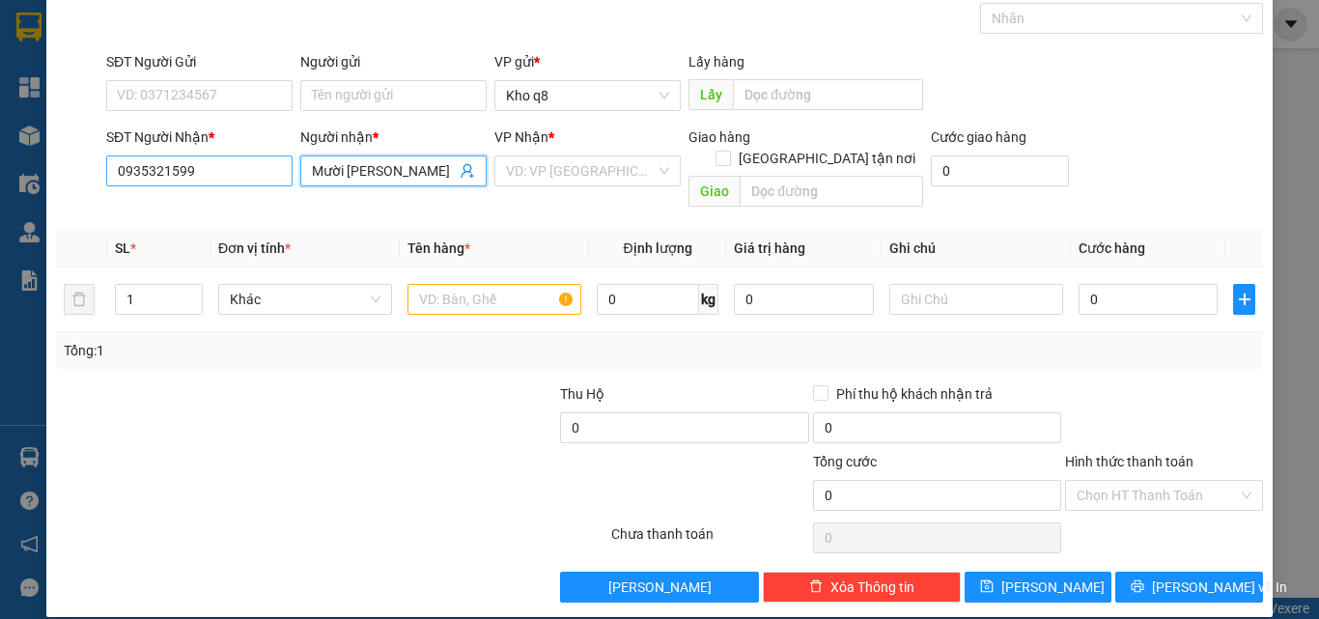
type input "Mười [PERSON_NAME]"
click at [203, 171] on input "0935321599" at bounding box center [199, 170] width 186 height 31
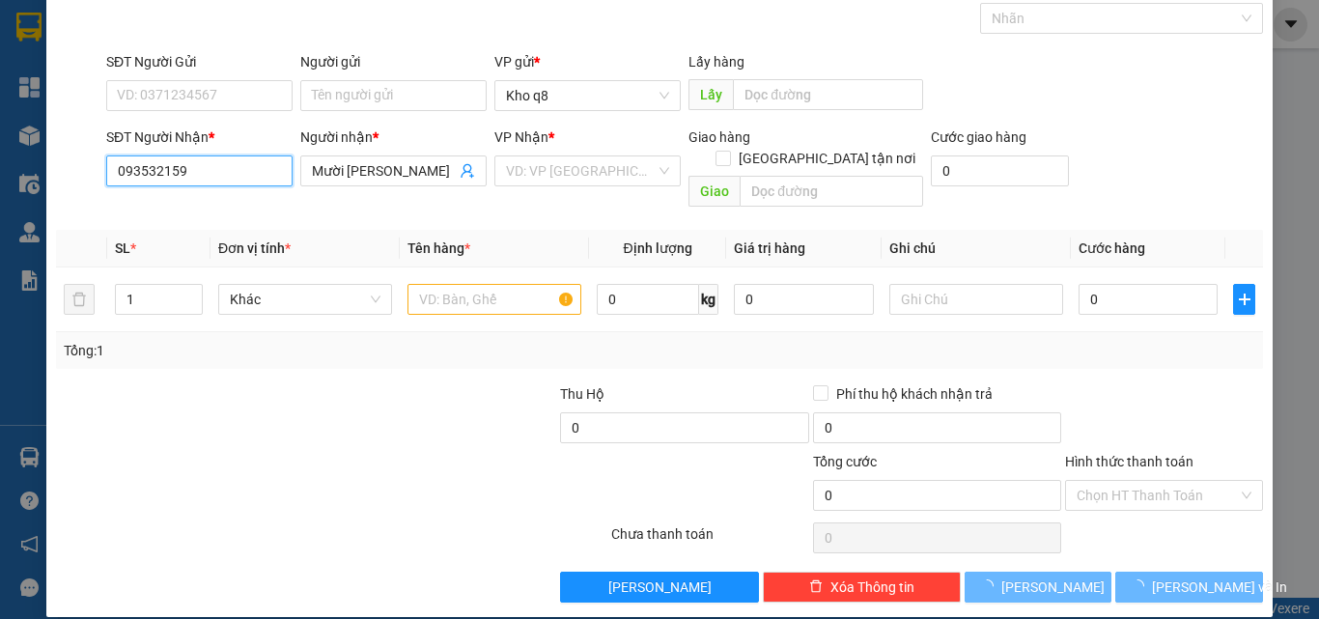
type input "0935321599"
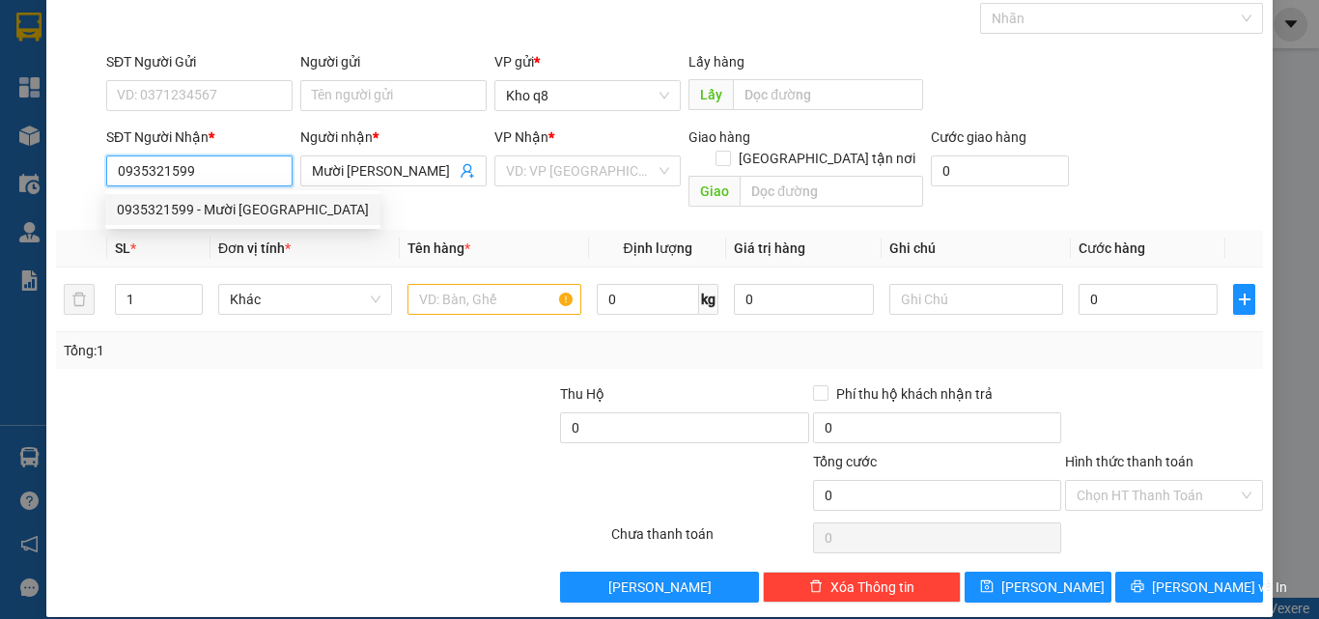
click at [140, 210] on div "0935321599 - Mười [GEOGRAPHIC_DATA]" at bounding box center [243, 209] width 252 height 21
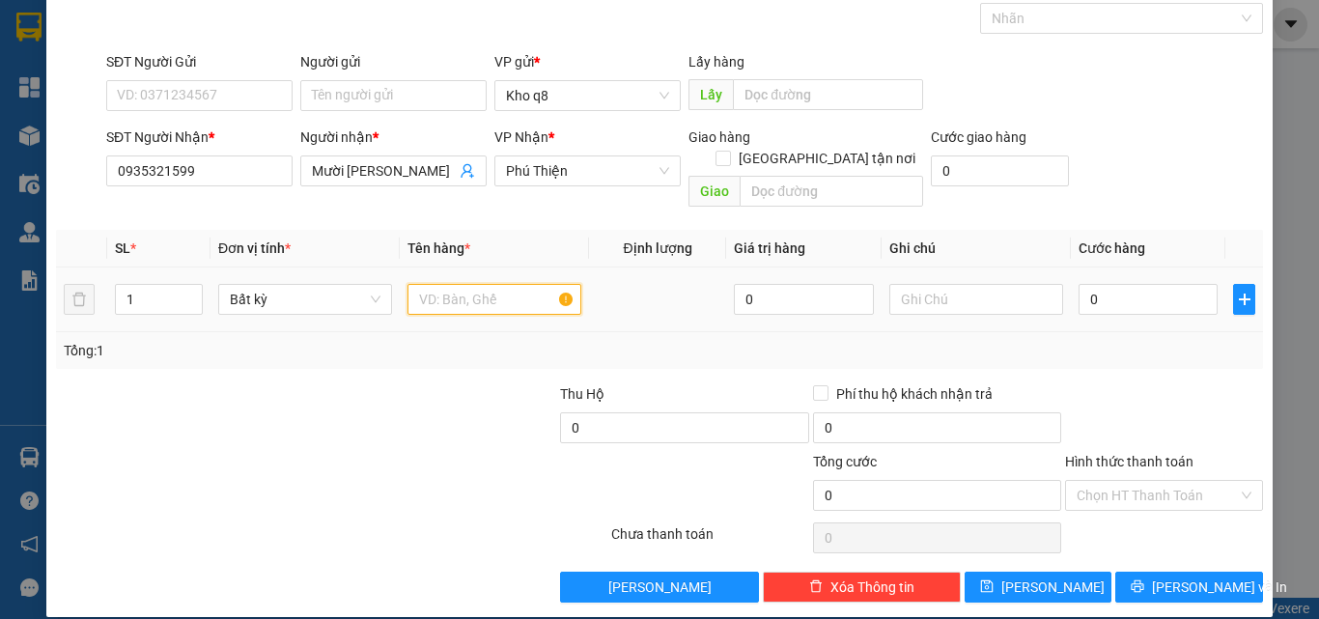
click at [420, 284] on input "text" at bounding box center [495, 299] width 174 height 31
type input "1th"
click at [1126, 284] on input "0" at bounding box center [1148, 299] width 139 height 31
type input "6"
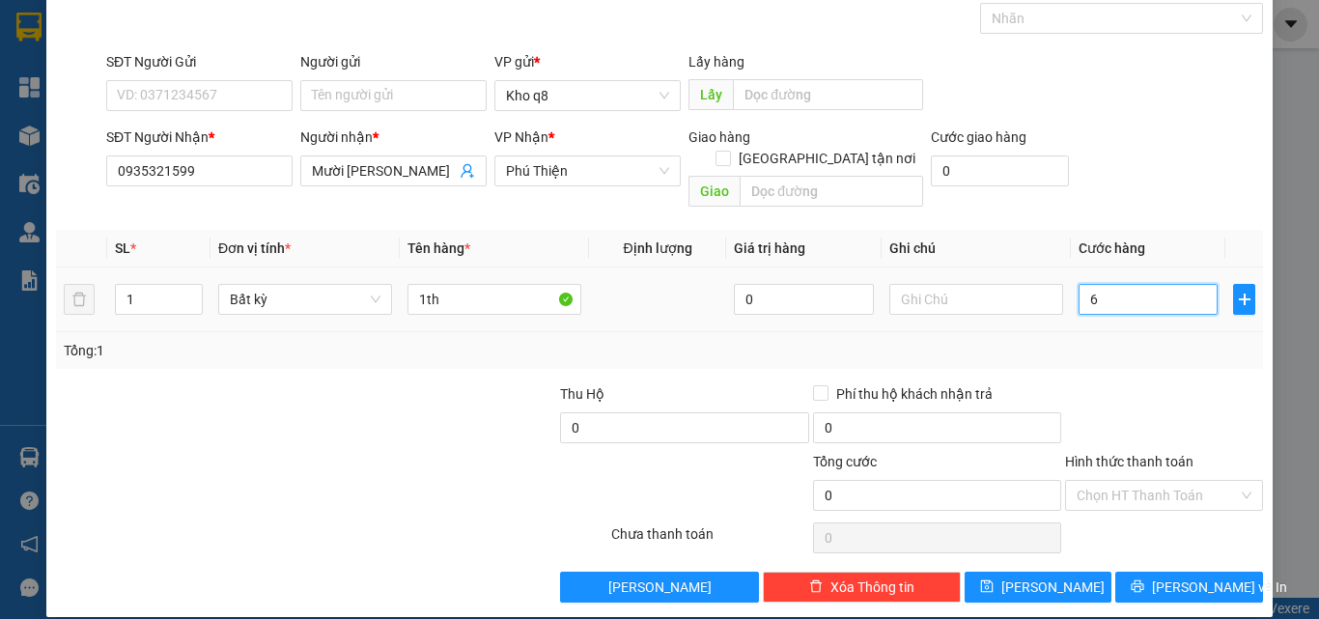
type input "6"
type input "60"
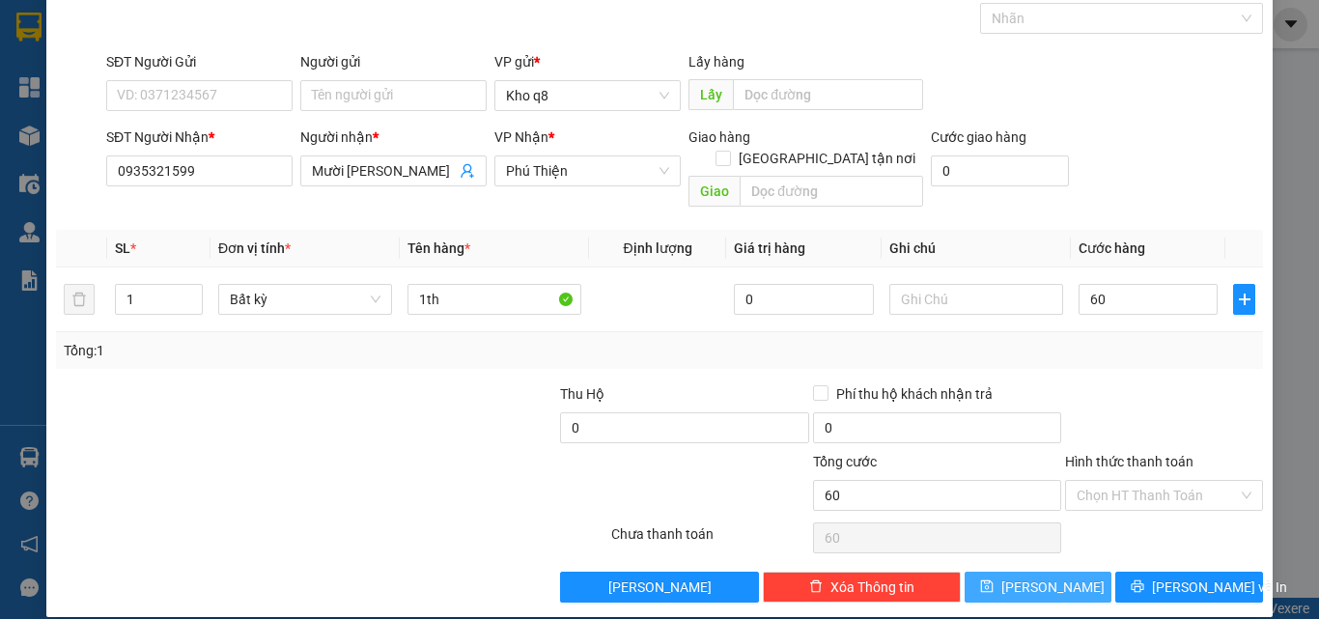
click at [994, 579] on icon "save" at bounding box center [987, 586] width 14 height 14
type input "60.000"
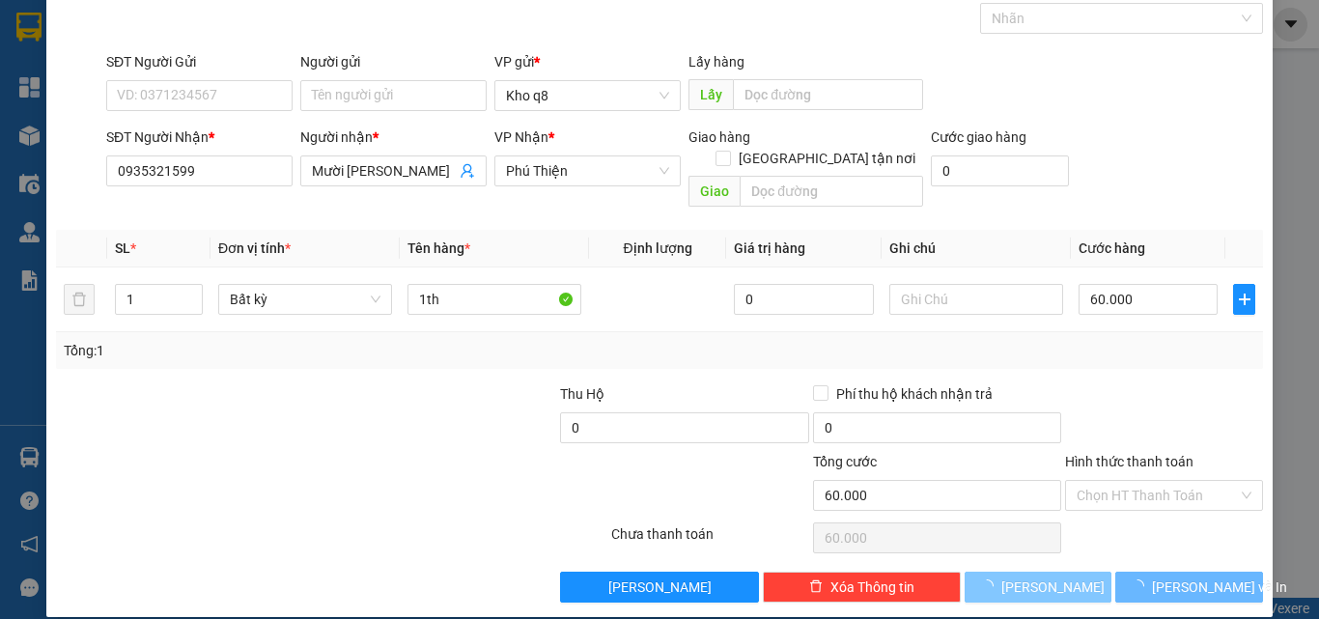
type input "0"
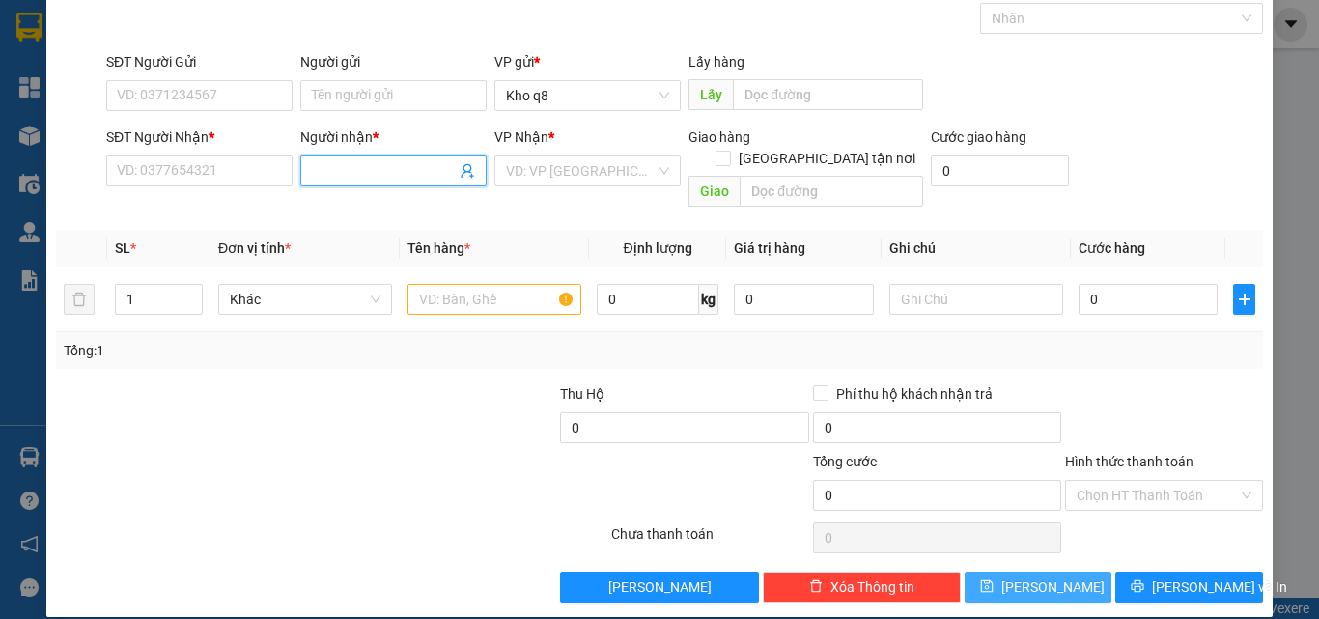
click at [358, 162] on input "Người nhận *" at bounding box center [384, 170] width 144 height 21
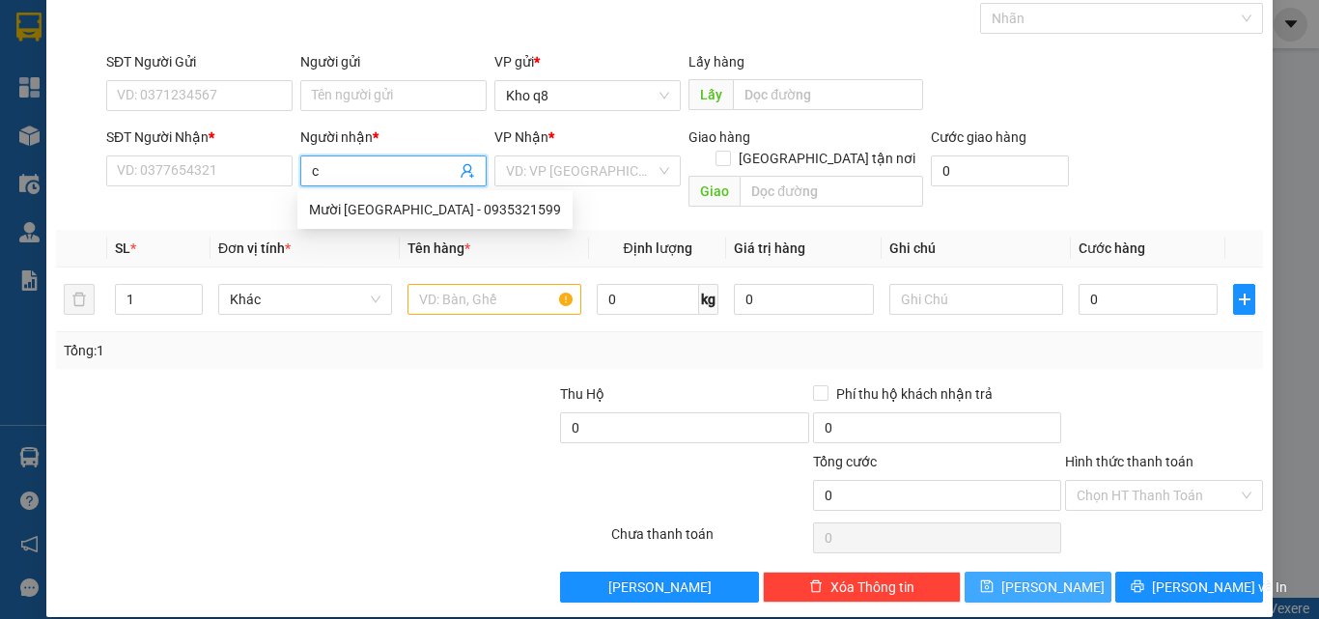
paste input "ô"
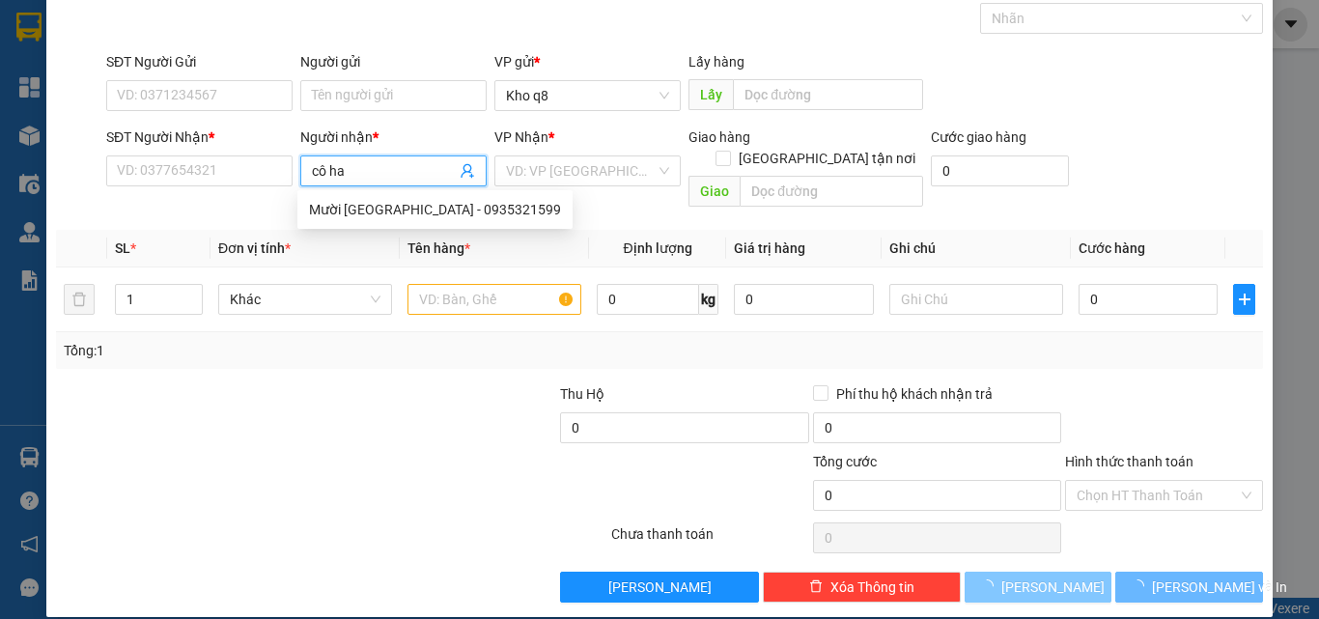
type input "cô hai"
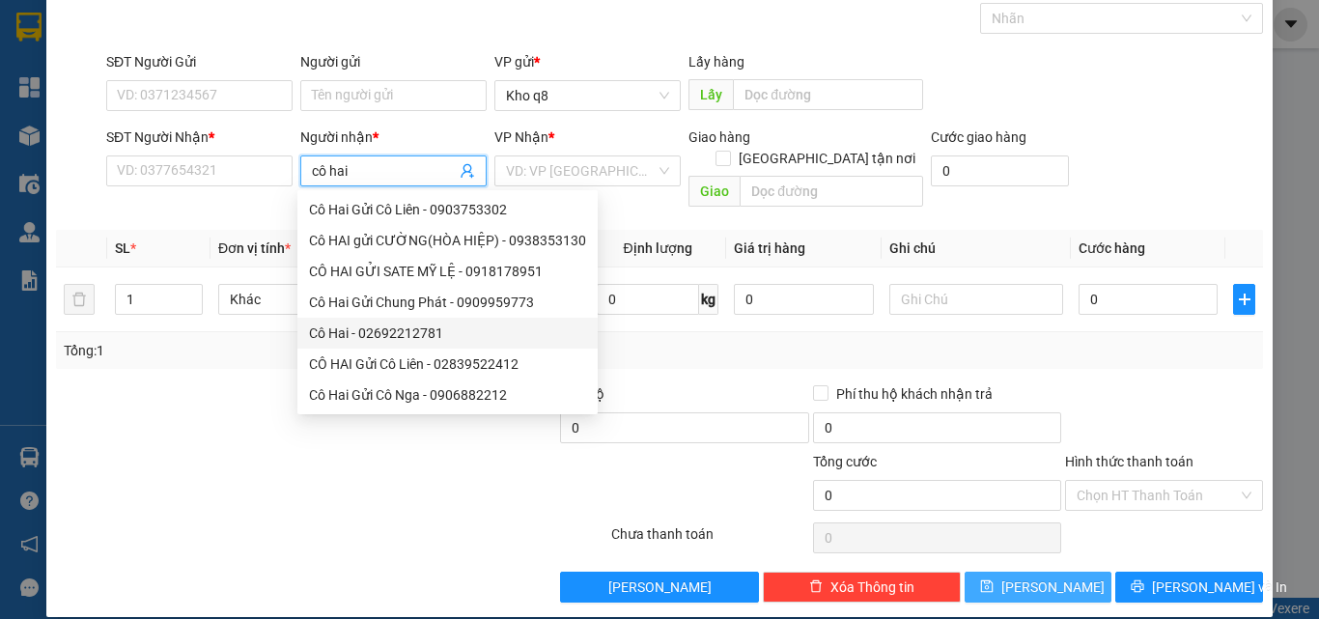
click at [384, 330] on div "Cô Hai - 02692212781" at bounding box center [447, 333] width 277 height 21
type input "02692212781"
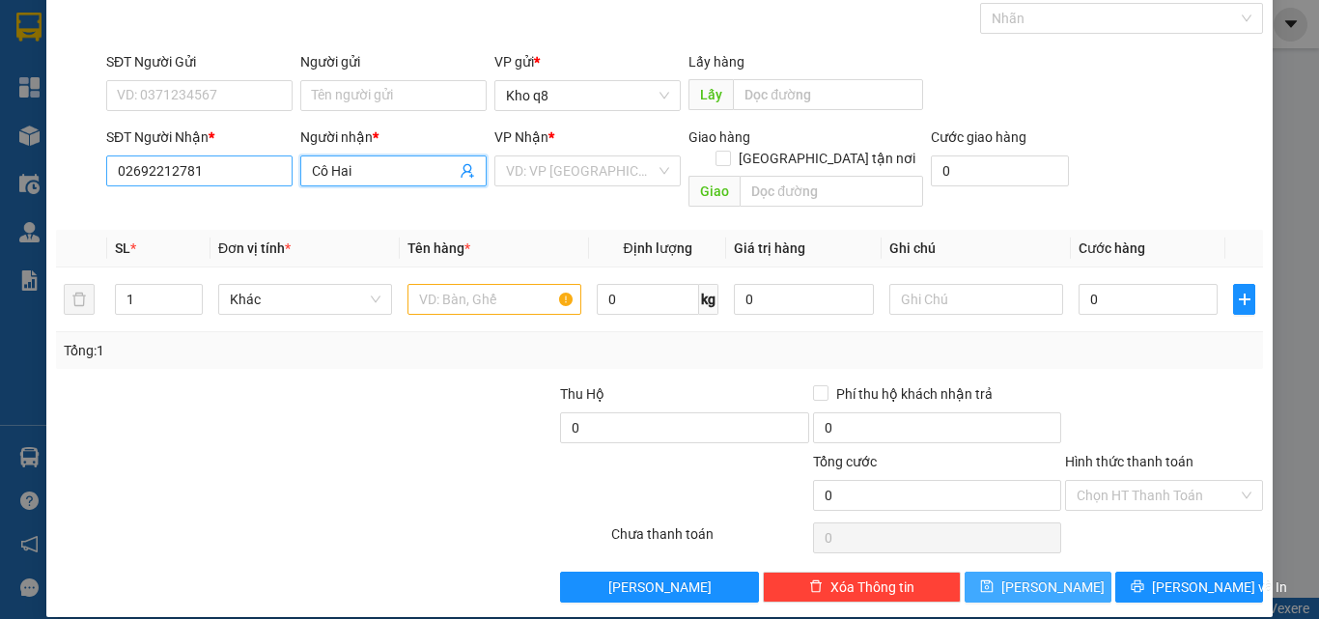
type input "Cô Hai"
click at [231, 172] on input "02692212781" at bounding box center [199, 170] width 186 height 31
type input "02692212781"
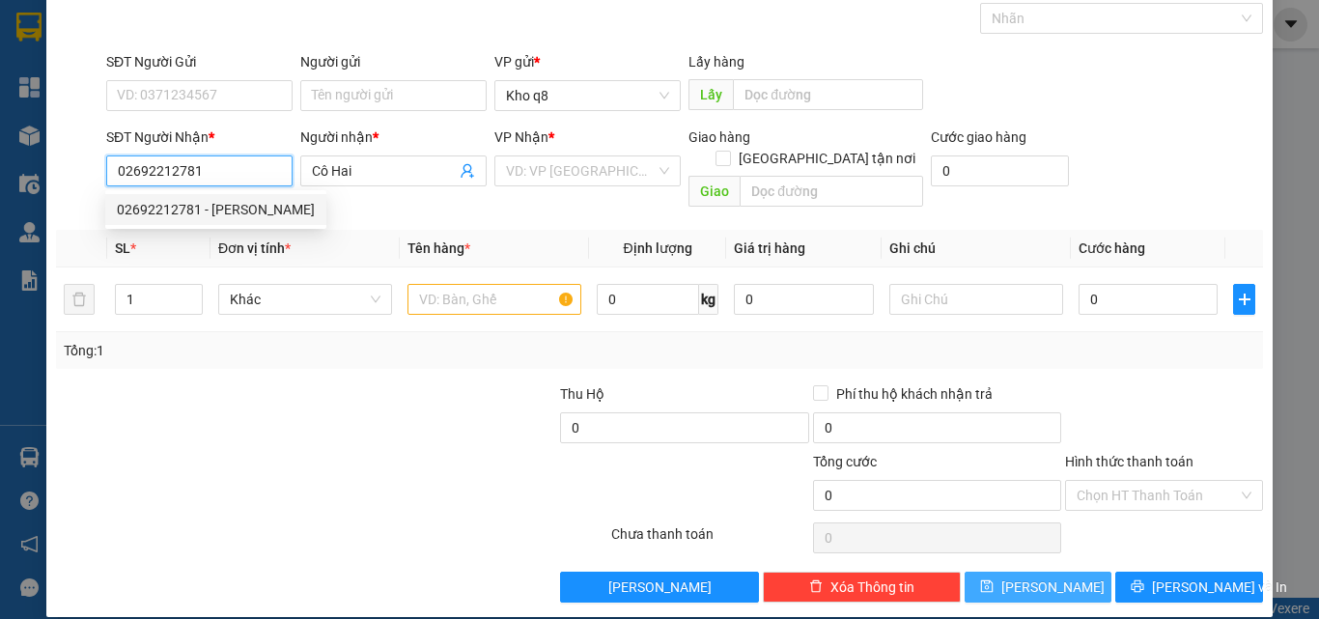
click at [216, 210] on div "02692212781 - [PERSON_NAME]" at bounding box center [216, 209] width 198 height 21
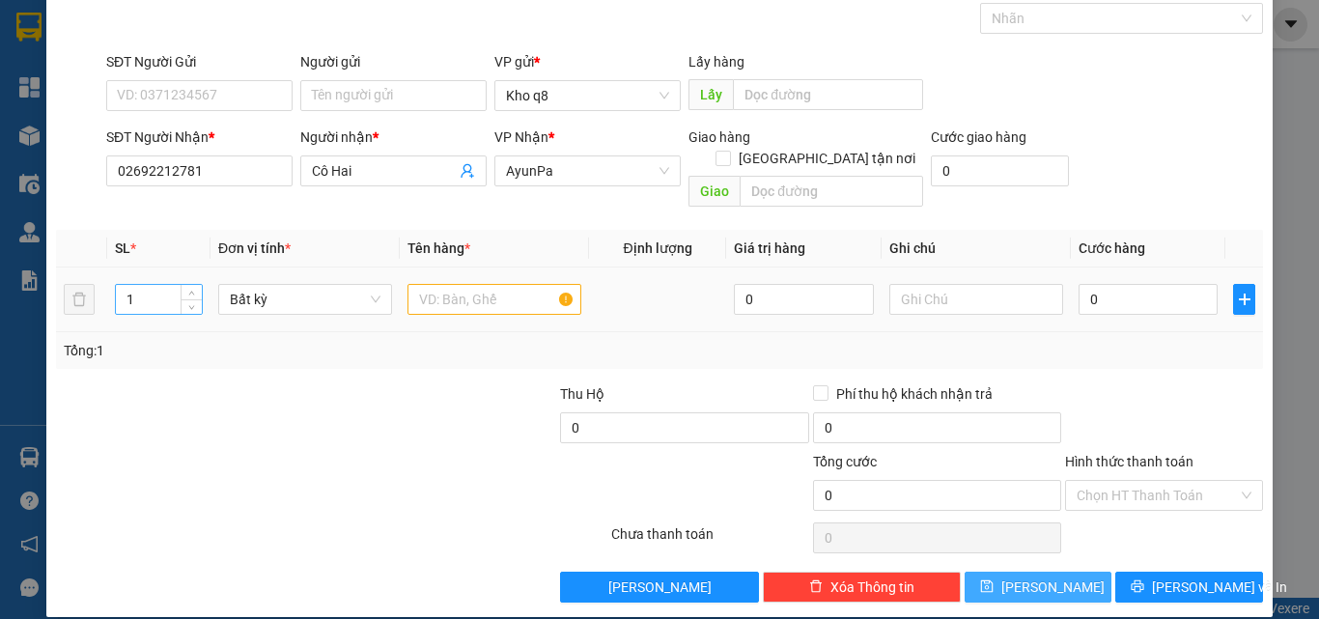
click at [142, 285] on input "1" at bounding box center [159, 299] width 86 height 29
type input "3"
click at [422, 284] on input "text" at bounding box center [495, 299] width 174 height 31
paste input "â"
paste input "à"
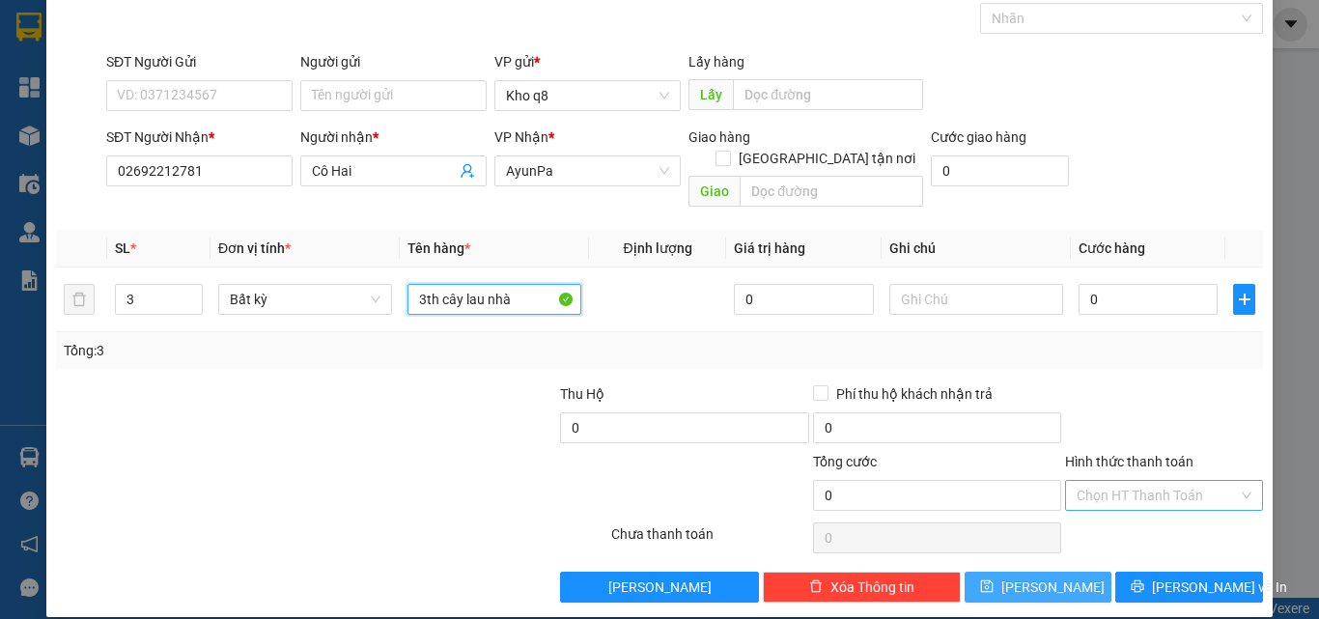
type input "3th cây lau nhà"
click at [1132, 481] on input "Hình thức thanh toán" at bounding box center [1157, 495] width 161 height 29
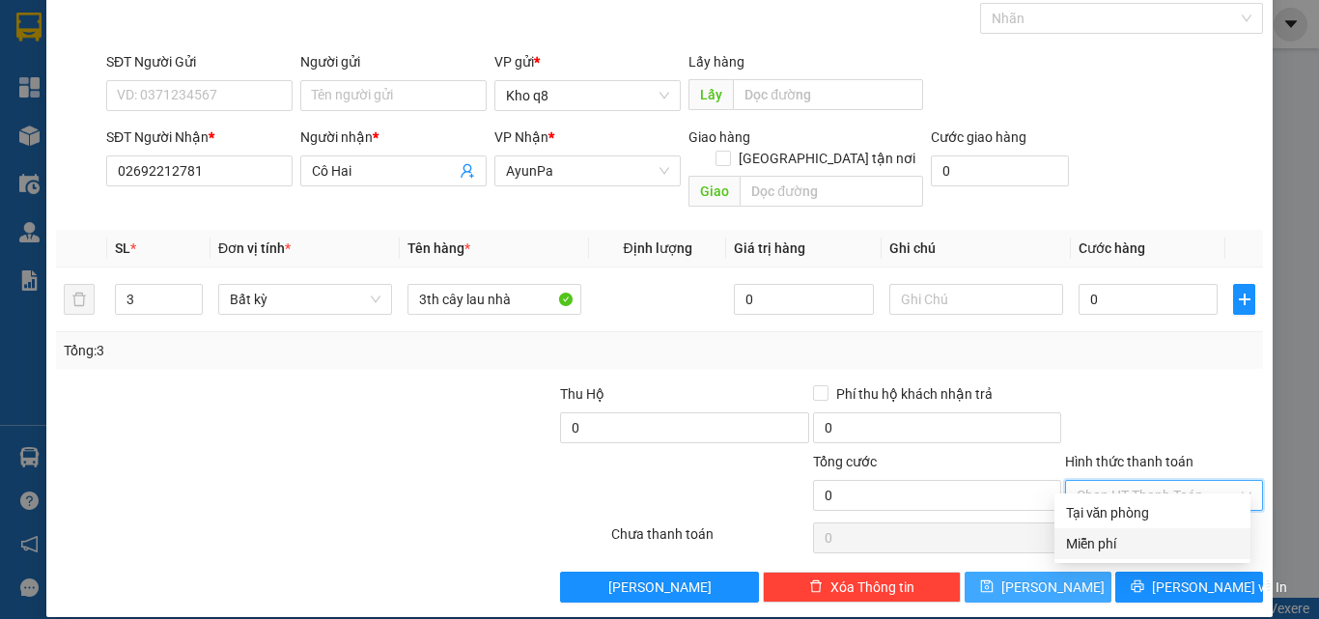
click at [1108, 541] on div "Miễn phí" at bounding box center [1152, 543] width 173 height 21
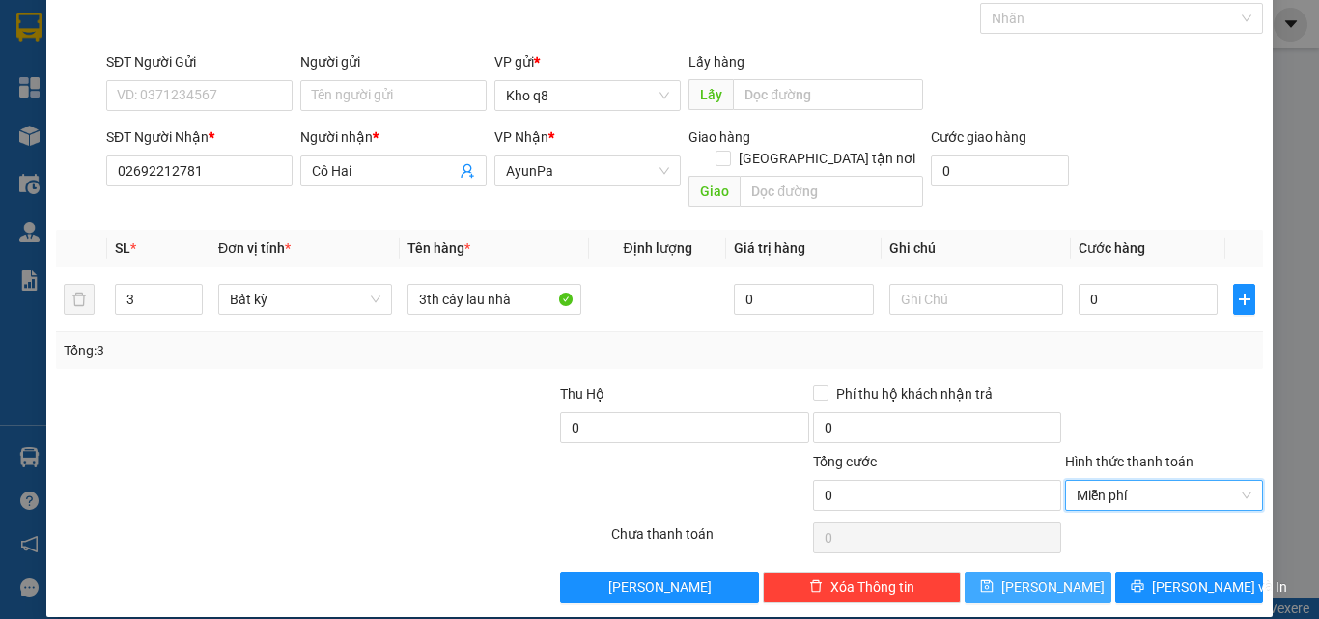
click at [1025, 572] on button "[PERSON_NAME]" at bounding box center [1039, 587] width 148 height 31
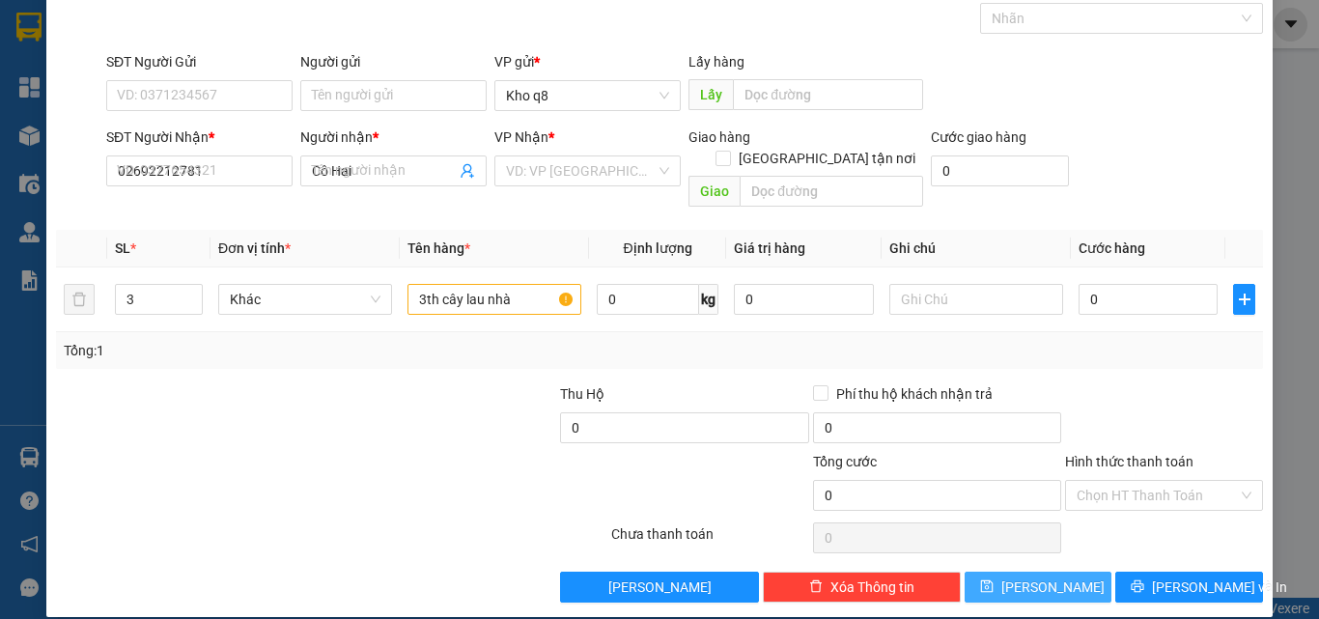
type input "1"
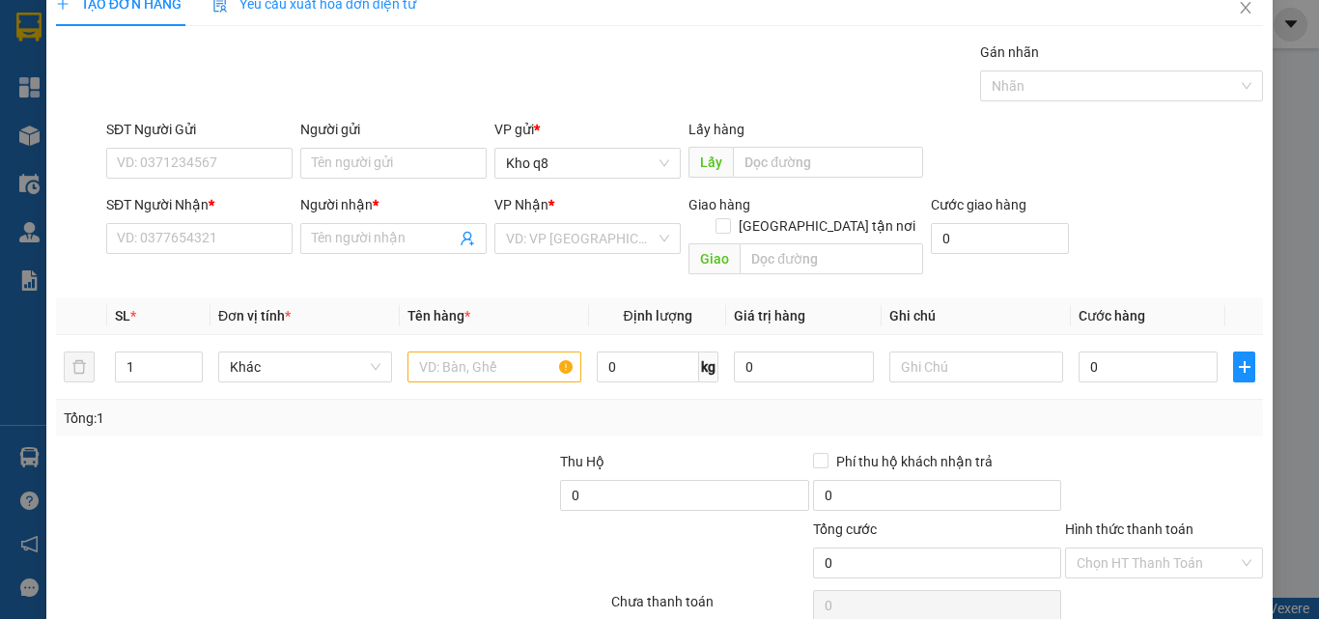
scroll to position [0, 0]
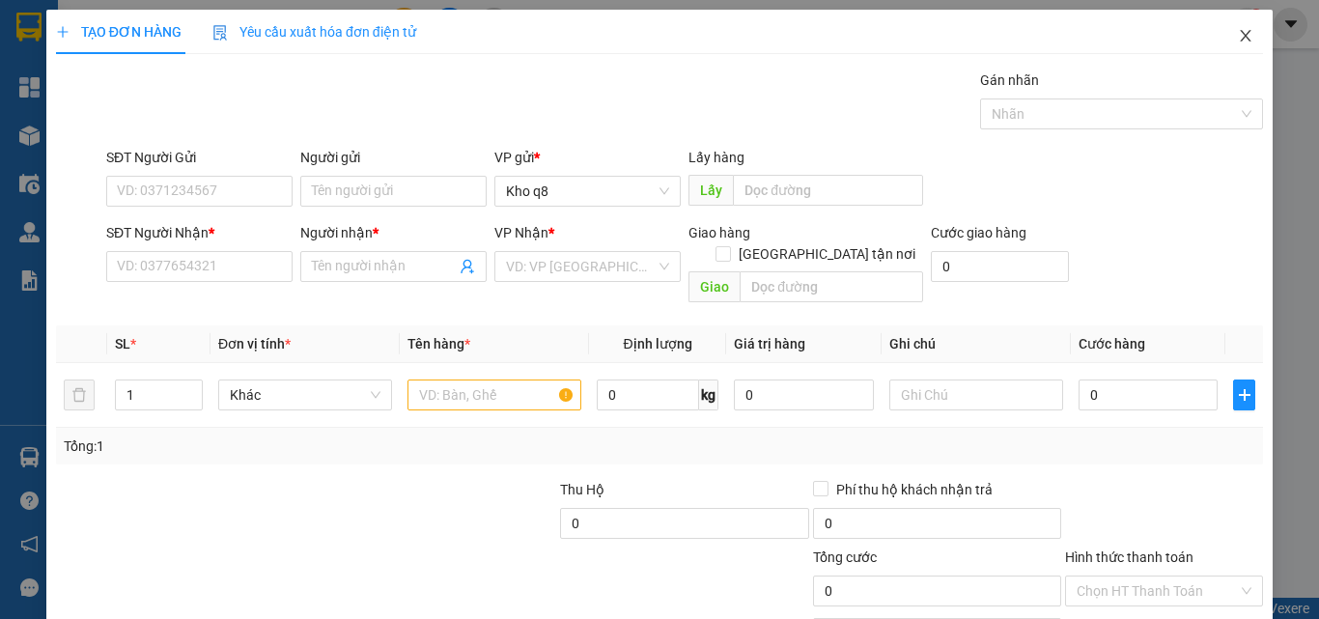
click at [1238, 32] on icon "close" at bounding box center [1245, 35] width 15 height 15
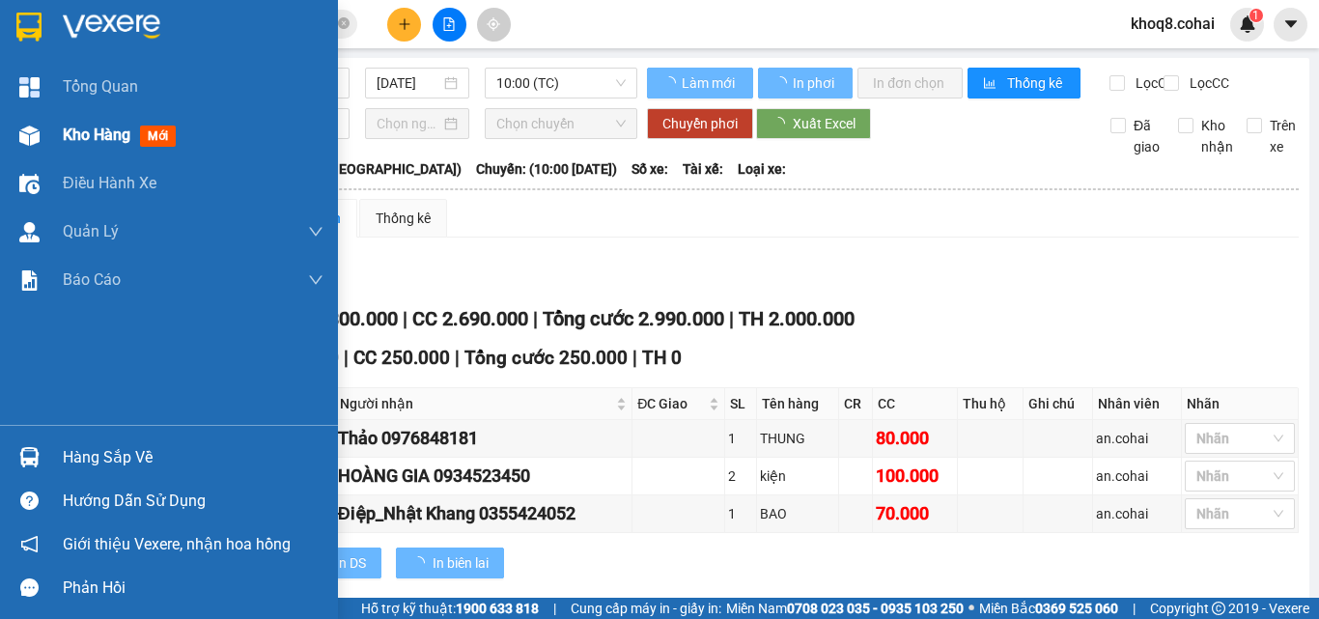
click at [33, 134] on img at bounding box center [29, 136] width 20 height 20
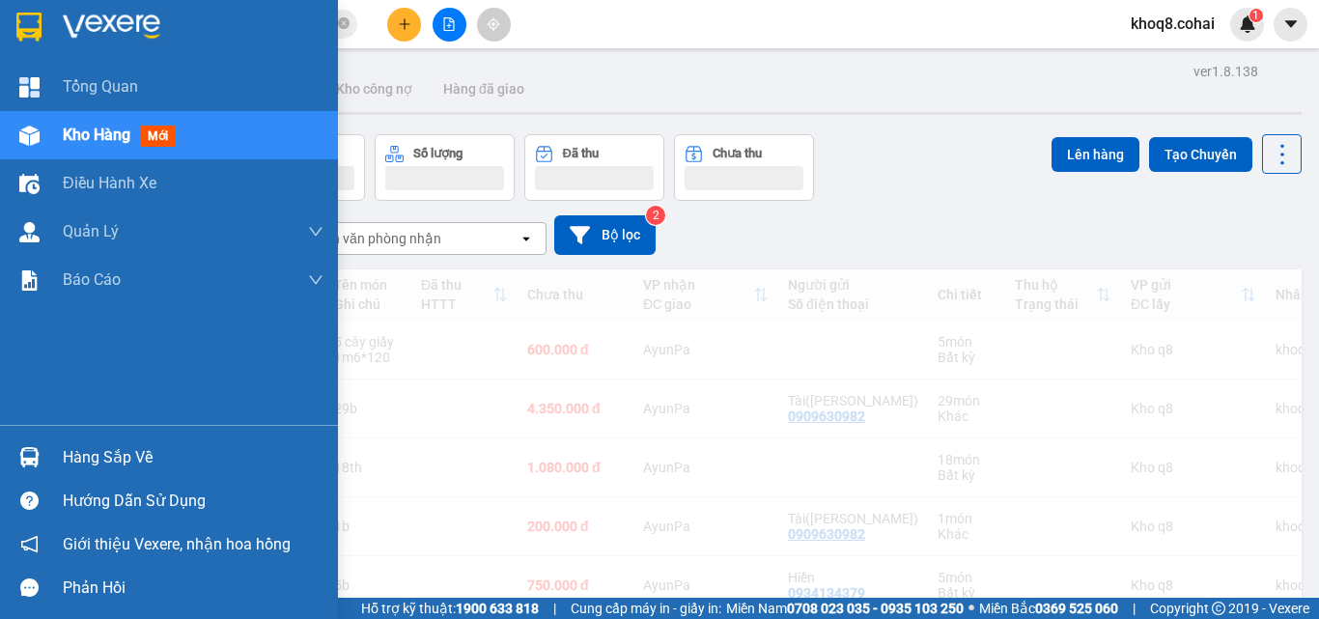
click at [29, 133] on img at bounding box center [29, 136] width 20 height 20
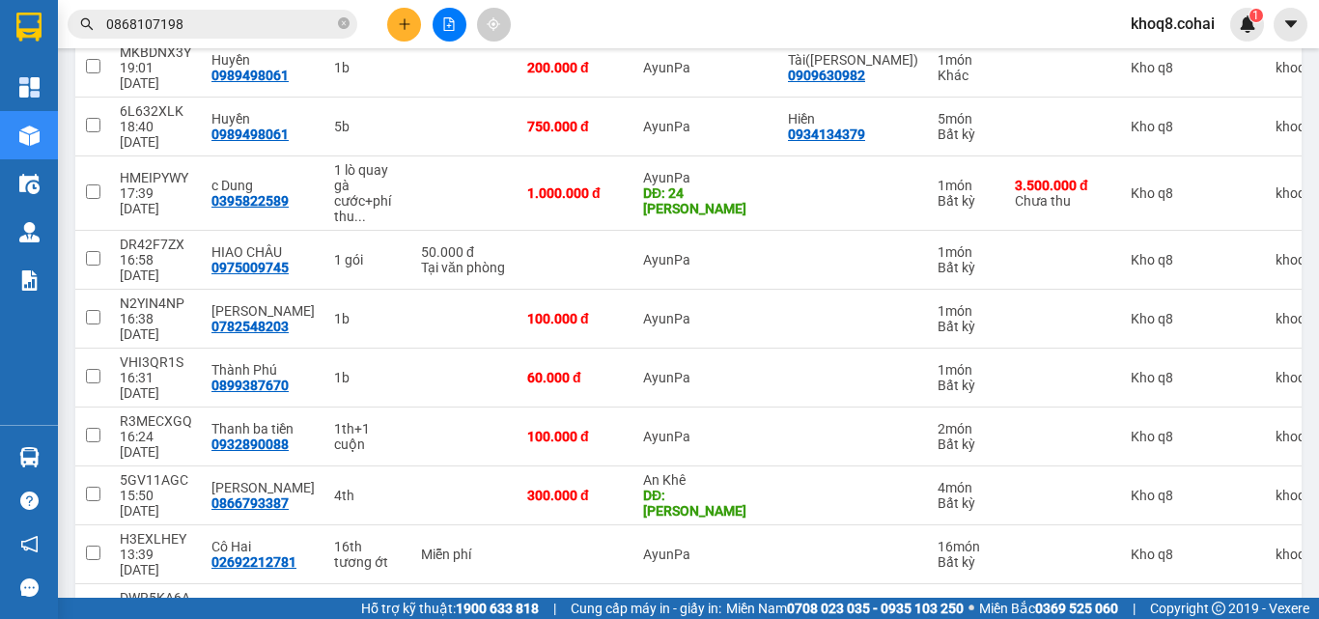
scroll to position [713, 0]
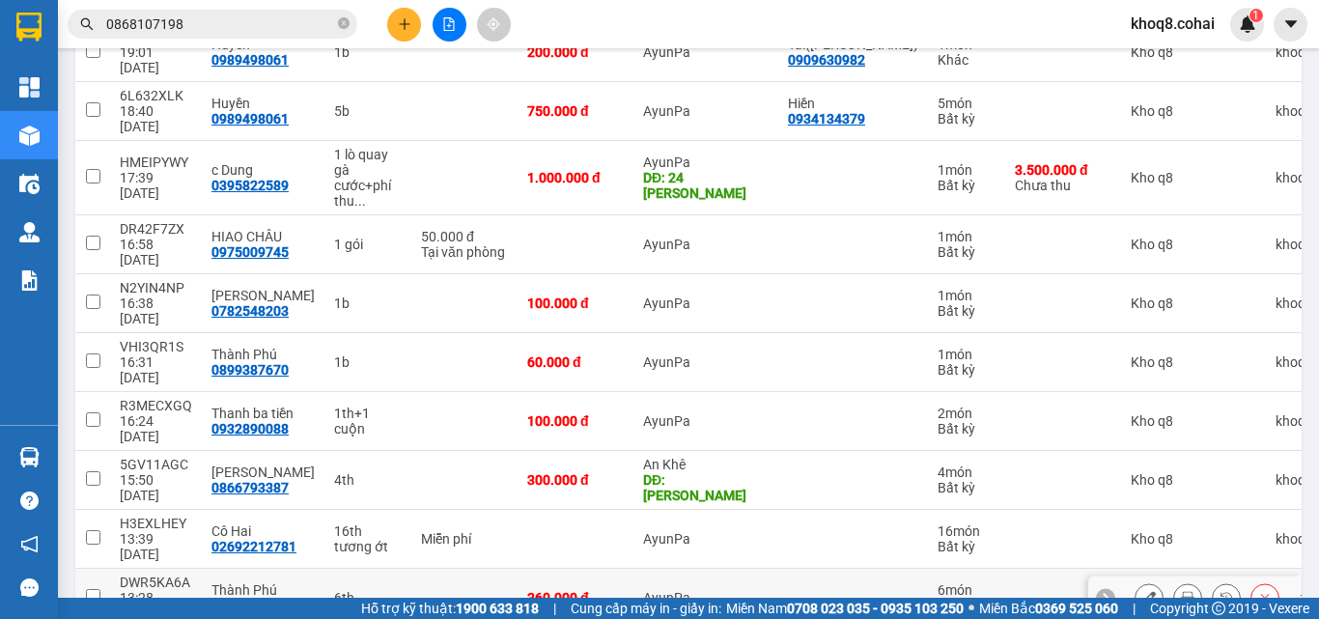
click at [253, 598] on div "0899387670" at bounding box center [249, 605] width 77 height 15
click at [96, 589] on input "checkbox" at bounding box center [93, 596] width 14 height 14
checkbox input "true"
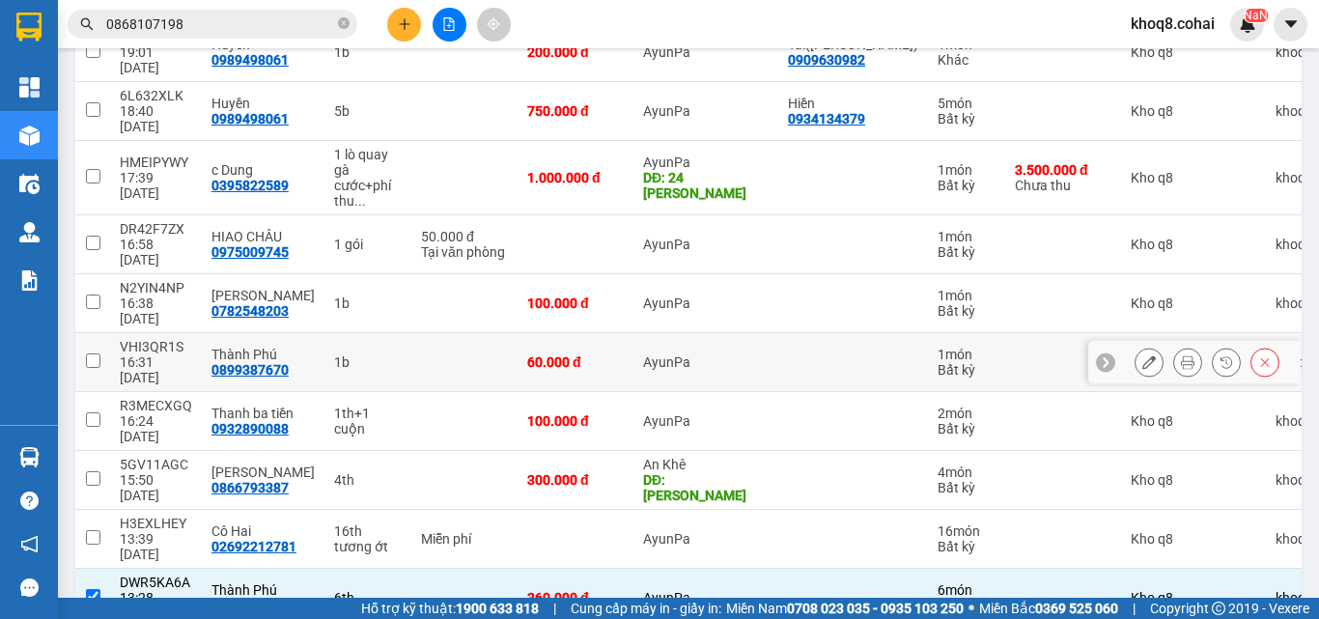
click at [90, 353] on input "checkbox" at bounding box center [93, 360] width 14 height 14
checkbox input "true"
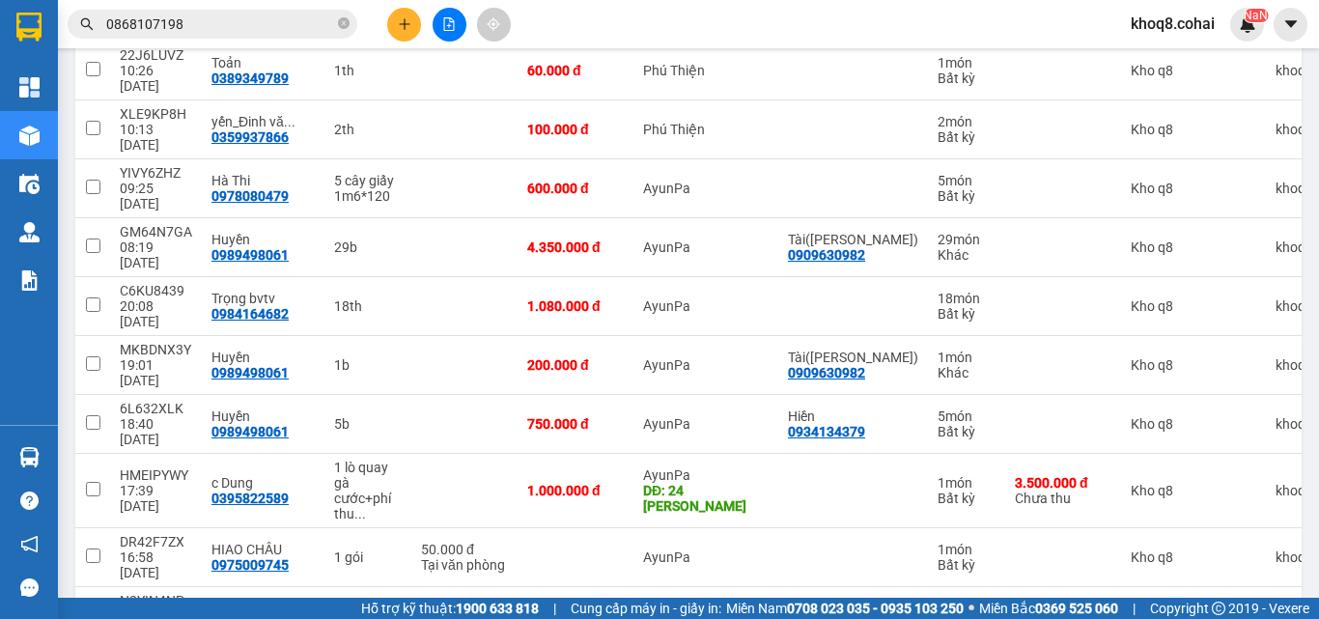
scroll to position [398, 0]
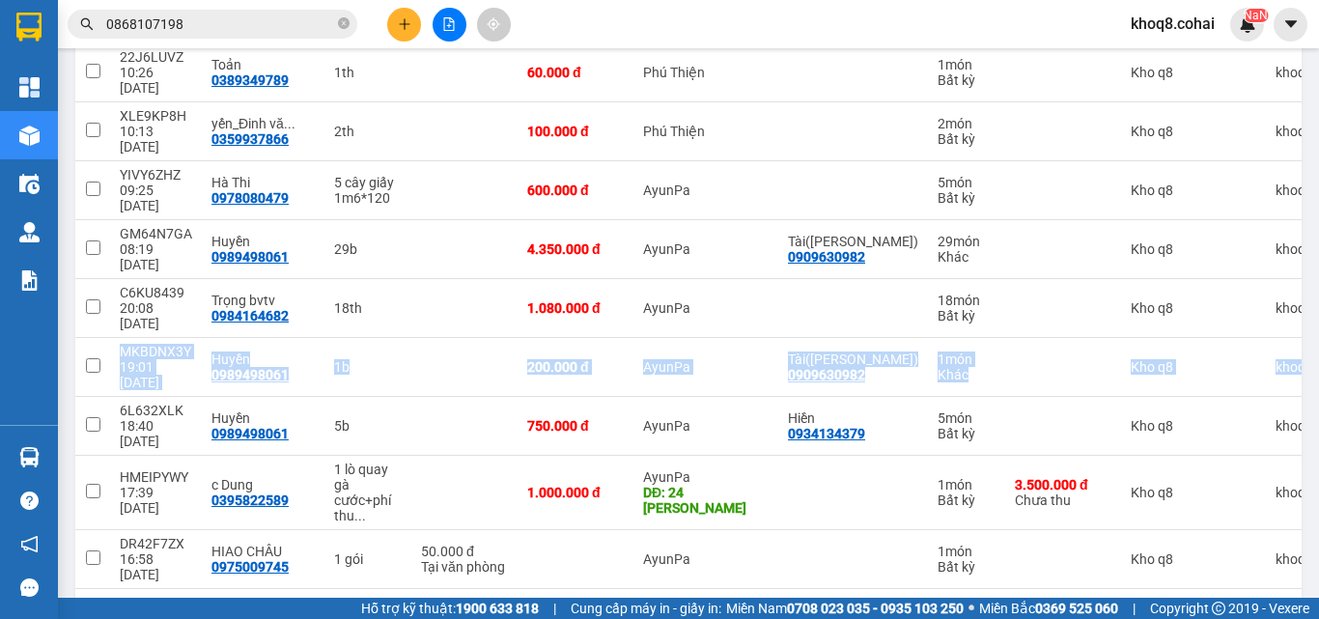
drag, startPoint x: 1301, startPoint y: 240, endPoint x: 1302, endPoint y: 226, distance: 14.5
click at [1302, 226] on main "ver 1.8.138 Kho gửi Trên xe Kho nhận Kho công nợ Hàng đã giao Đơn hàng 20 đơn K…" at bounding box center [659, 299] width 1319 height 598
click at [97, 299] on input "checkbox" at bounding box center [93, 306] width 14 height 14
checkbox input "true"
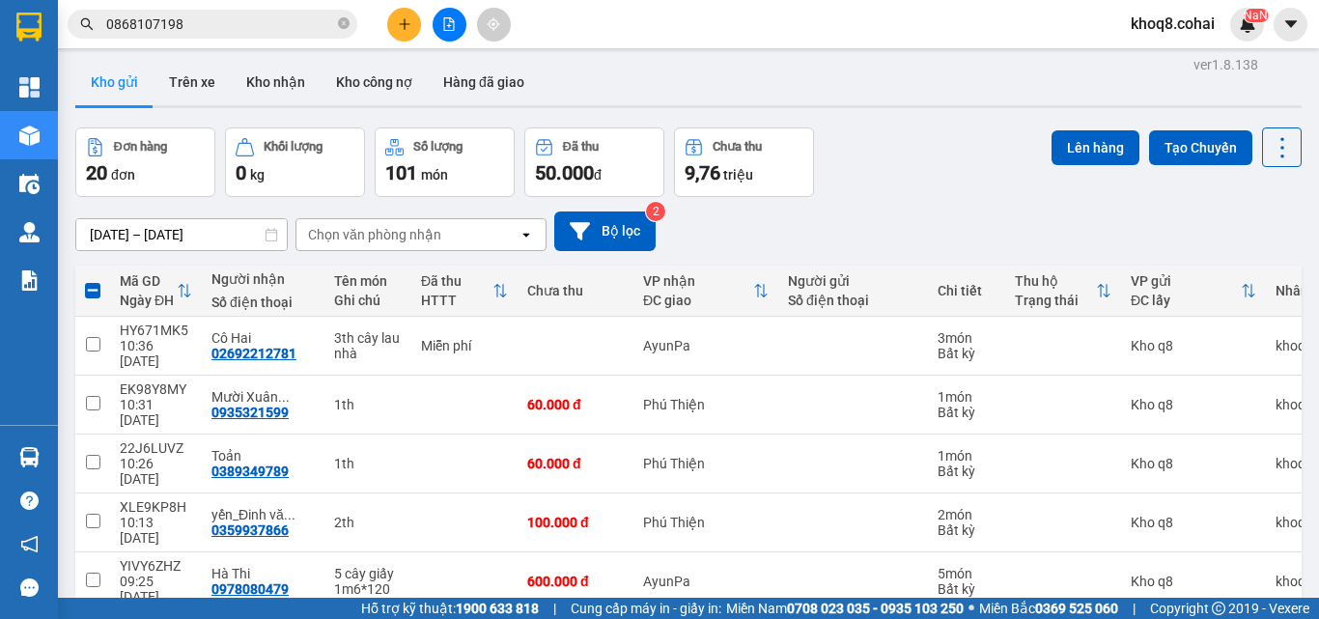
scroll to position [0, 0]
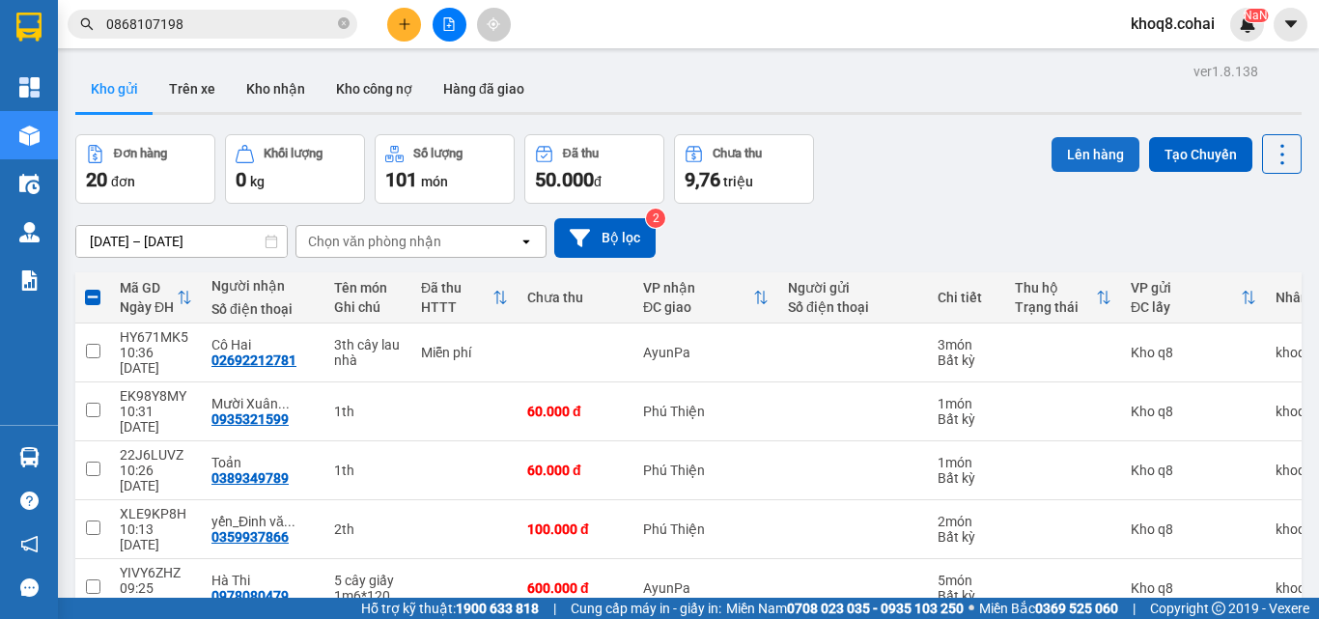
click at [1077, 148] on button "Lên hàng" at bounding box center [1096, 154] width 88 height 35
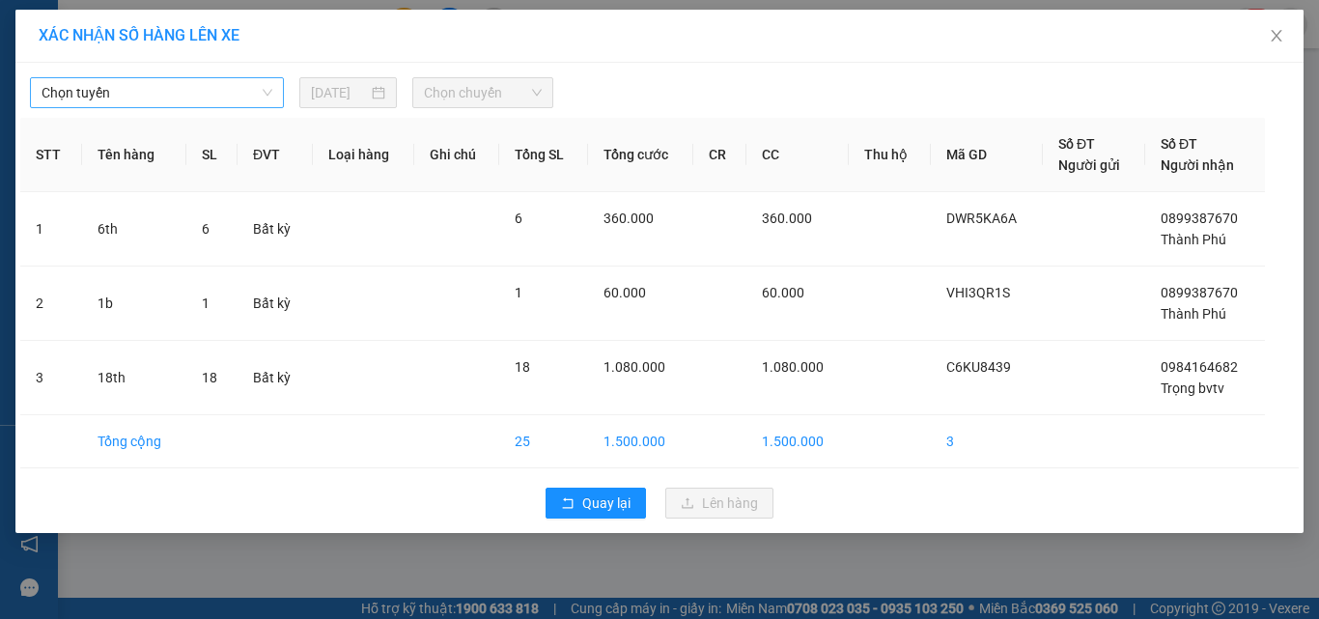
click at [146, 94] on span "Chọn tuyến" at bounding box center [157, 92] width 231 height 29
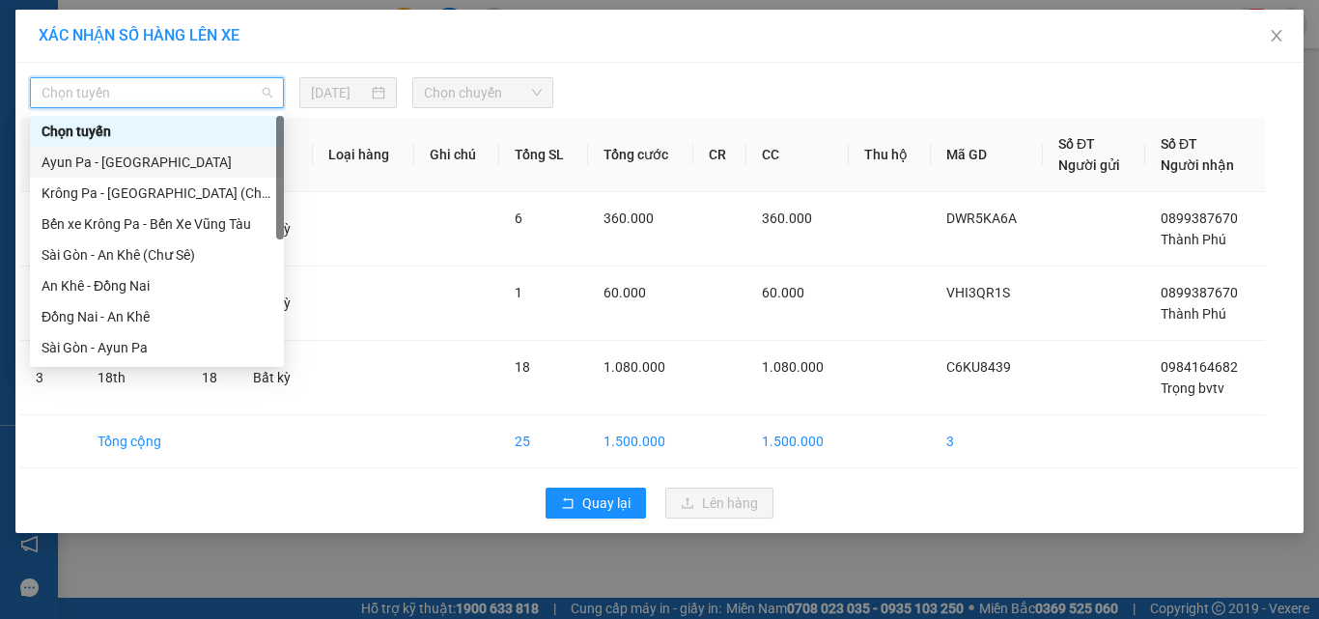
scroll to position [278, 0]
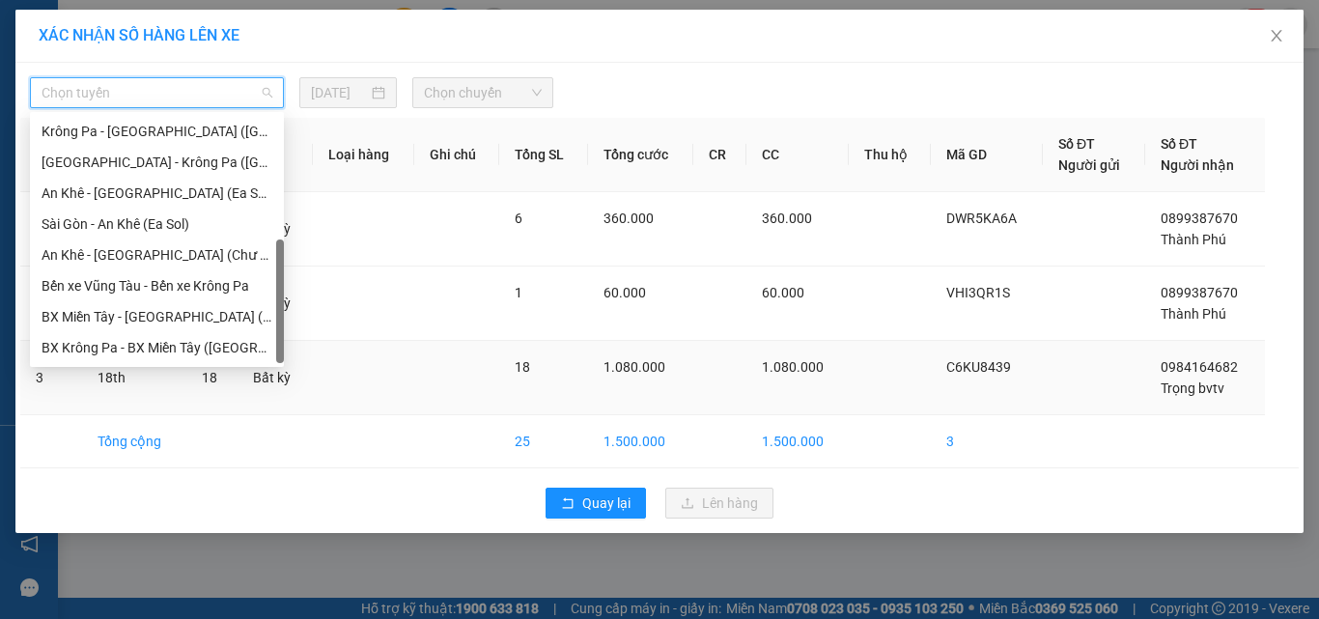
drag, startPoint x: 278, startPoint y: 150, endPoint x: 256, endPoint y: 373, distance: 224.2
click at [256, 373] on body "Kết quả tìm kiếm ( 2 ) Bộ lọc Ngày tạo đơn gần nhất Mã ĐH Trạng thái Món hàng T…" at bounding box center [659, 309] width 1319 height 619
click at [100, 159] on div "[GEOGRAPHIC_DATA] - Krông Pa ([GEOGRAPHIC_DATA])" at bounding box center [157, 162] width 231 height 21
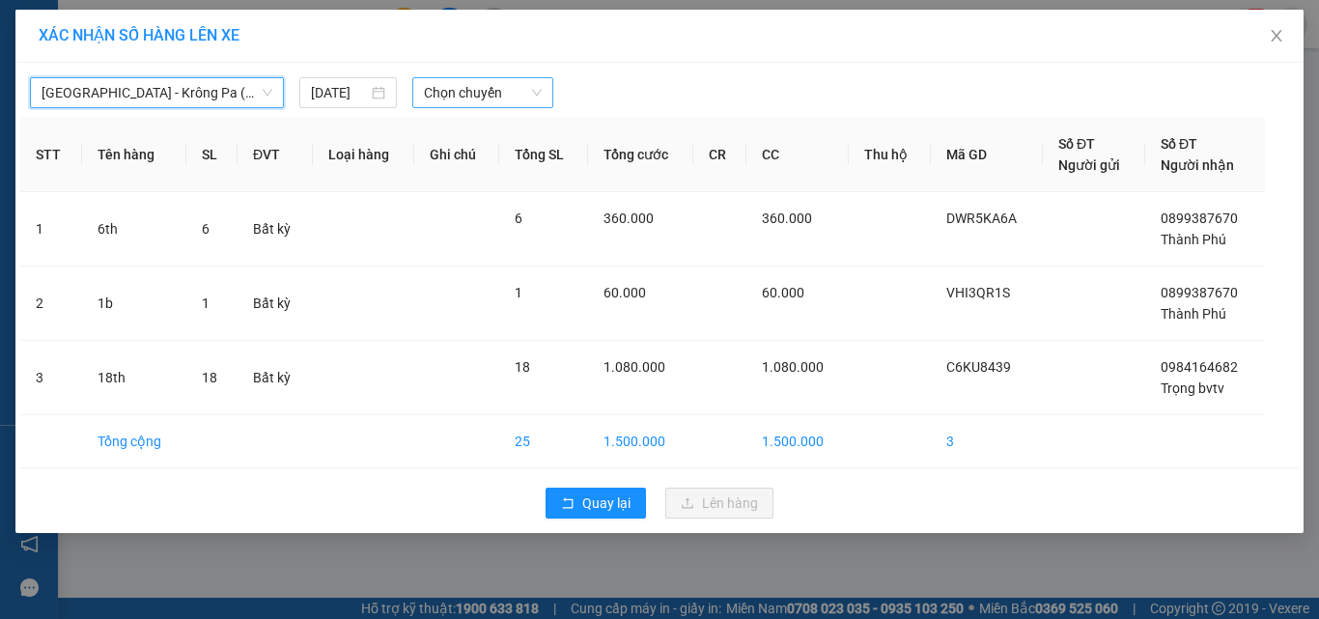
click at [462, 90] on span "Chọn chuyến" at bounding box center [483, 92] width 119 height 29
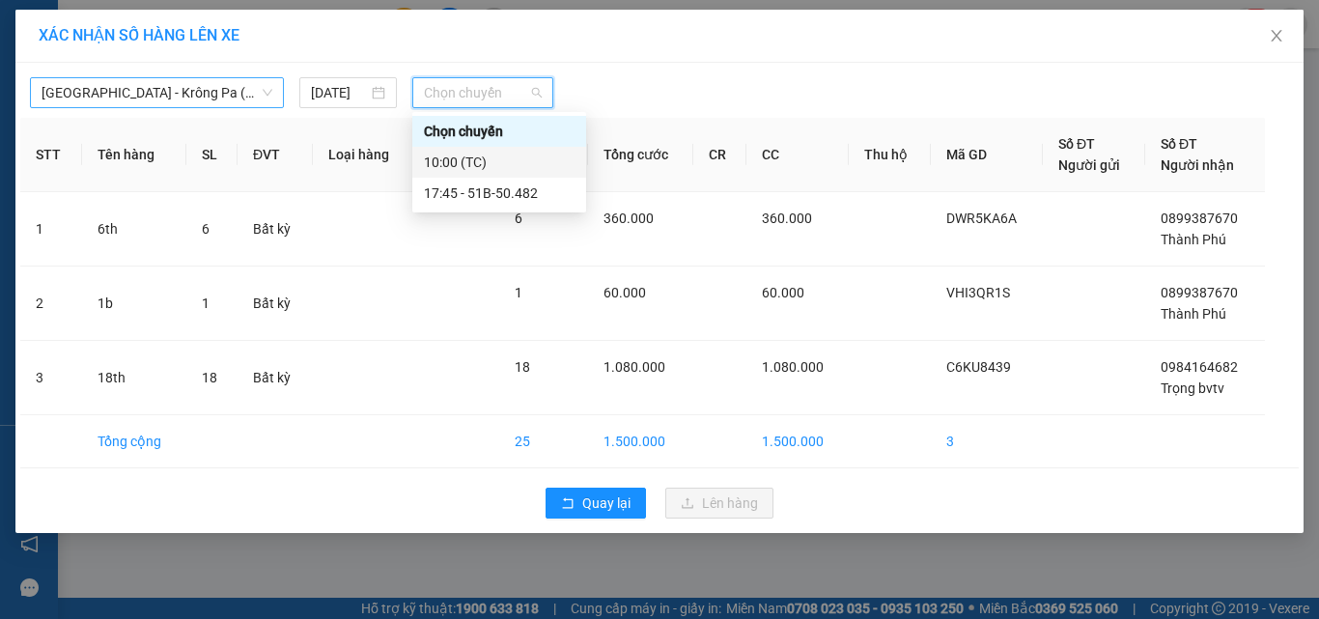
click at [210, 90] on span "[GEOGRAPHIC_DATA] - Krông Pa ([GEOGRAPHIC_DATA])" at bounding box center [157, 92] width 231 height 29
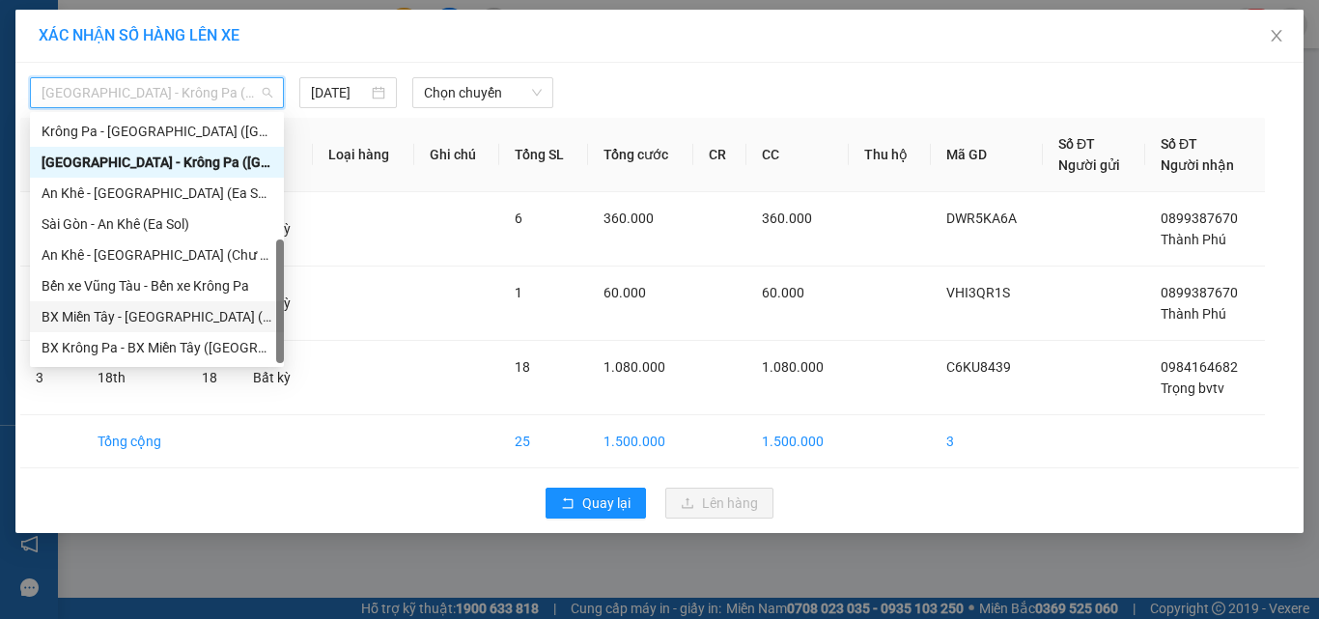
click at [189, 321] on div "BX Miền Tây - [GEOGRAPHIC_DATA] ([GEOGRAPHIC_DATA] - [GEOGRAPHIC_DATA])" at bounding box center [157, 316] width 231 height 21
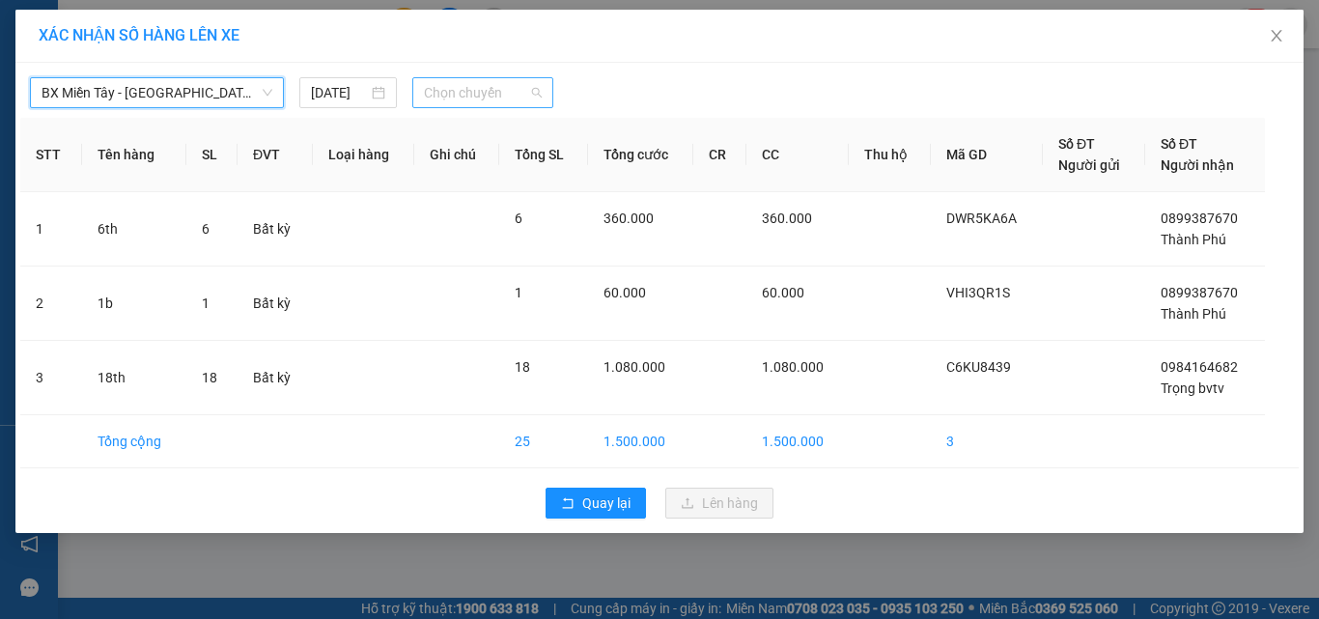
click at [453, 85] on span "Chọn chuyến" at bounding box center [483, 92] width 119 height 29
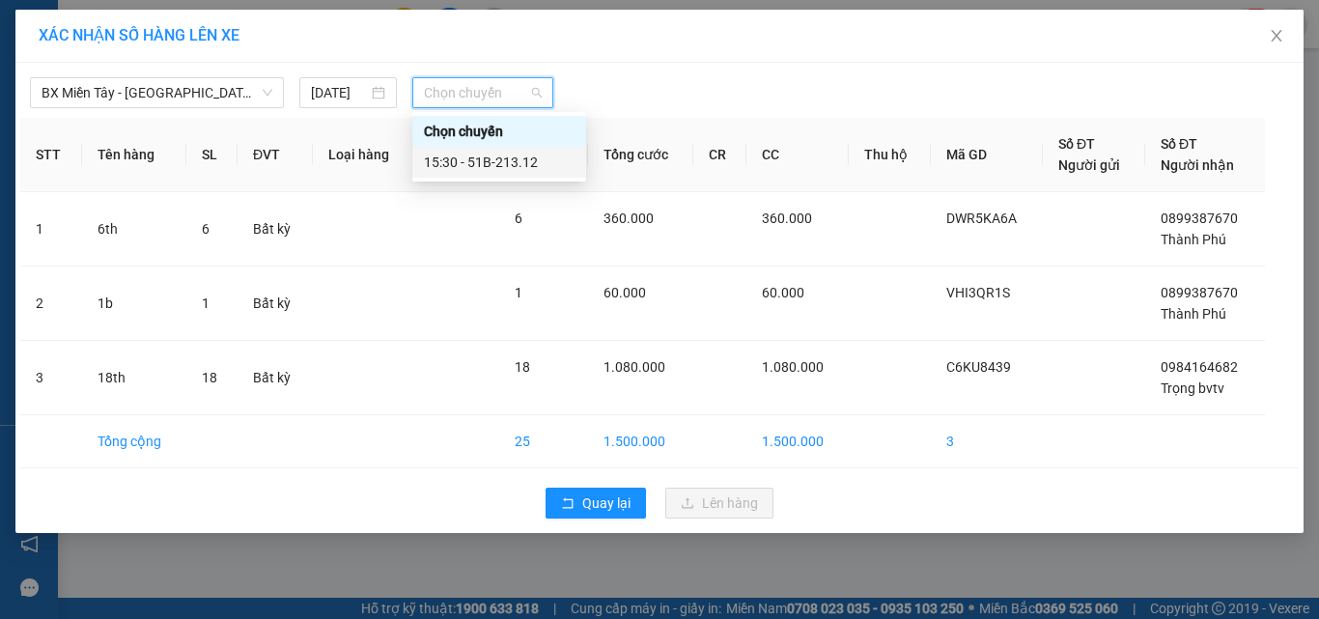
click at [499, 157] on div "15:30 - 51B-213.12" at bounding box center [499, 162] width 151 height 21
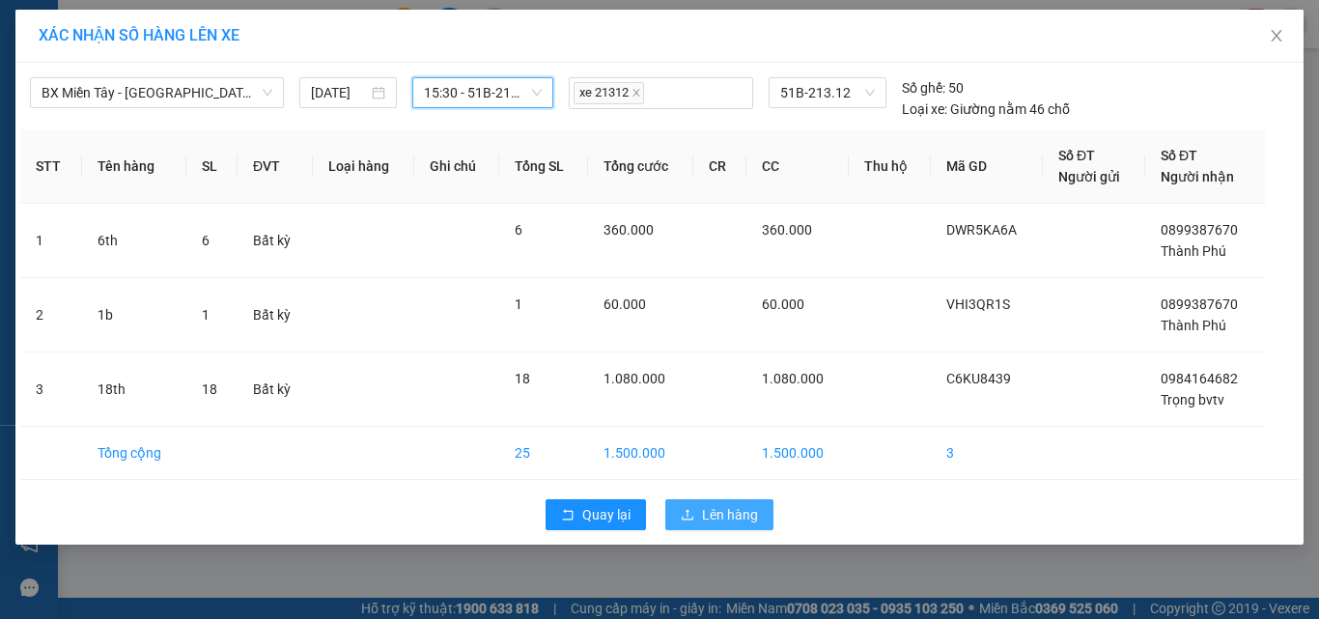
click at [743, 509] on span "Lên hàng" at bounding box center [730, 514] width 56 height 21
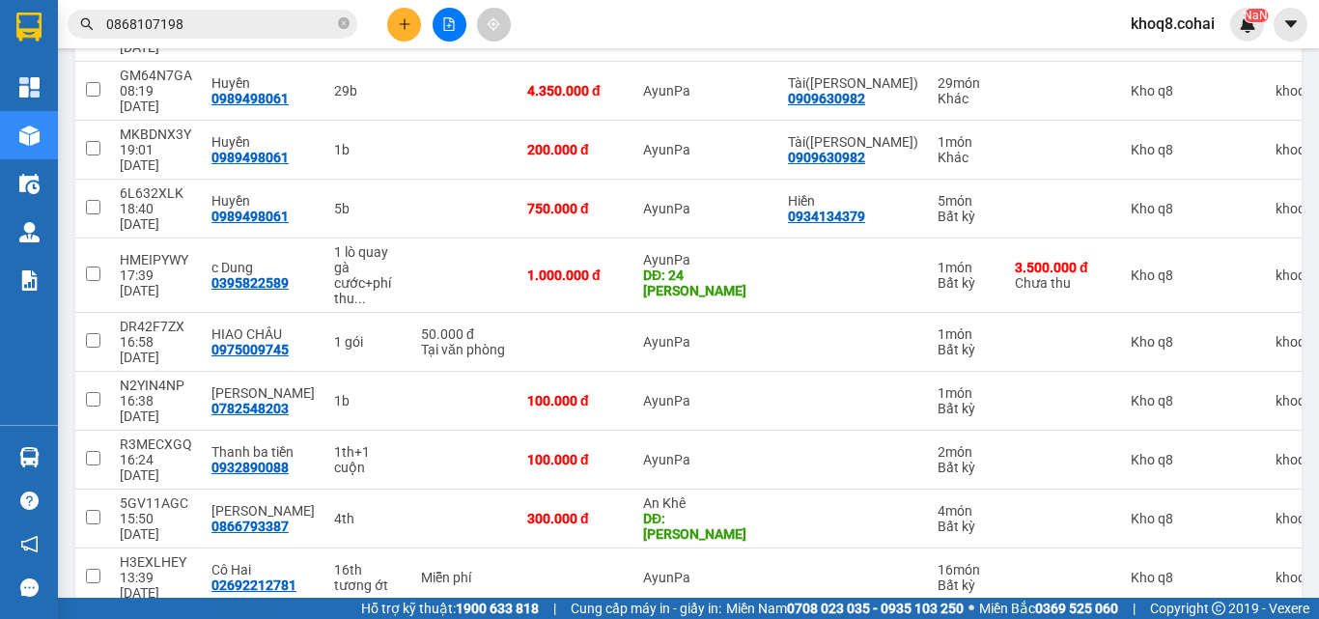
scroll to position [552, 0]
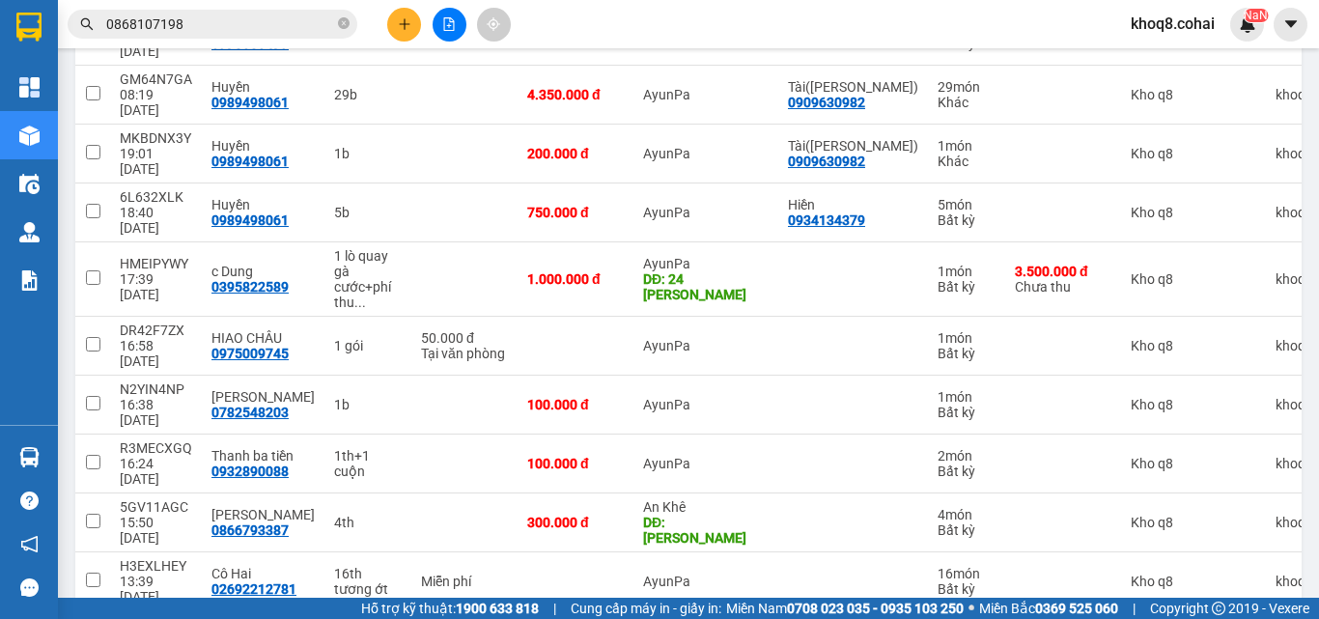
checkbox input "true"
click at [96, 573] on input "checkbox" at bounding box center [93, 580] width 14 height 14
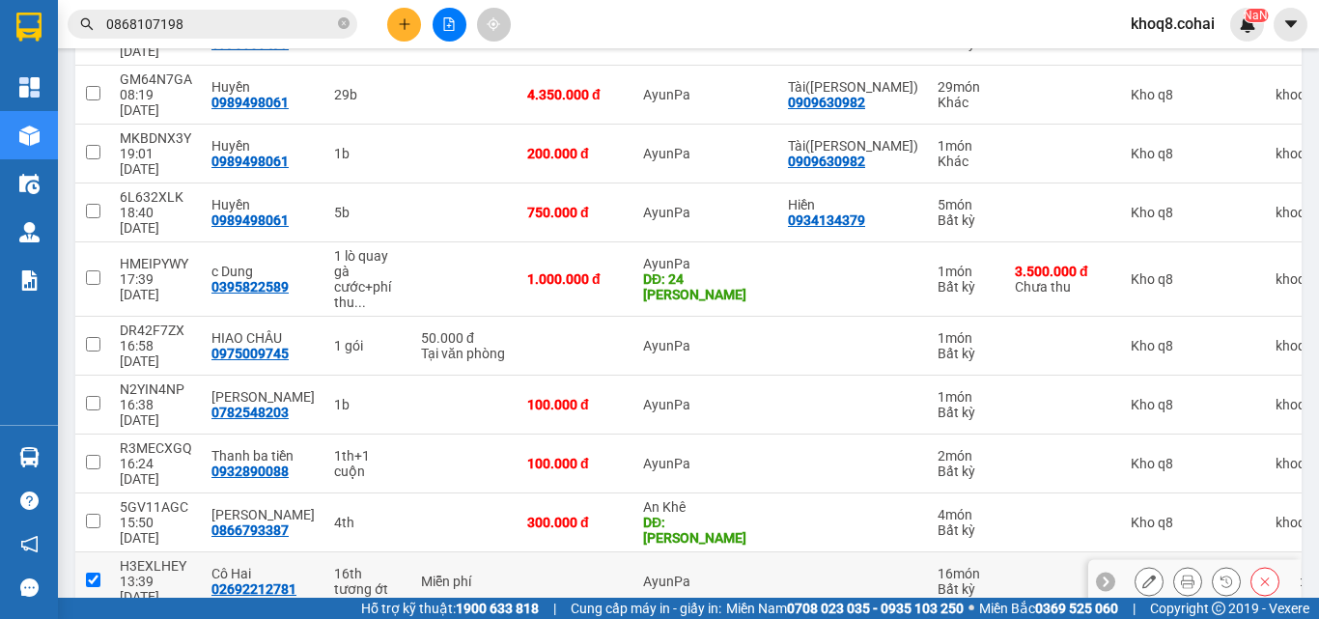
checkbox input "true"
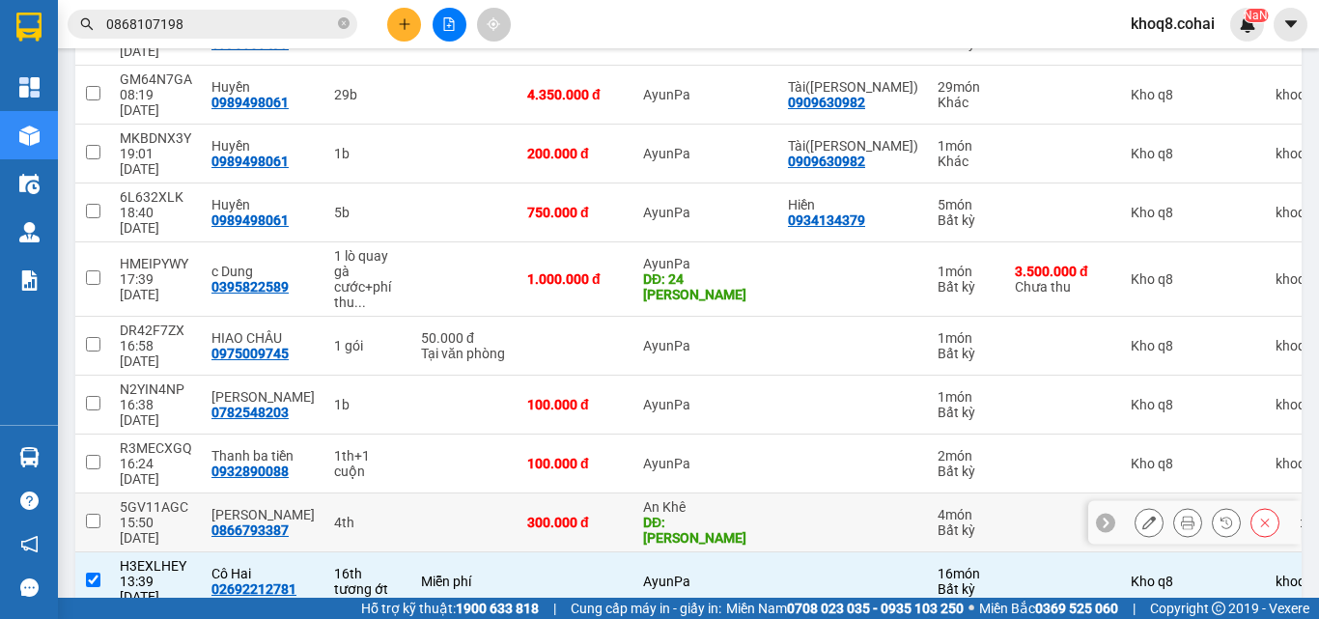
click at [93, 514] on input "checkbox" at bounding box center [93, 521] width 14 height 14
checkbox input "true"
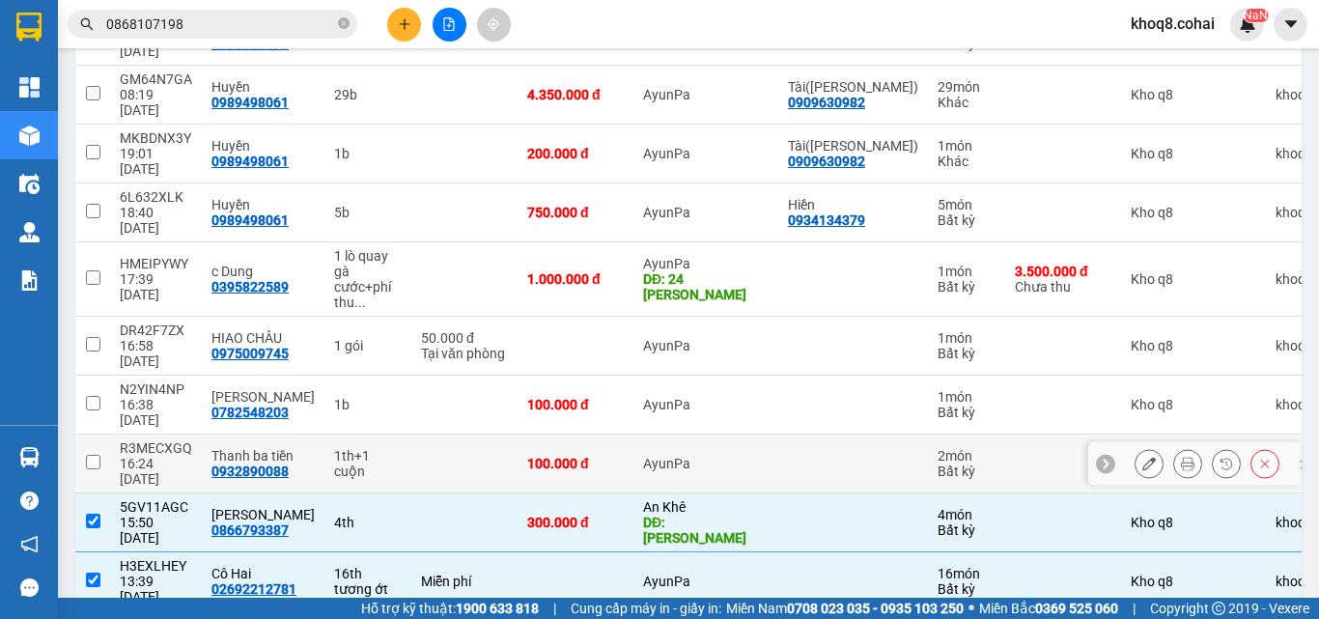
click at [98, 455] on input "checkbox" at bounding box center [93, 462] width 14 height 14
checkbox input "true"
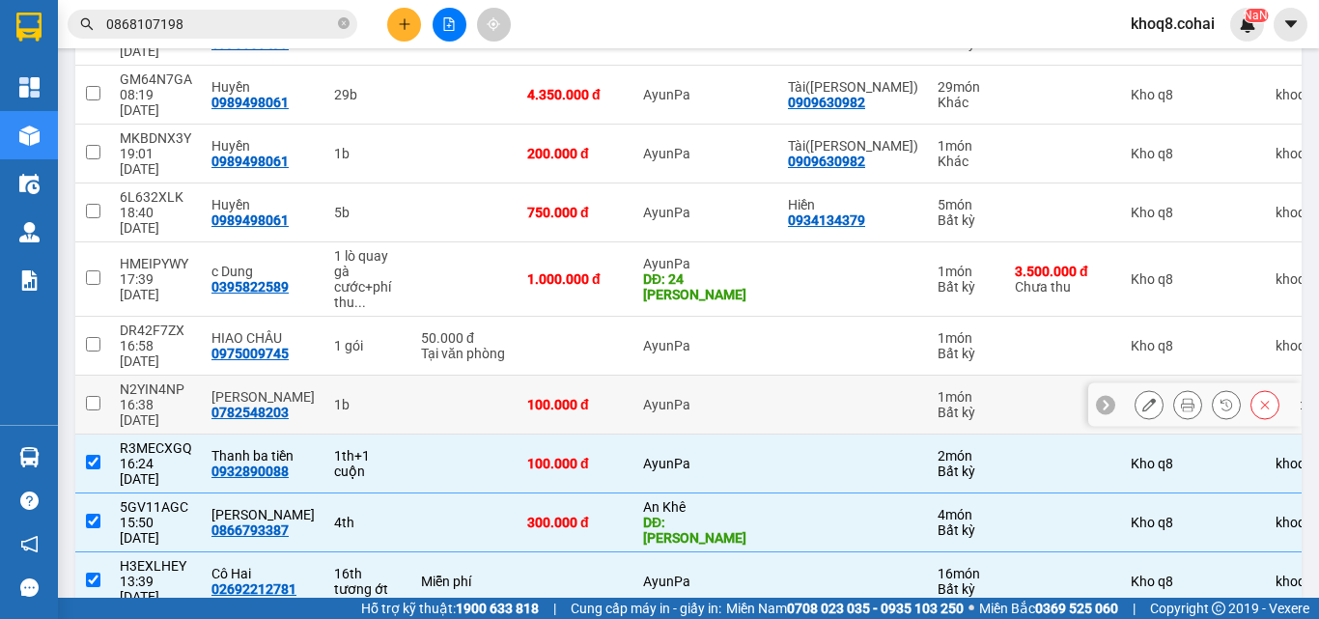
click at [97, 396] on input "checkbox" at bounding box center [93, 403] width 14 height 14
checkbox input "true"
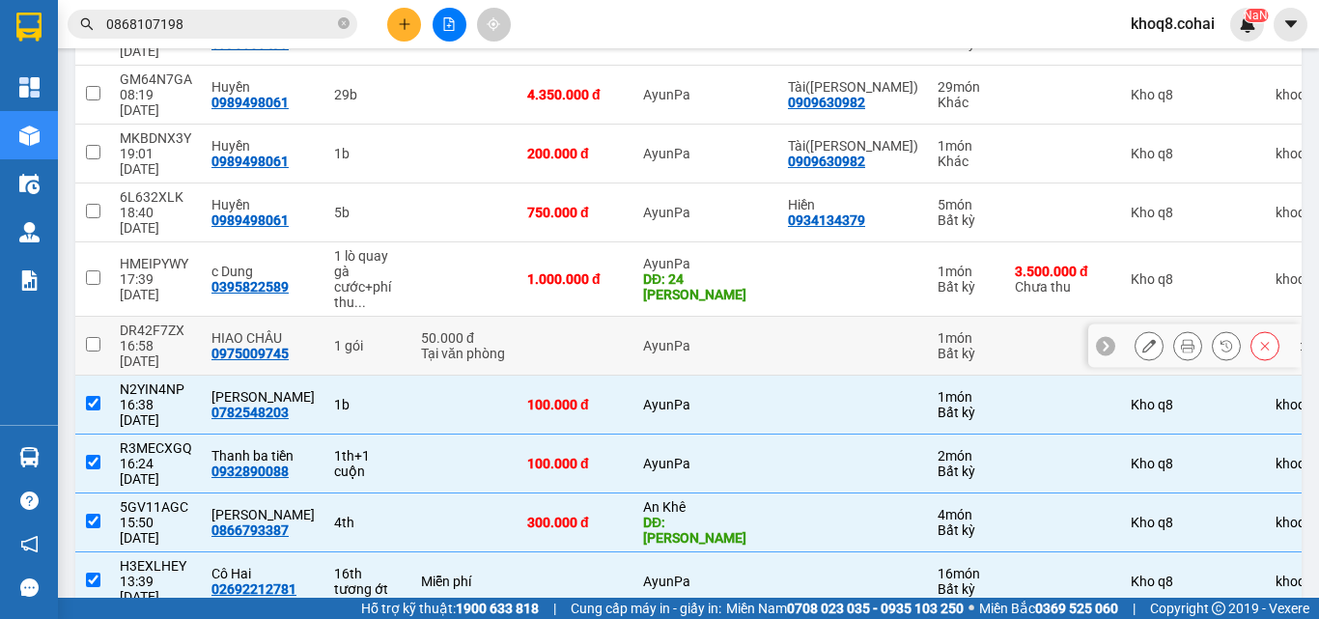
click at [95, 337] on input "checkbox" at bounding box center [93, 344] width 14 height 14
checkbox input "true"
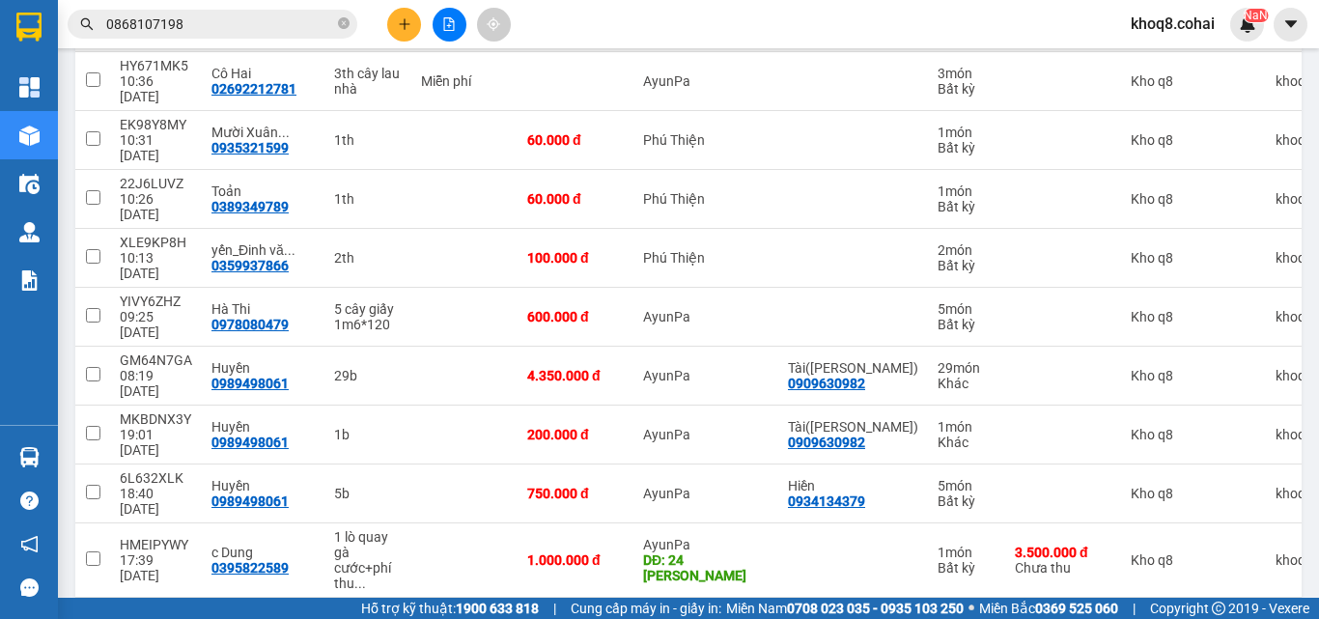
scroll to position [265, 0]
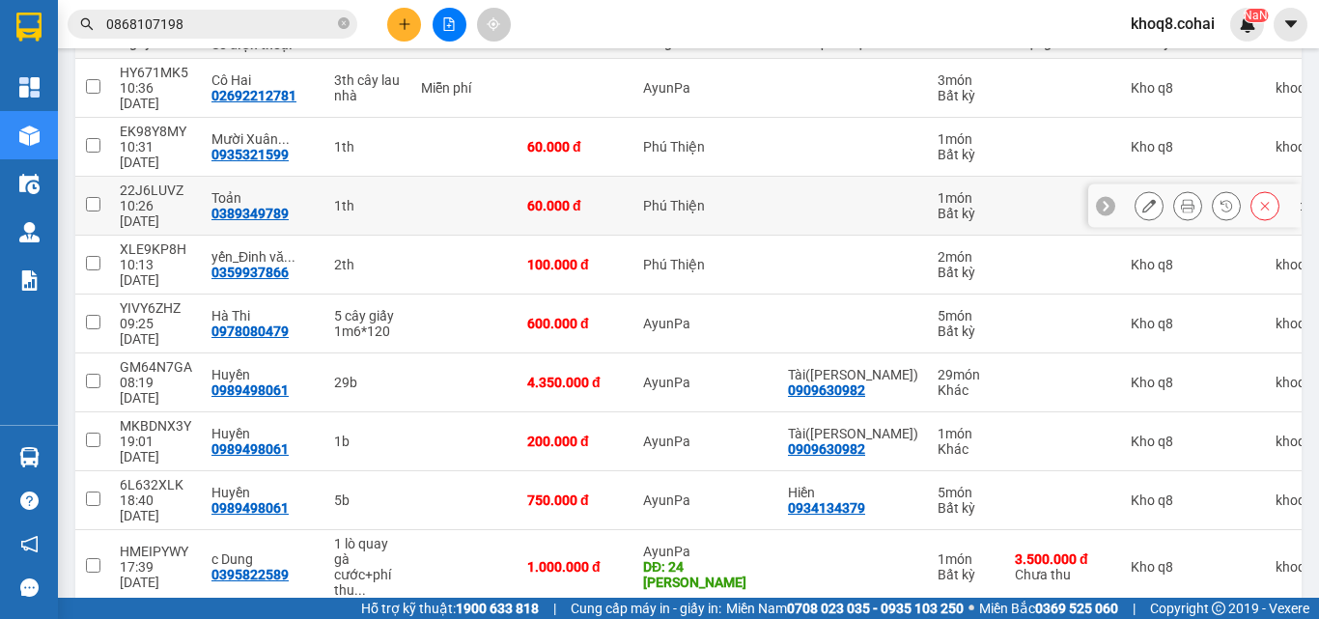
click at [94, 197] on input "checkbox" at bounding box center [93, 204] width 14 height 14
checkbox input "true"
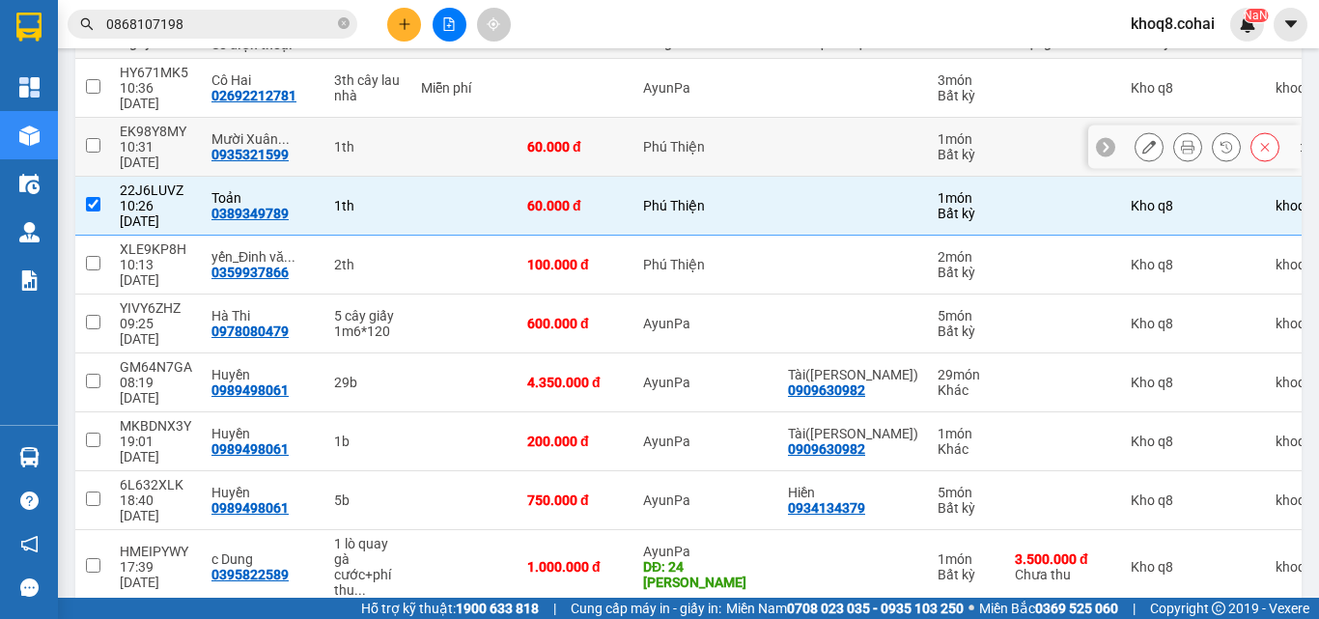
click at [92, 138] on input "checkbox" at bounding box center [93, 145] width 14 height 14
checkbox input "true"
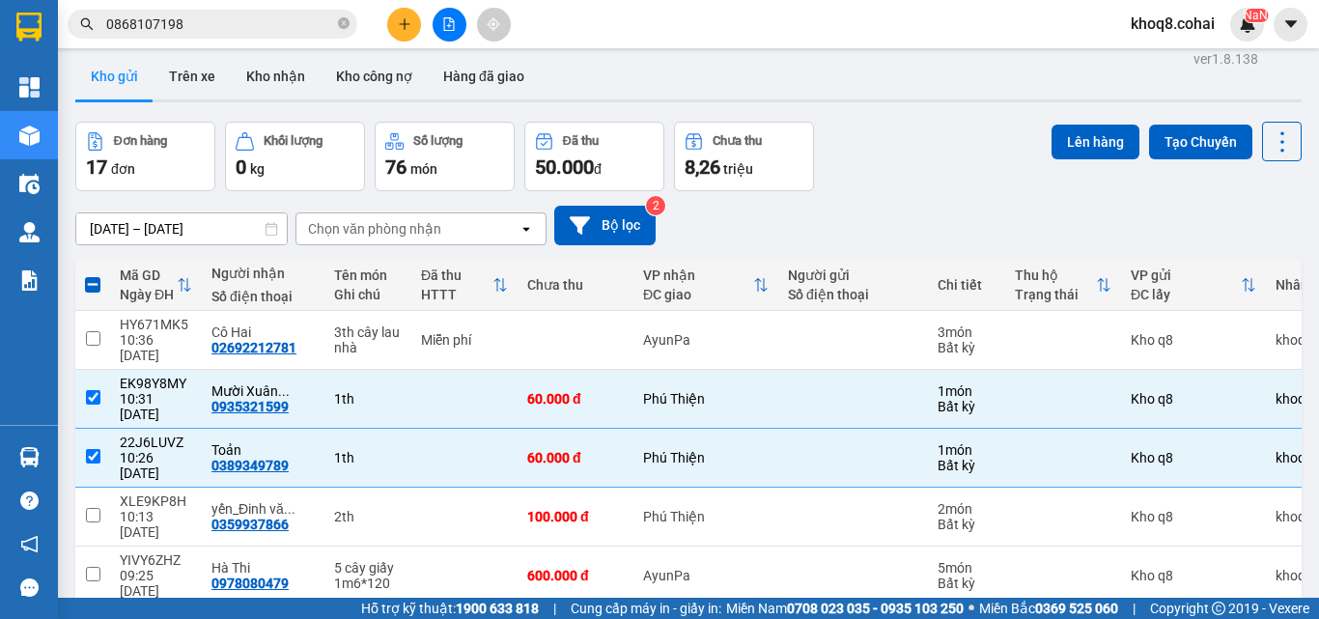
scroll to position [0, 0]
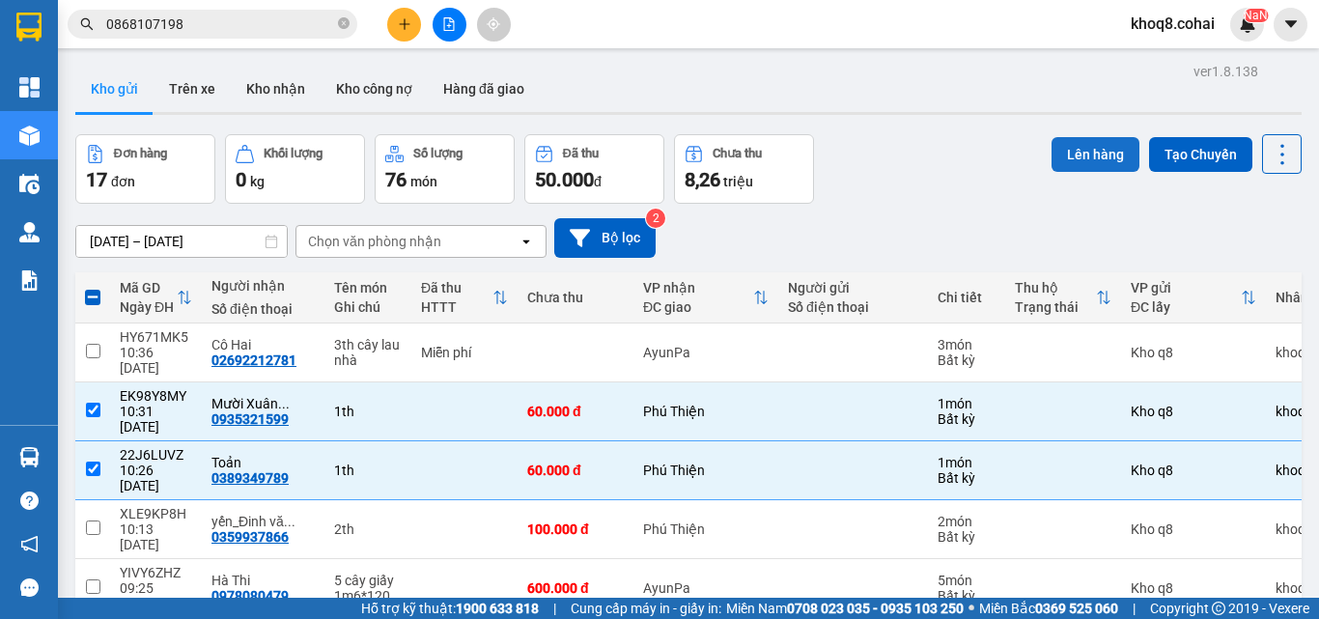
click at [1079, 154] on button "Lên hàng" at bounding box center [1096, 154] width 88 height 35
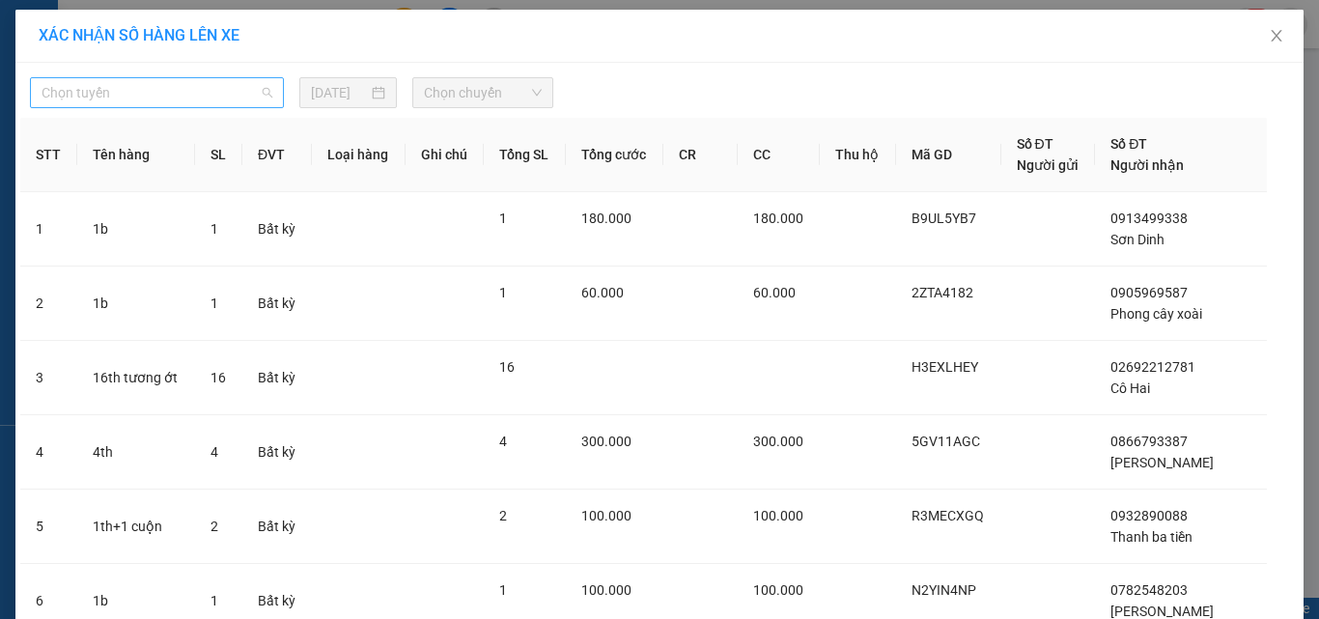
click at [123, 92] on span "Chọn tuyến" at bounding box center [157, 92] width 231 height 29
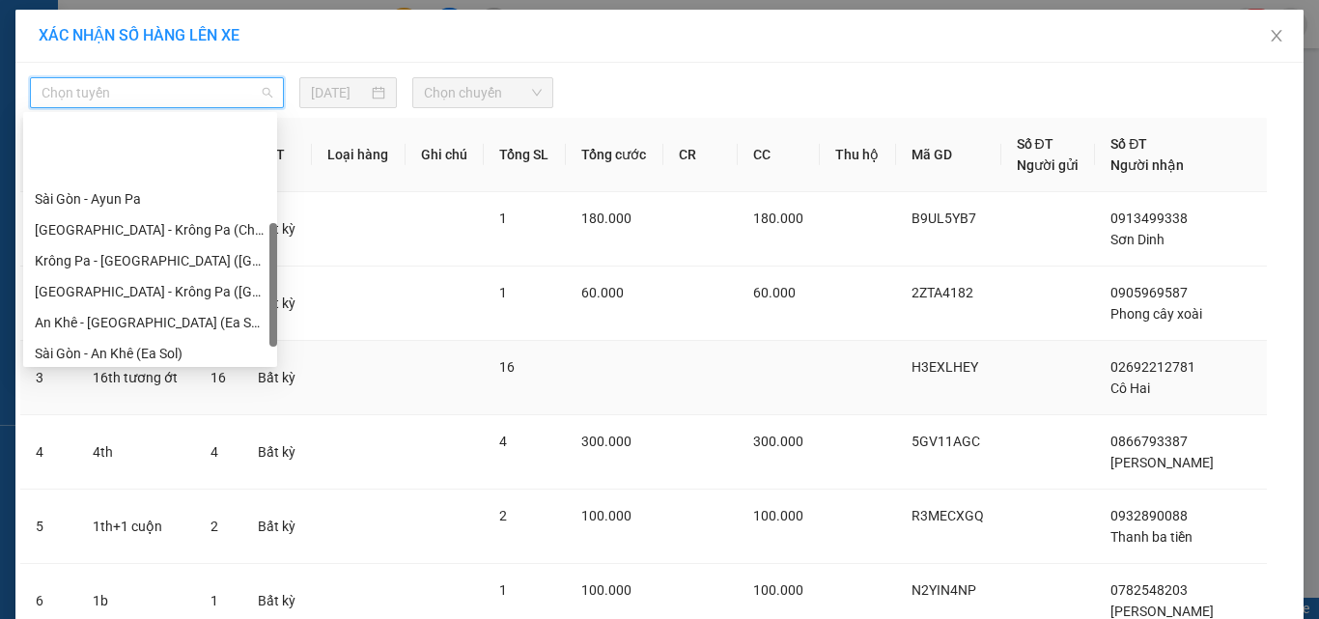
scroll to position [278, 0]
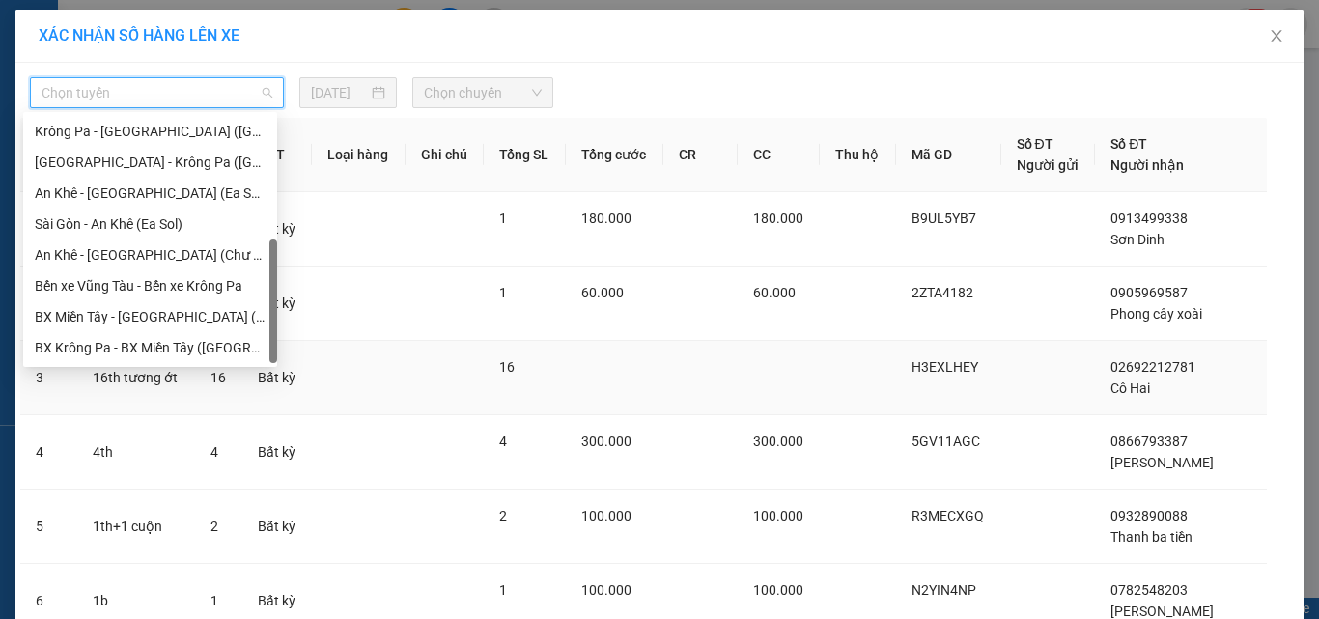
drag, startPoint x: 275, startPoint y: 150, endPoint x: 280, endPoint y: 379, distance: 228.9
click at [280, 379] on body "Kết quả tìm kiếm ( 2 ) Bộ lọc Ngày tạo đơn gần nhất Mã ĐH Trạng thái Món hàng T…" at bounding box center [659, 309] width 1319 height 619
click at [148, 159] on div "[GEOGRAPHIC_DATA] - Krông Pa ([GEOGRAPHIC_DATA])" at bounding box center [150, 162] width 231 height 21
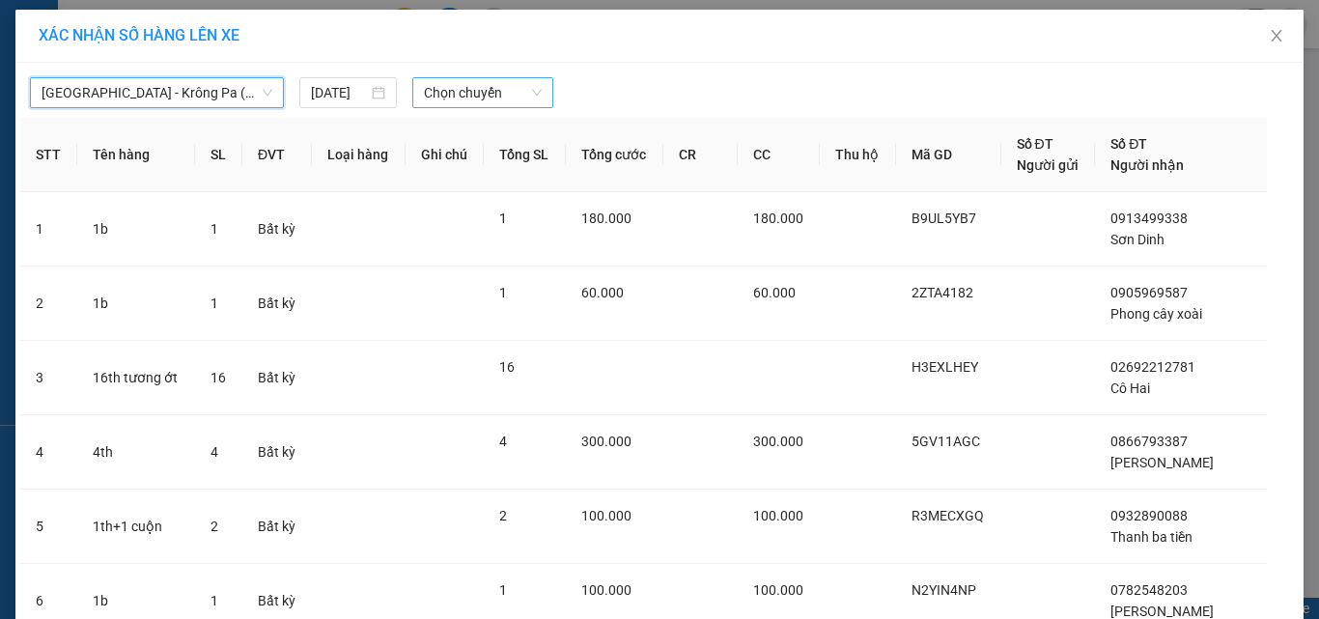
click at [483, 92] on span "Chọn chuyến" at bounding box center [483, 92] width 119 height 29
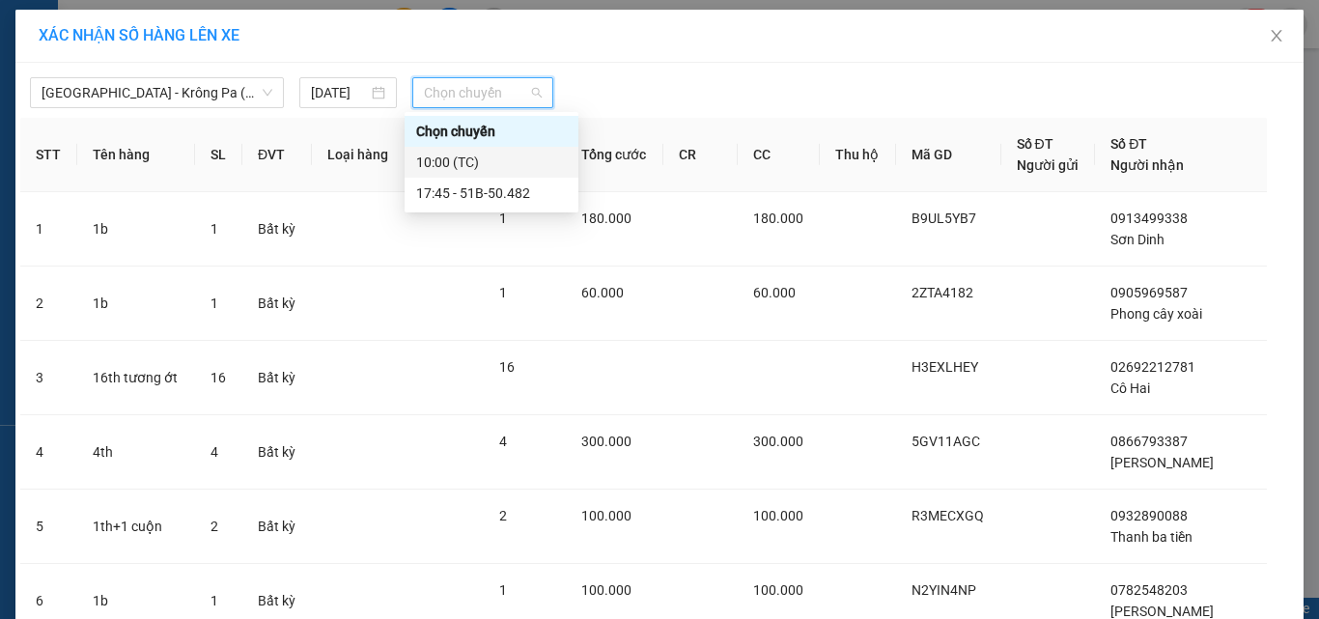
click at [450, 160] on div "10:00 (TC)" at bounding box center [491, 162] width 151 height 21
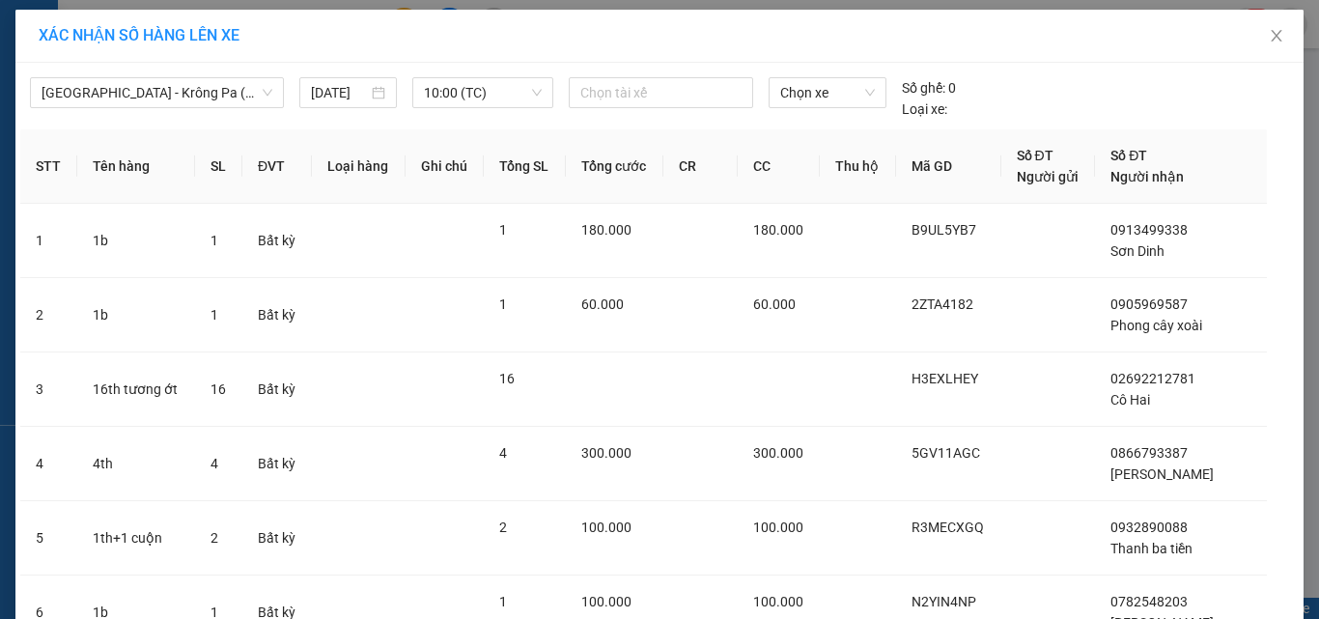
scroll to position [395, 0]
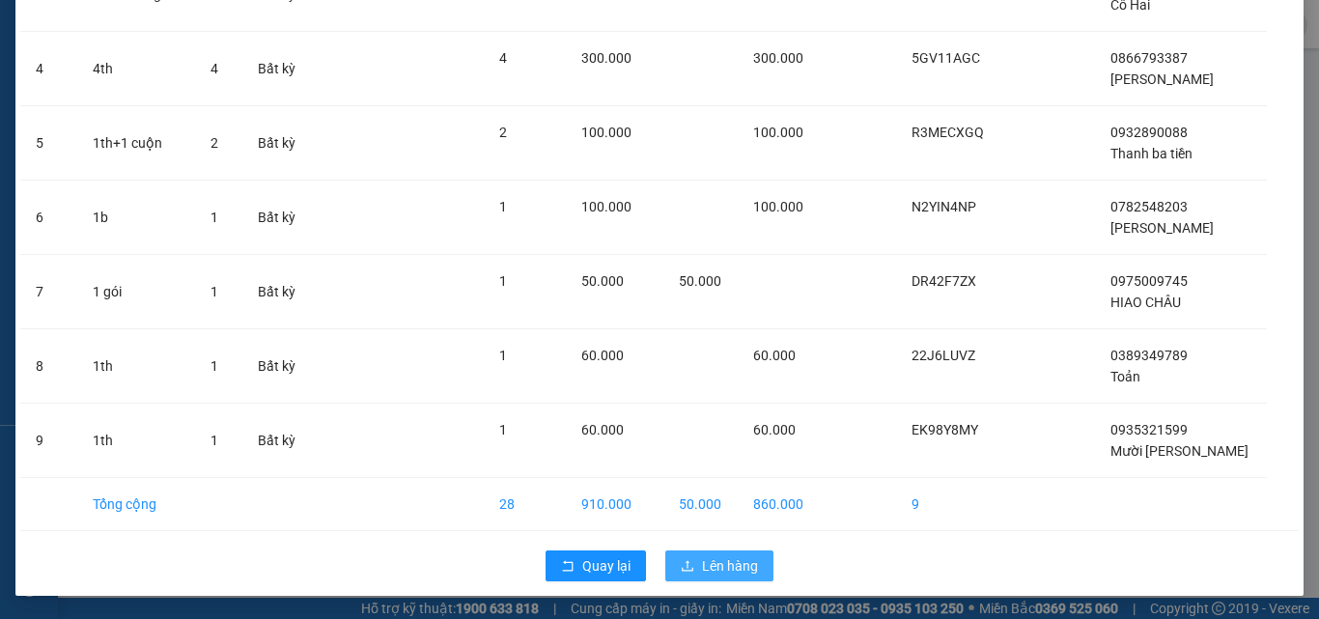
click at [739, 554] on button "Lên hàng" at bounding box center [719, 565] width 108 height 31
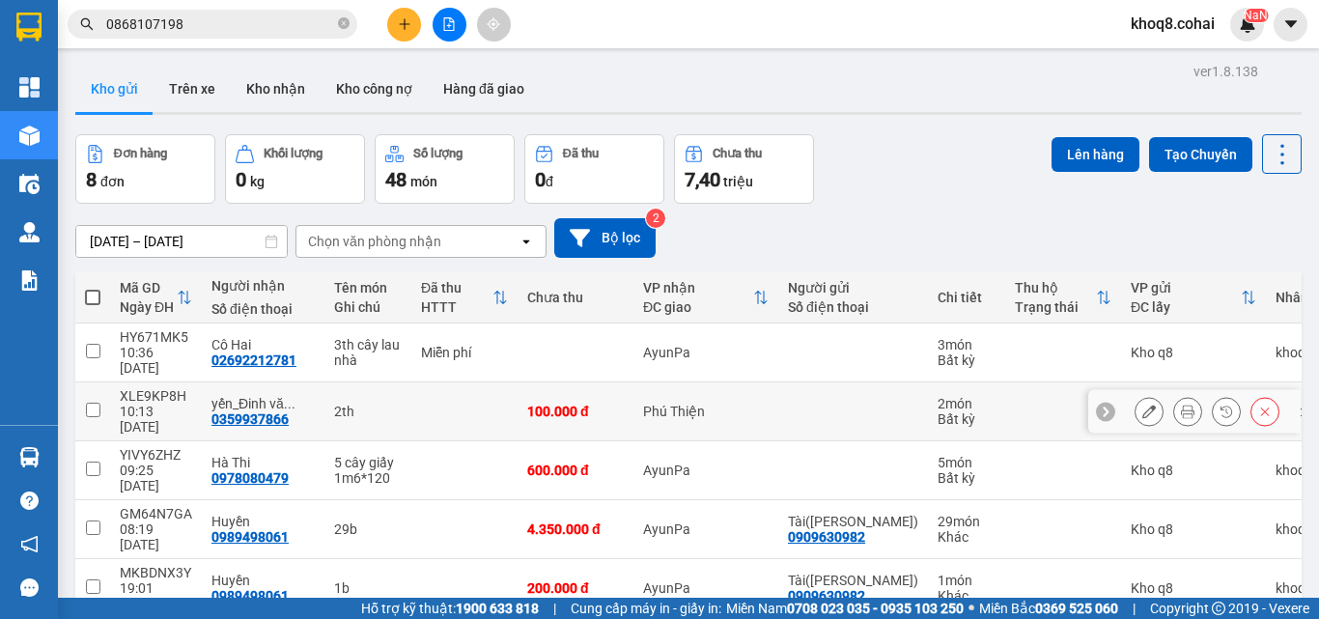
click at [95, 403] on input "checkbox" at bounding box center [93, 410] width 14 height 14
checkbox input "true"
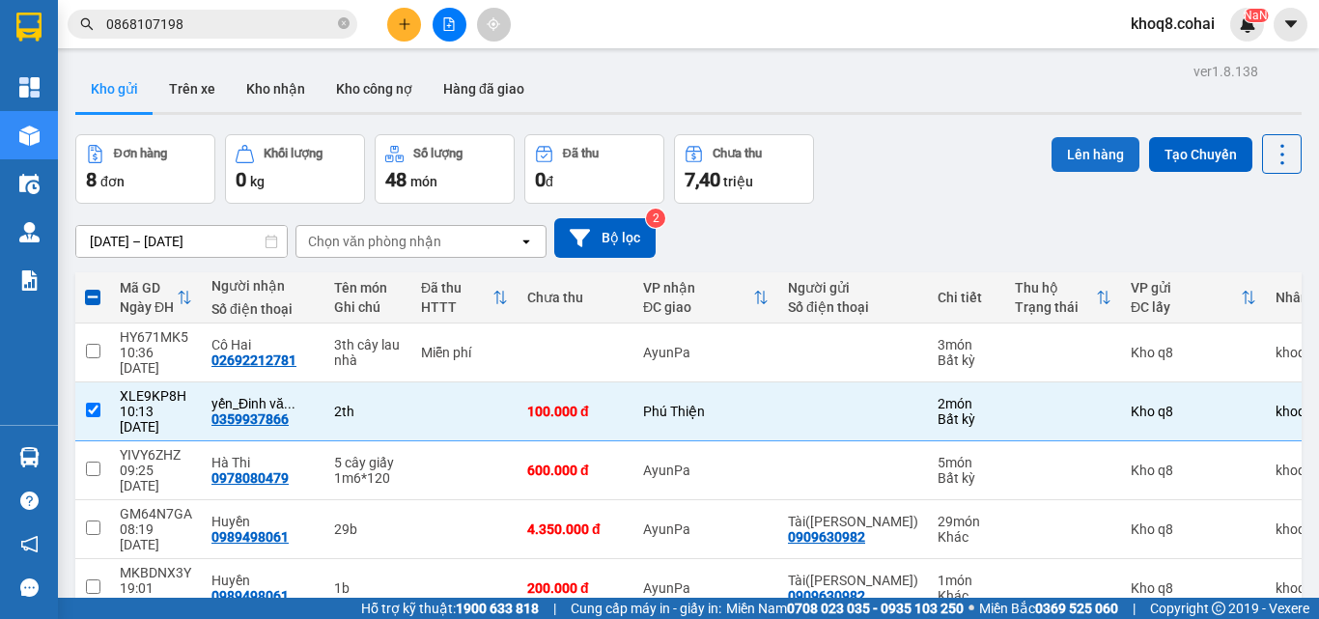
click at [1090, 150] on button "Lên hàng" at bounding box center [1096, 154] width 88 height 35
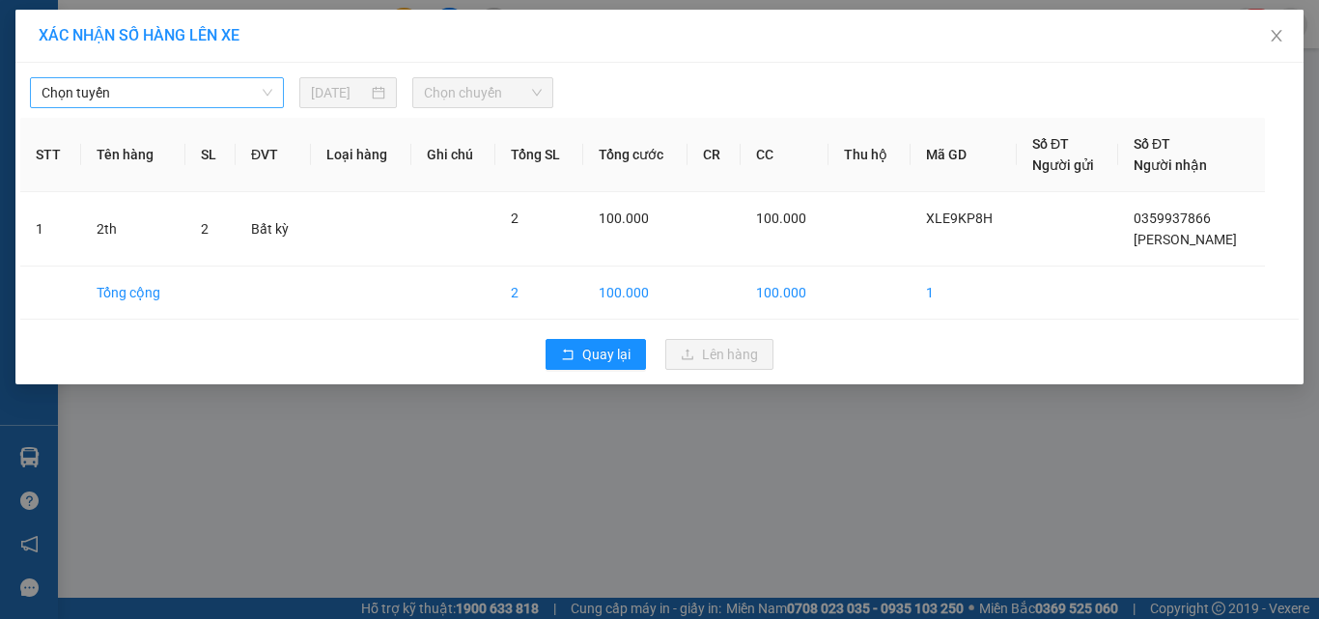
click at [150, 93] on span "Chọn tuyến" at bounding box center [157, 92] width 231 height 29
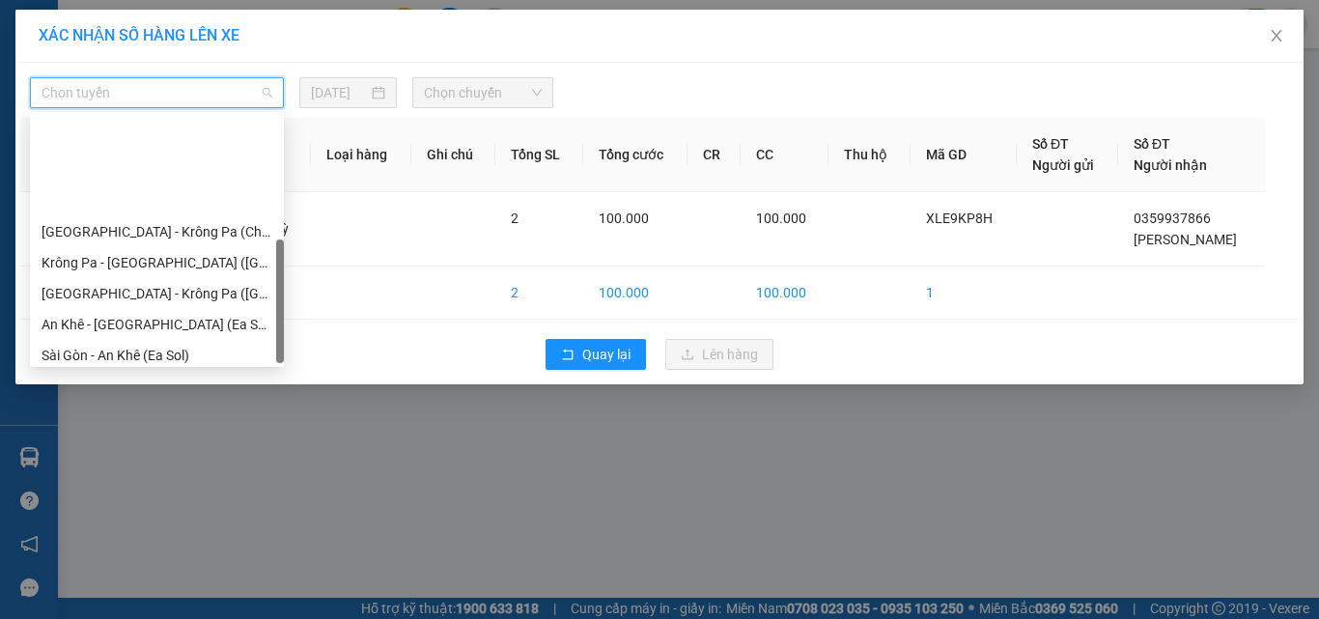
scroll to position [278, 0]
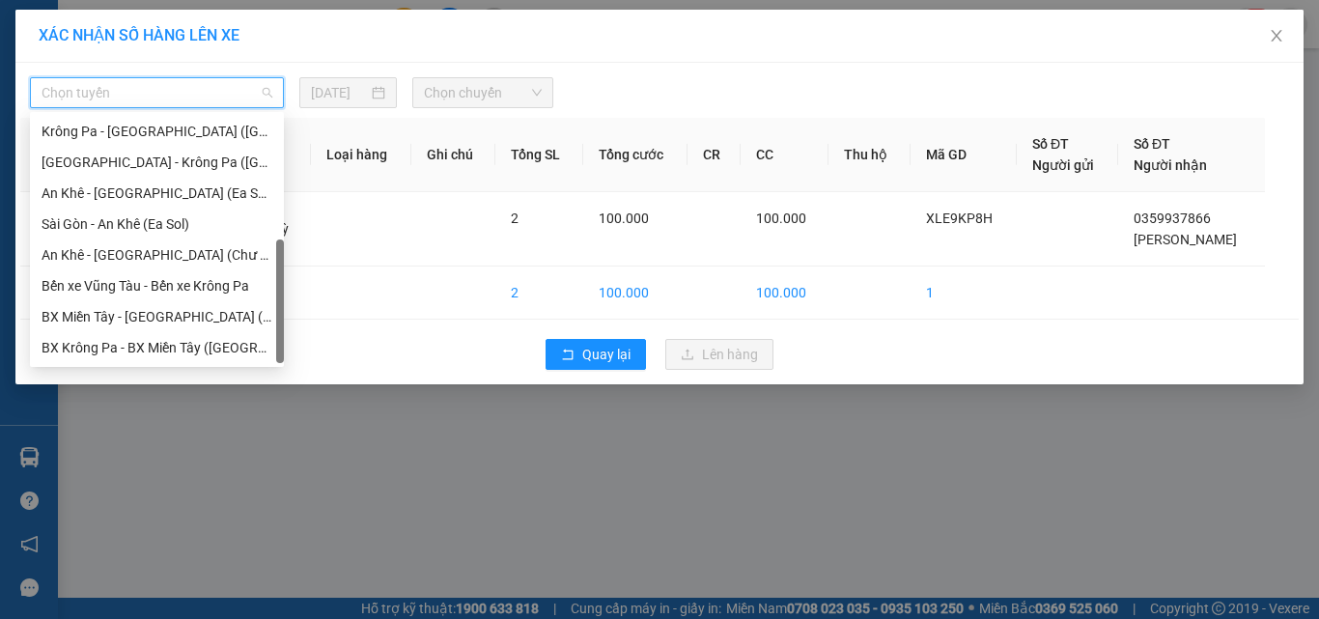
drag, startPoint x: 279, startPoint y: 137, endPoint x: 269, endPoint y: 339, distance: 202.1
click at [269, 339] on div "[GEOGRAPHIC_DATA] - [GEOGRAPHIC_DATA] ([GEOGRAPHIC_DATA]) [GEOGRAPHIC_DATA] - […" at bounding box center [157, 239] width 254 height 247
click at [142, 161] on div "[GEOGRAPHIC_DATA] - Krông Pa ([GEOGRAPHIC_DATA])" at bounding box center [157, 162] width 231 height 21
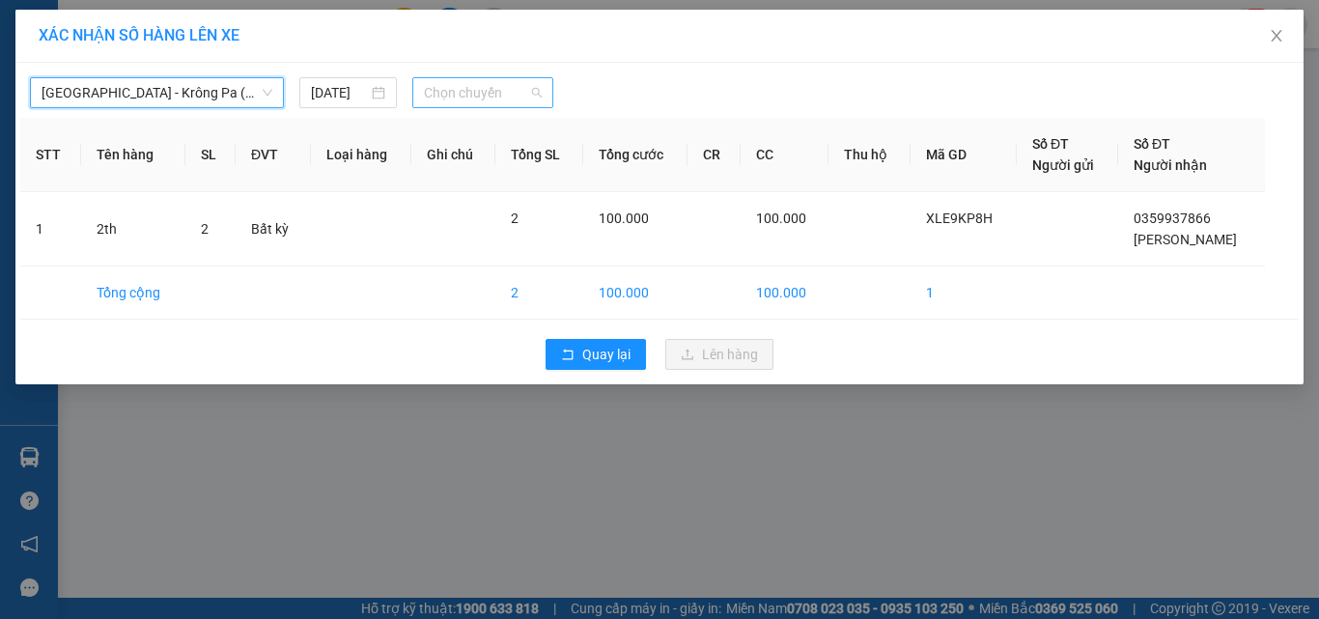
click at [492, 91] on span "Chọn chuyến" at bounding box center [483, 92] width 119 height 29
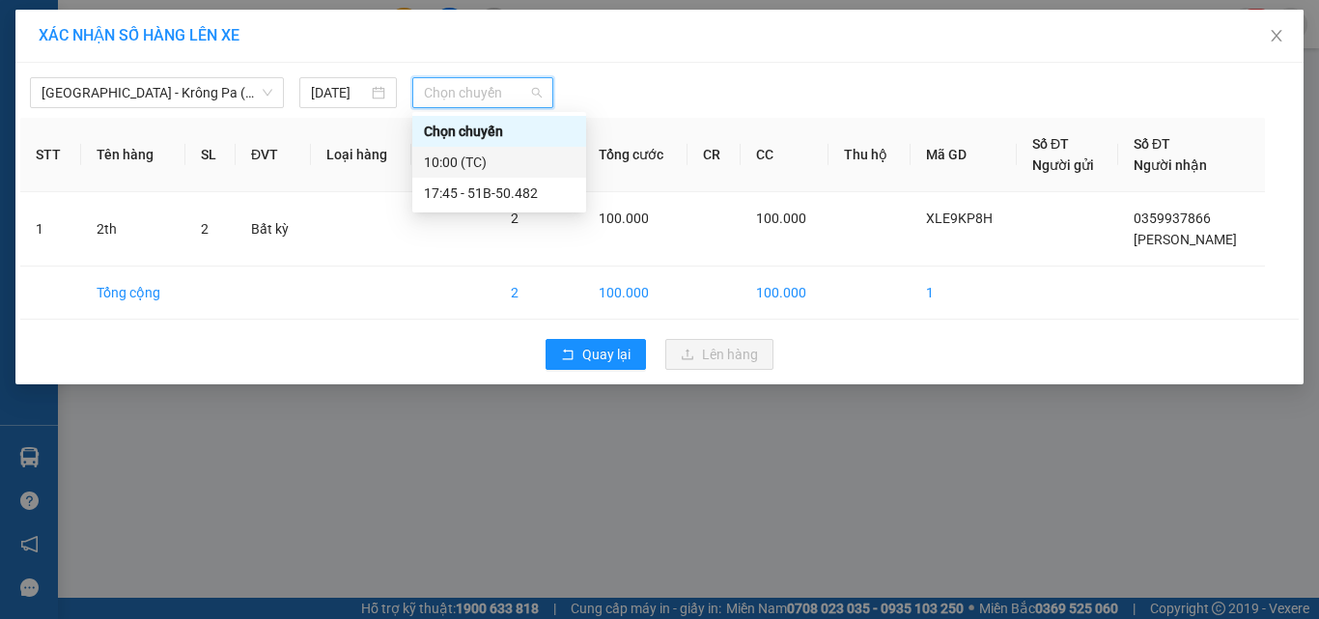
click at [460, 158] on div "10:00 (TC)" at bounding box center [499, 162] width 151 height 21
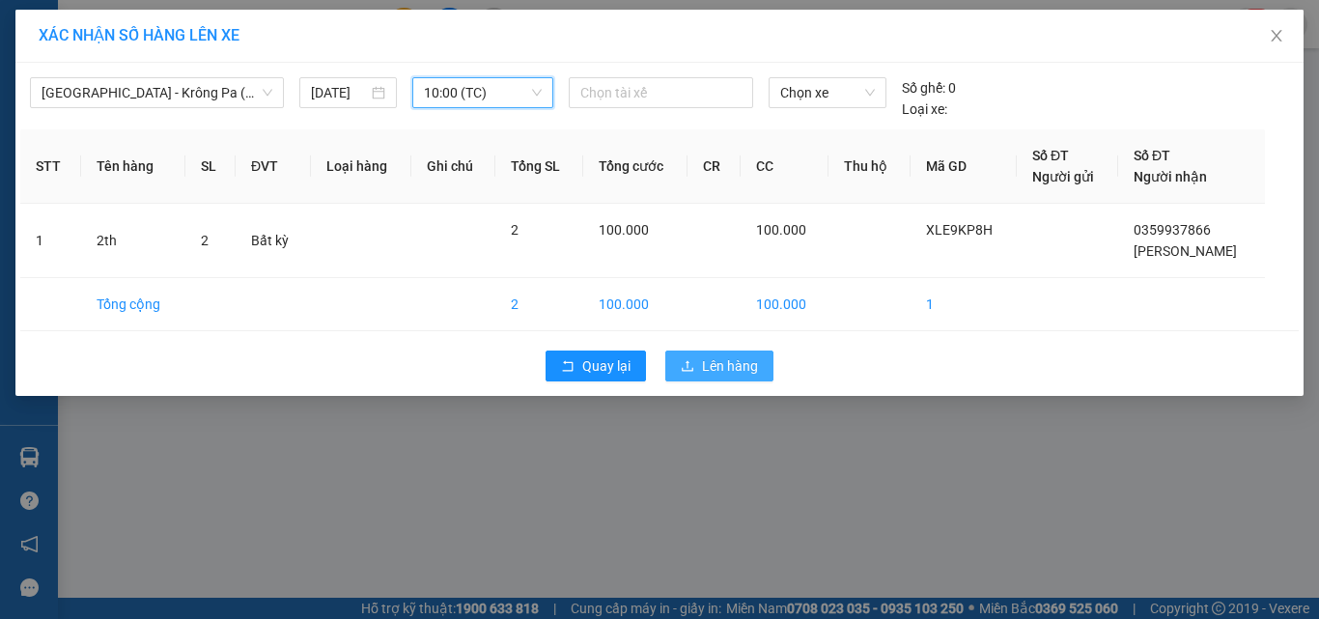
click at [729, 357] on span "Lên hàng" at bounding box center [730, 365] width 56 height 21
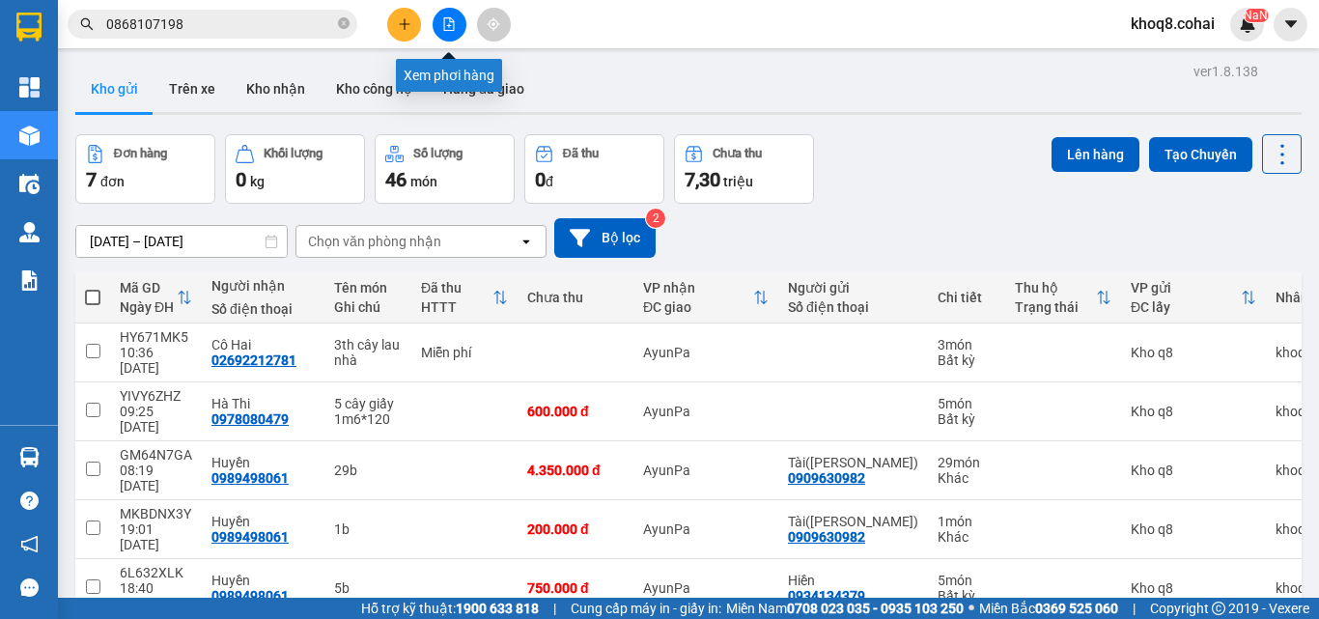
click at [443, 24] on icon "file-add" at bounding box center [449, 24] width 14 height 14
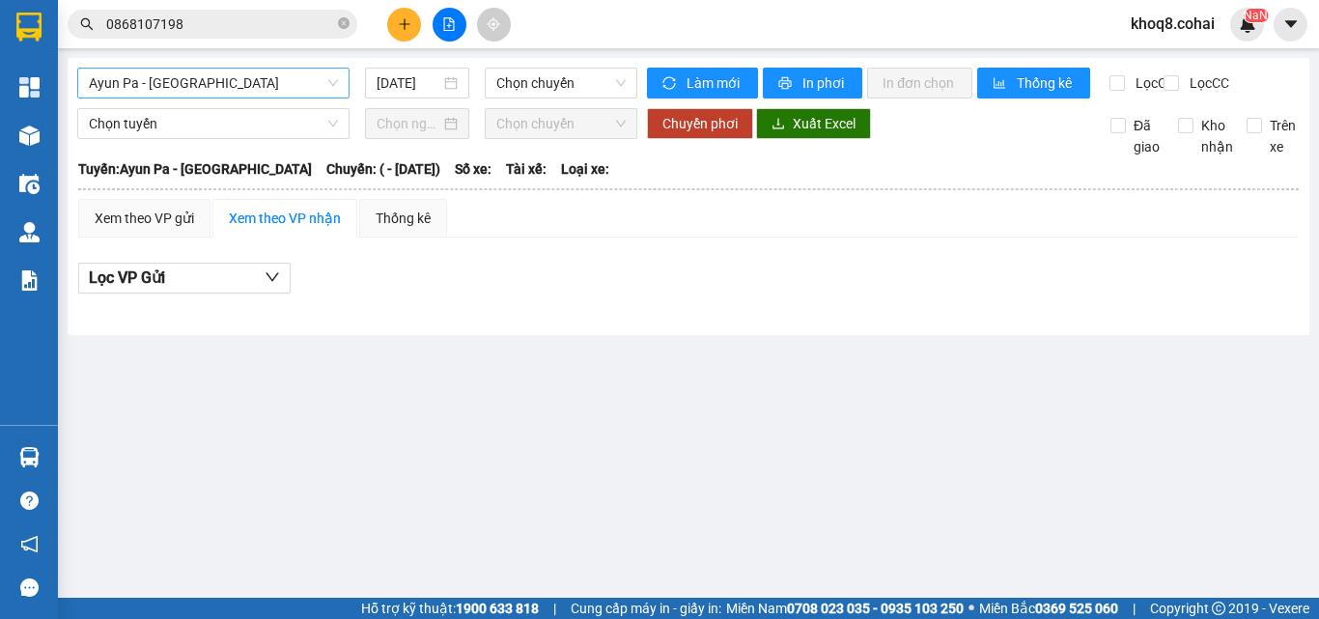
click at [225, 79] on span "Ayun Pa - [GEOGRAPHIC_DATA]" at bounding box center [213, 83] width 249 height 29
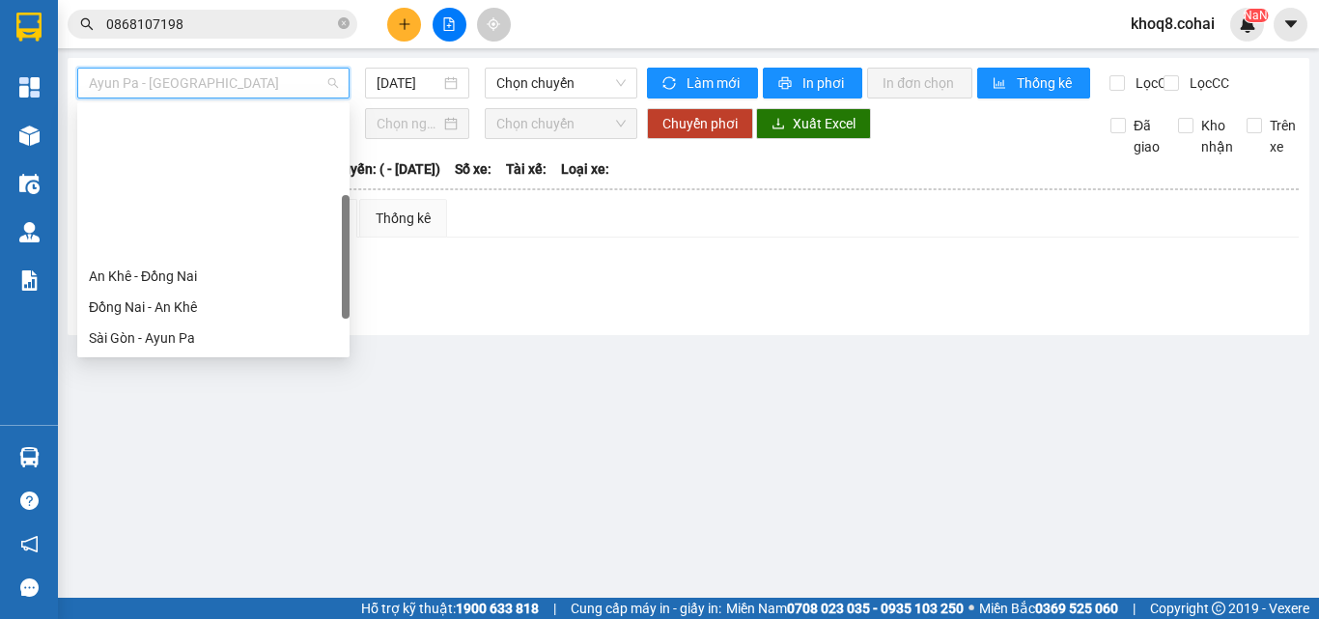
scroll to position [278, 0]
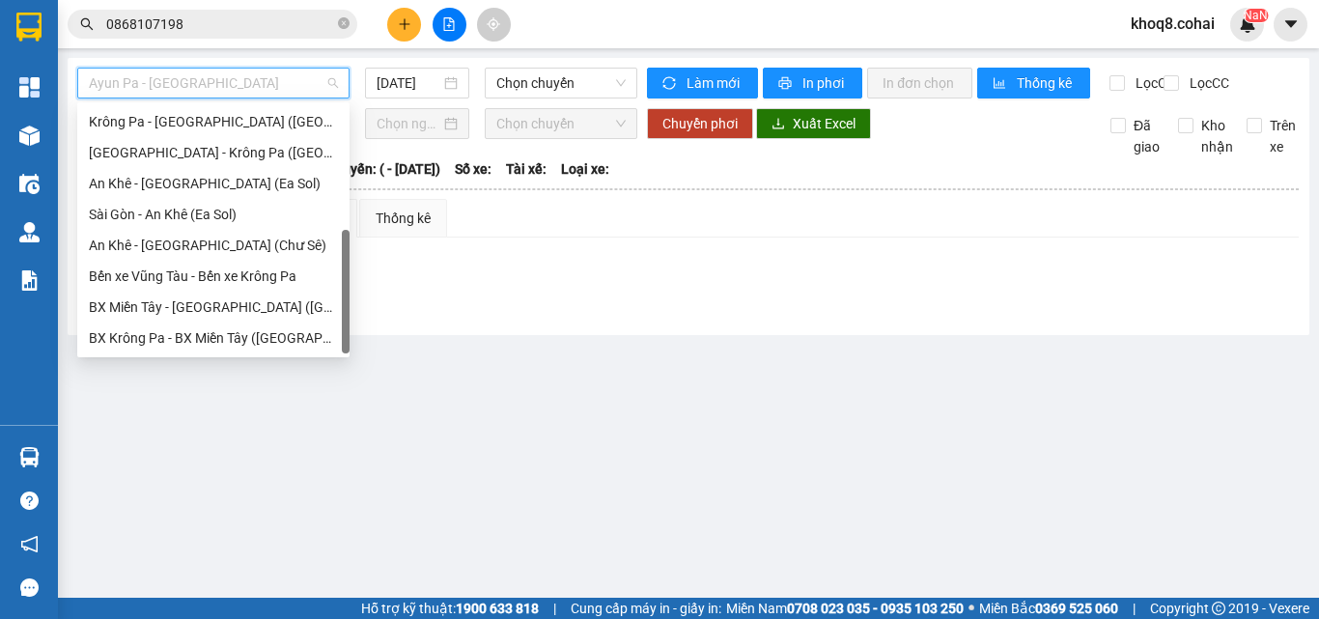
drag, startPoint x: 344, startPoint y: 142, endPoint x: 337, endPoint y: 374, distance: 231.9
click at [337, 374] on body "Kết quả tìm kiếm ( 2 ) Bộ lọc Ngày tạo đơn gần nhất Mã ĐH Trạng thái Món hàng T…" at bounding box center [659, 309] width 1319 height 619
click at [209, 145] on div "[GEOGRAPHIC_DATA] - Krông Pa ([GEOGRAPHIC_DATA])" at bounding box center [213, 152] width 249 height 21
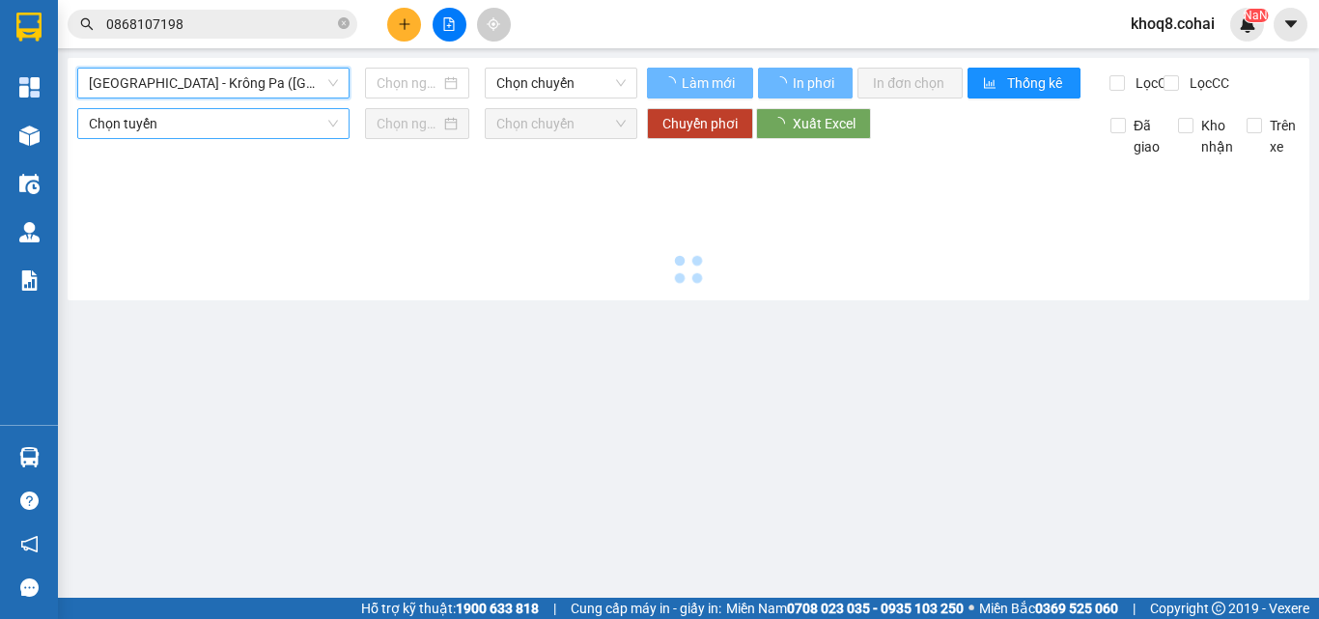
type input "[DATE]"
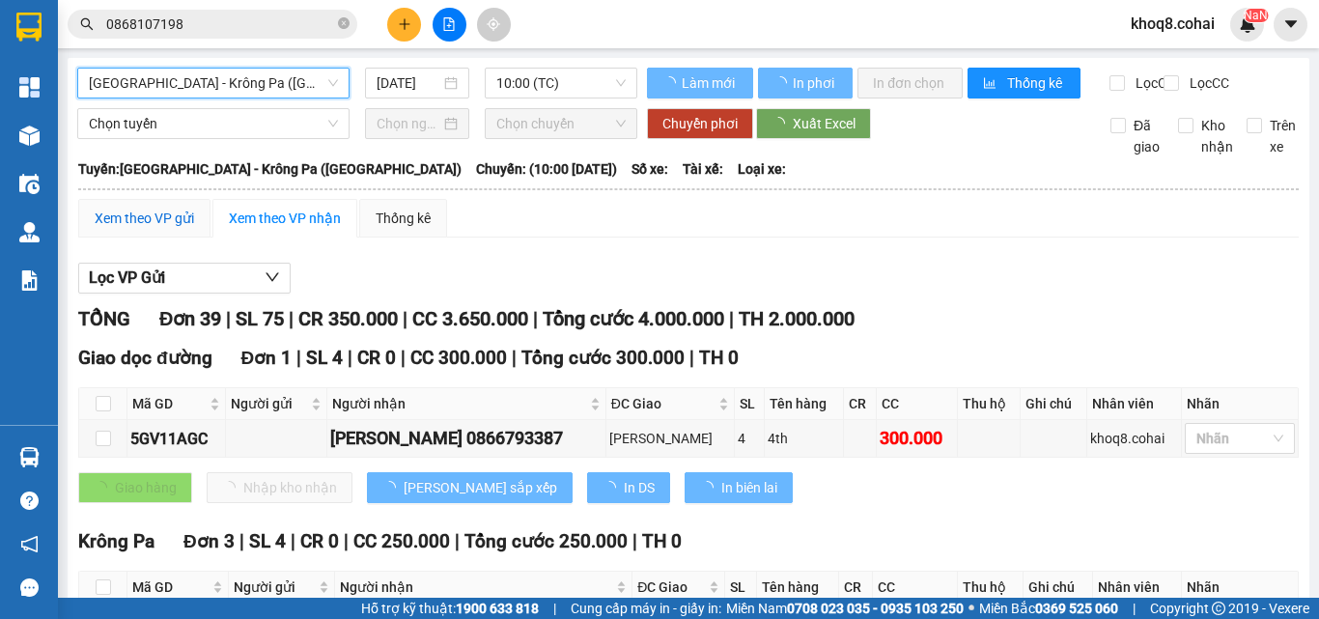
click at [161, 229] on div "Xem theo VP gửi" at bounding box center [144, 218] width 99 height 21
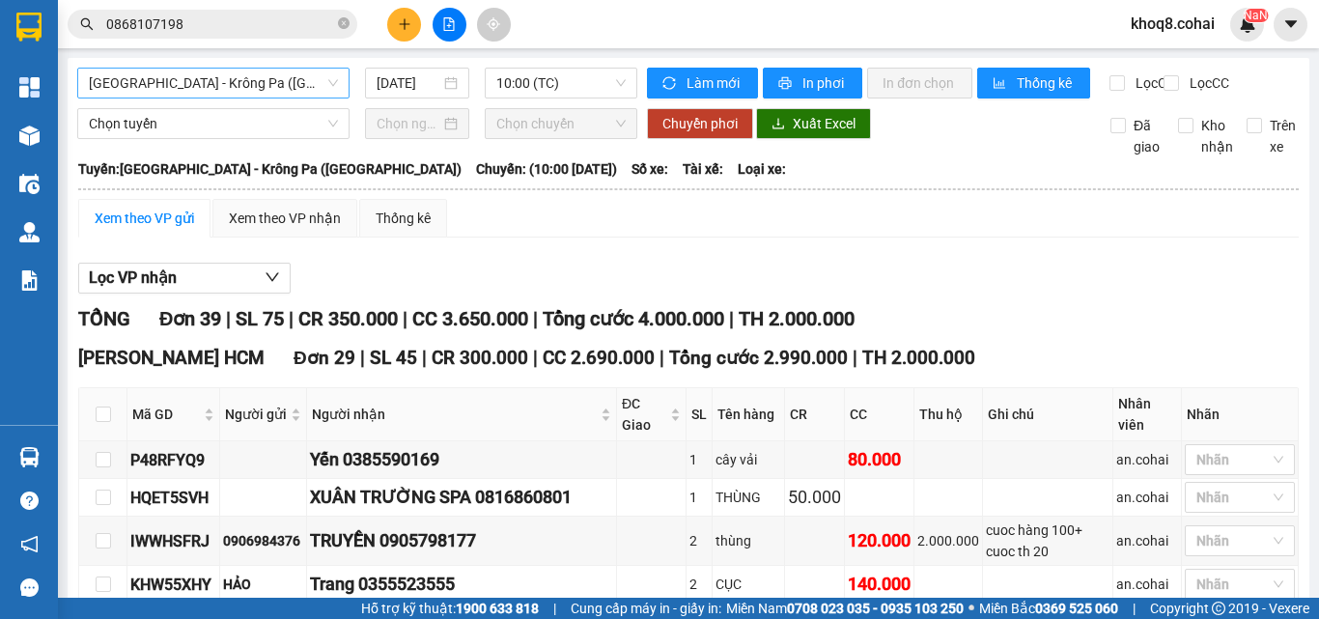
click at [249, 76] on span "[GEOGRAPHIC_DATA] - Krông Pa ([GEOGRAPHIC_DATA])" at bounding box center [213, 83] width 249 height 29
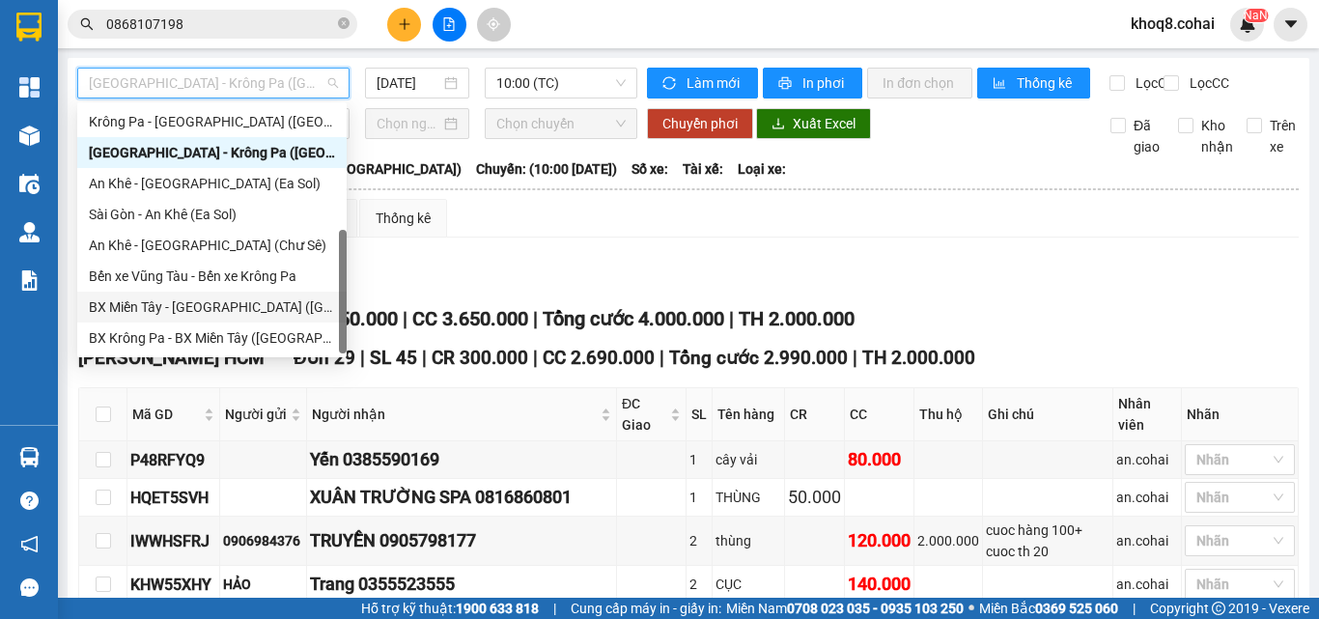
click at [293, 306] on div "BX Miền Tây - [GEOGRAPHIC_DATA] ([GEOGRAPHIC_DATA] - [GEOGRAPHIC_DATA])" at bounding box center [212, 306] width 246 height 21
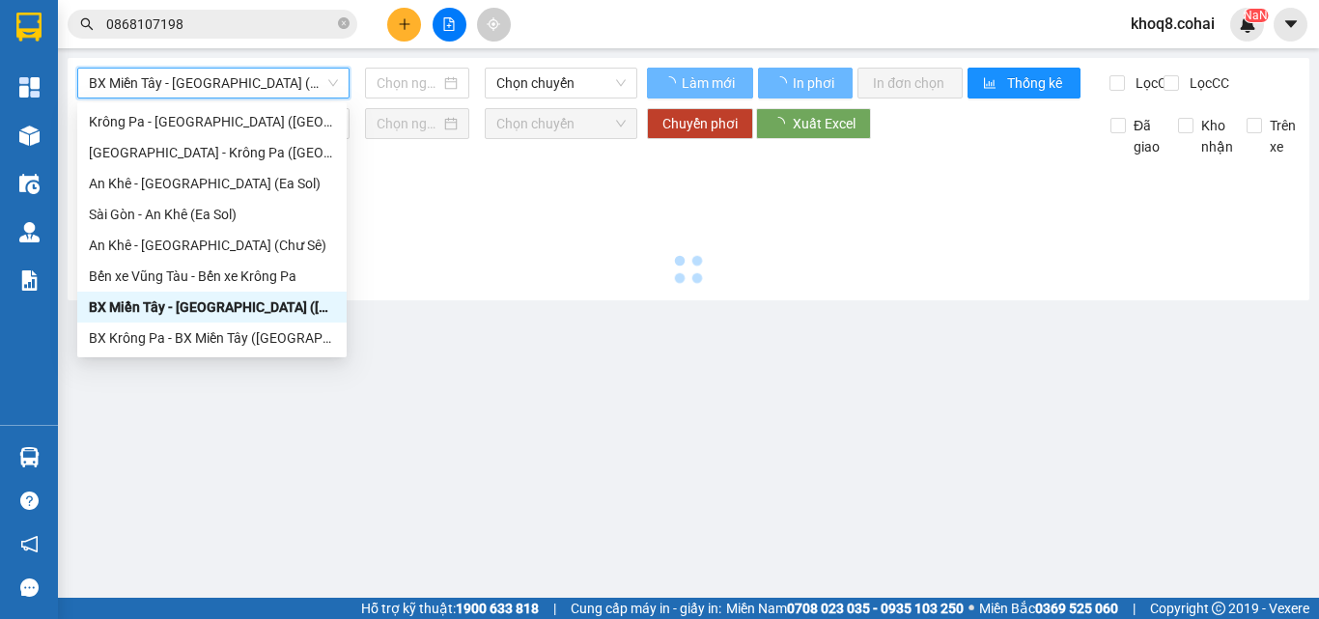
type input "[DATE]"
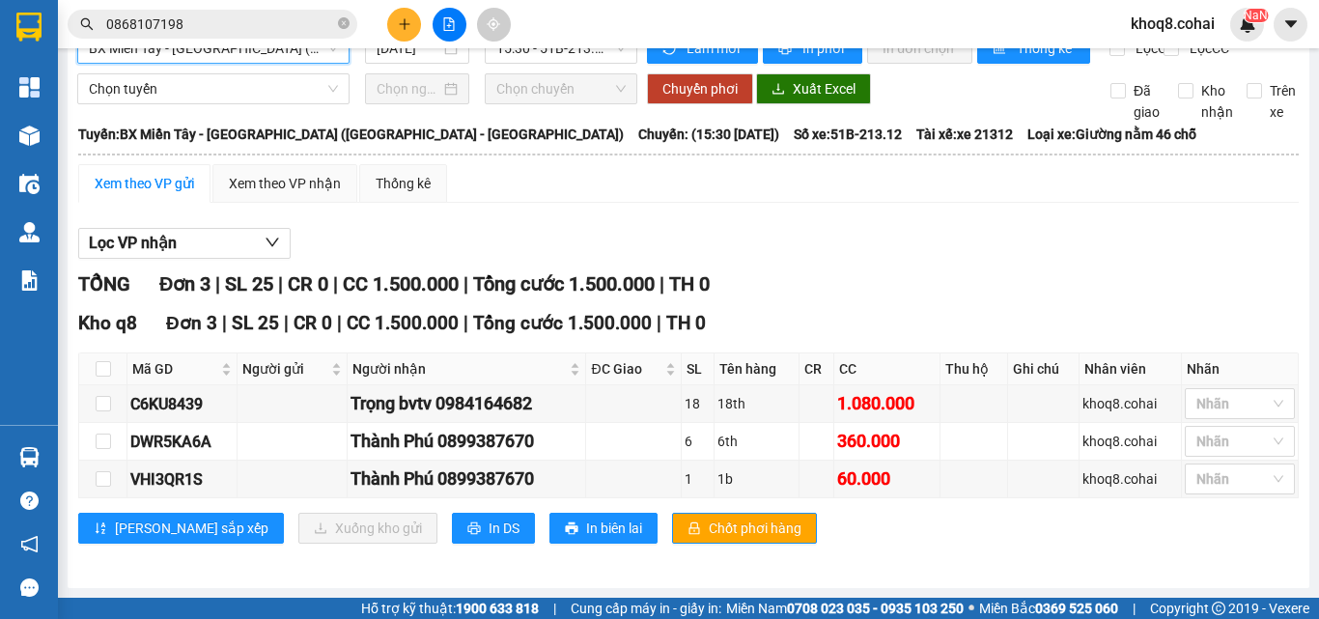
scroll to position [51, 0]
